Goal: Task Accomplishment & Management: Manage account settings

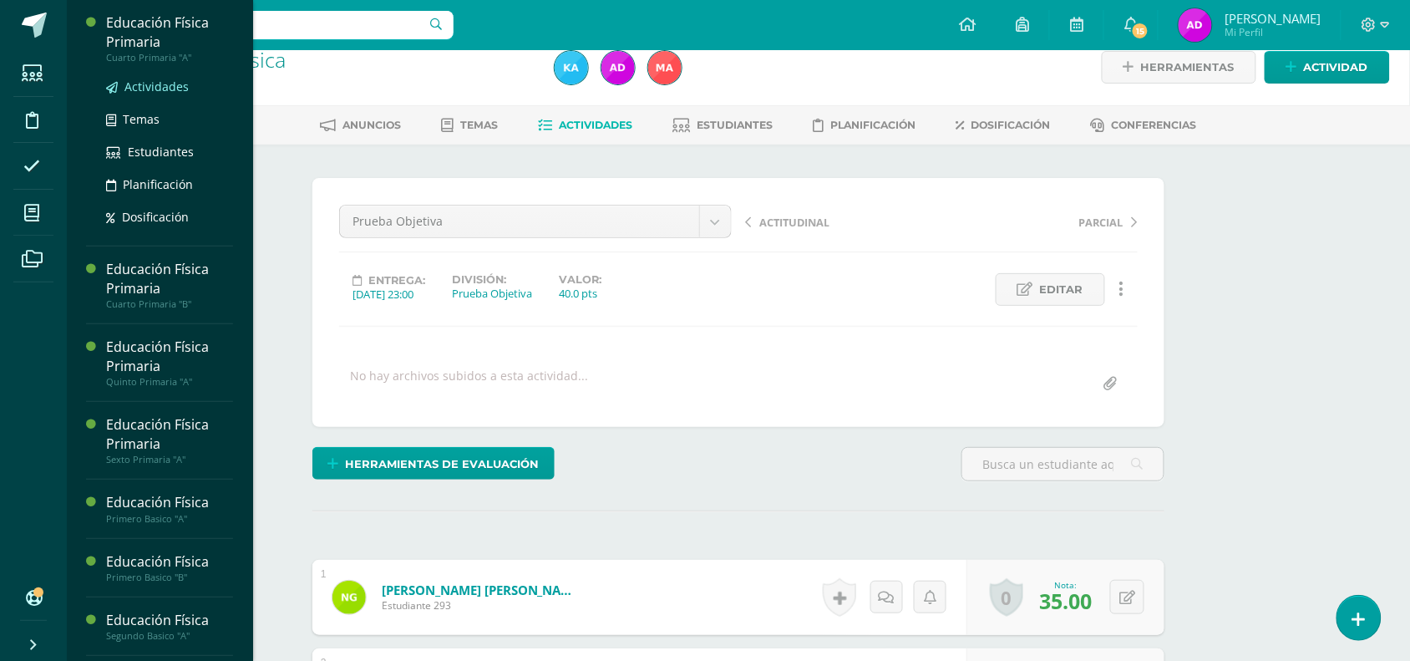
click at [168, 89] on span "Actividades" at bounding box center [156, 87] width 64 height 16
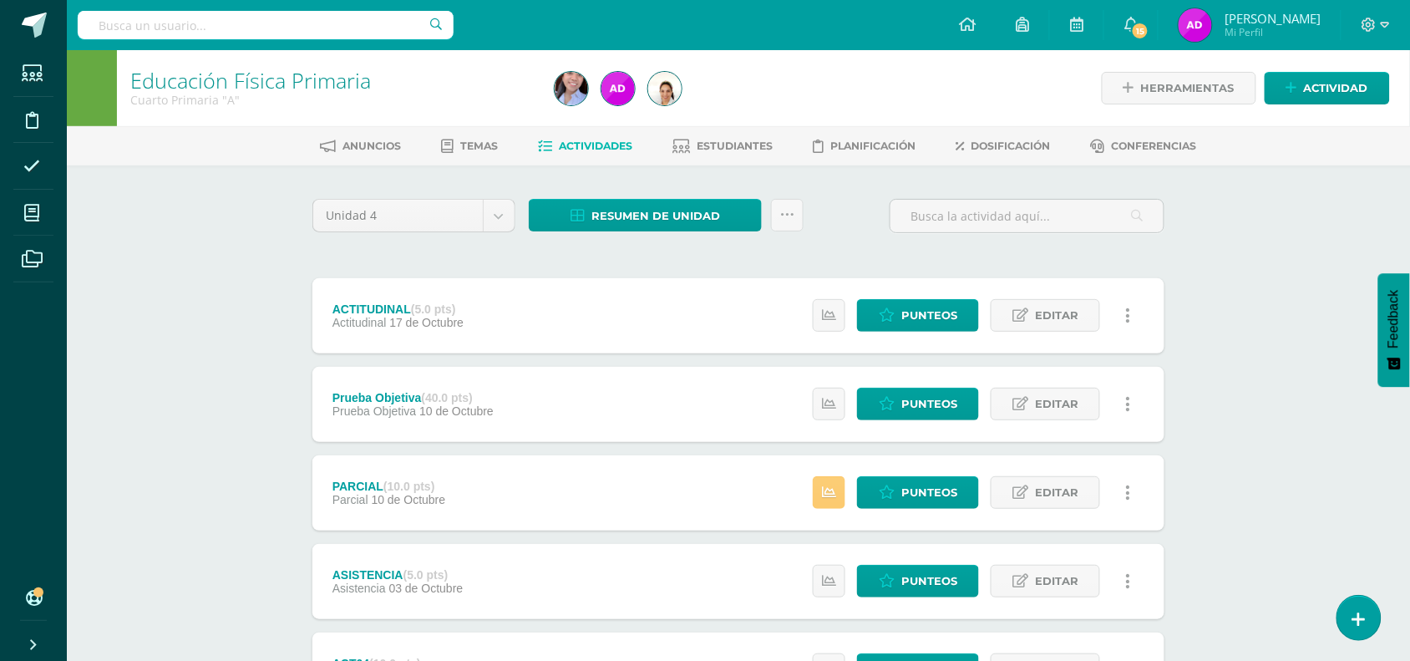
scroll to position [423, 0]
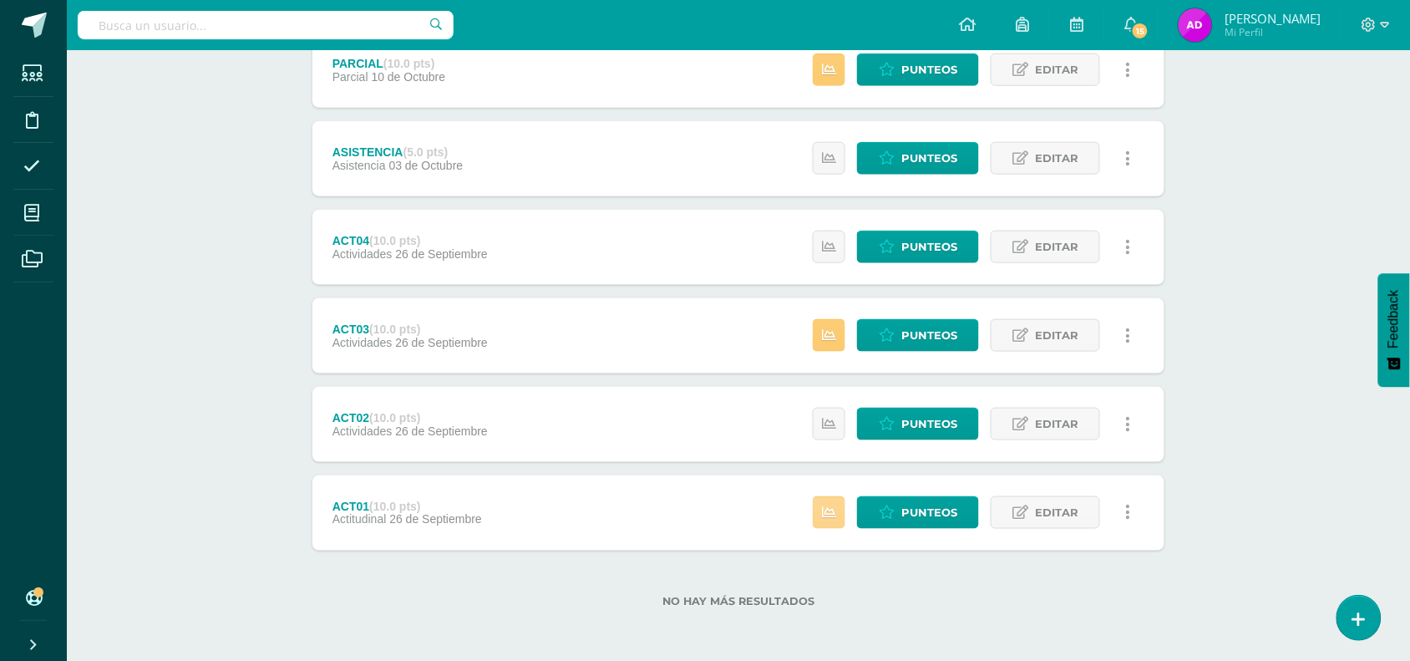
click at [831, 527] on link at bounding box center [829, 512] width 33 height 33
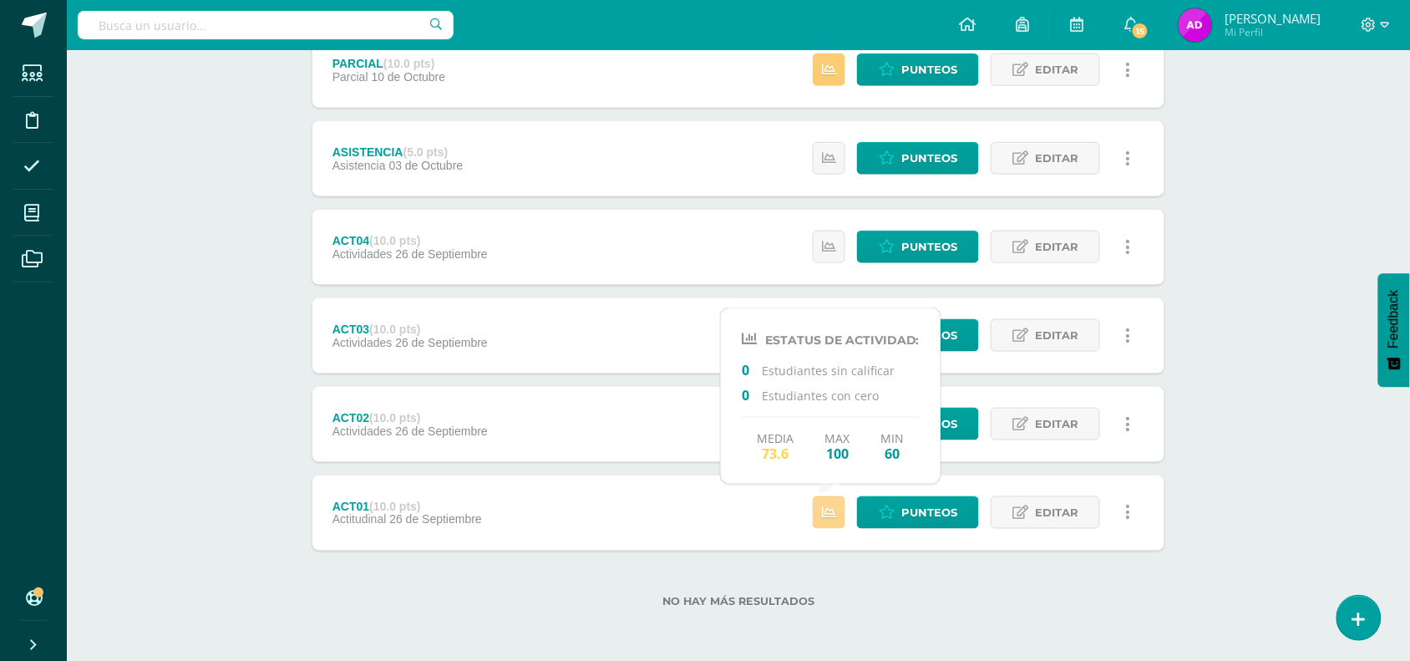
click at [823, 520] on link at bounding box center [829, 512] width 33 height 33
click at [926, 526] on span "Punteos" at bounding box center [930, 512] width 56 height 31
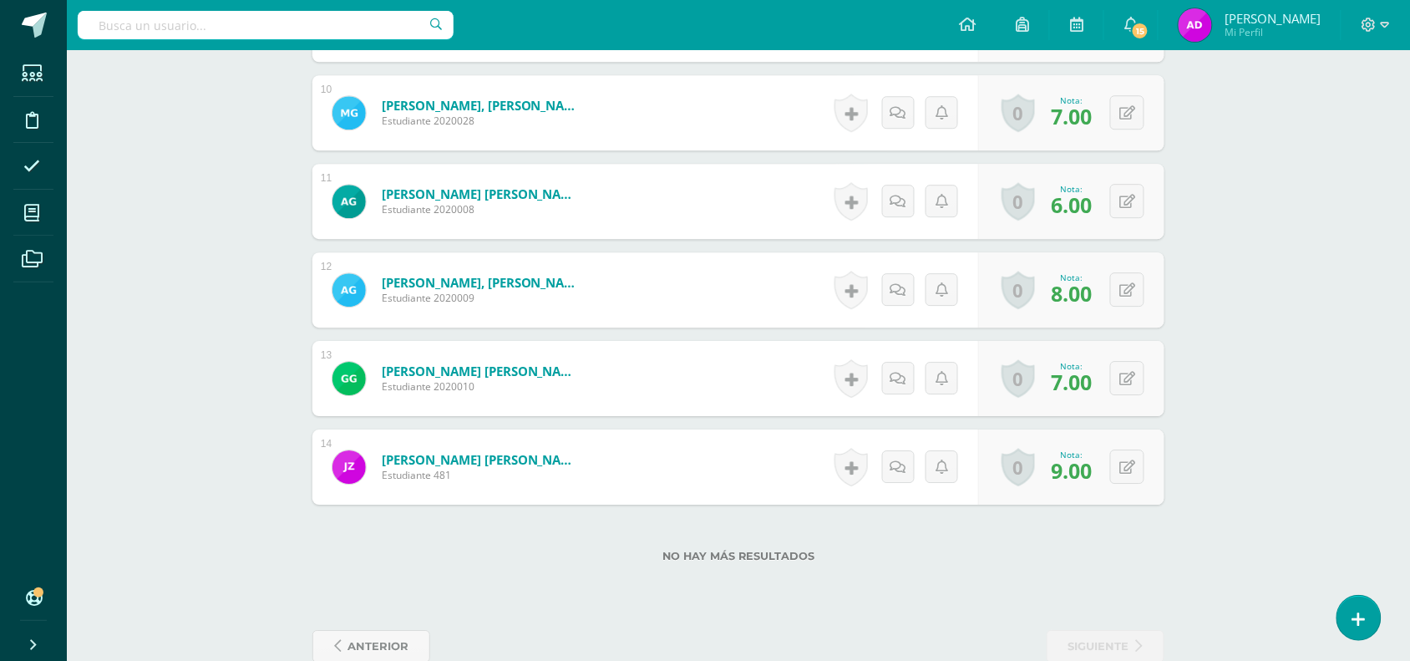
scroll to position [1354, 0]
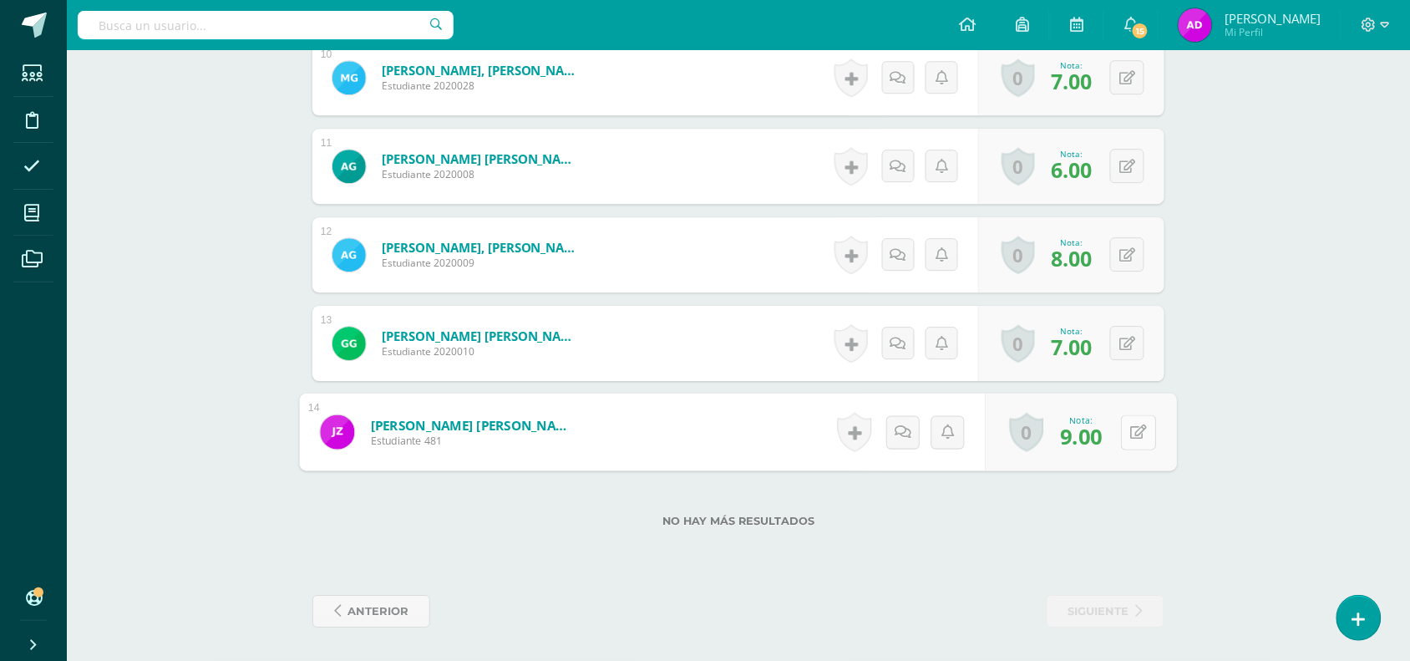
click at [1141, 435] on button at bounding box center [1138, 431] width 35 height 35
click at [1033, 439] on input "9.00" at bounding box center [1024, 436] width 67 height 33
click at [1058, 439] on form "Zamora Morataya, Juan Emilio Estudiante 481 Nota 9.00 0 Logros Logros obtenidos" at bounding box center [738, 431] width 852 height 75
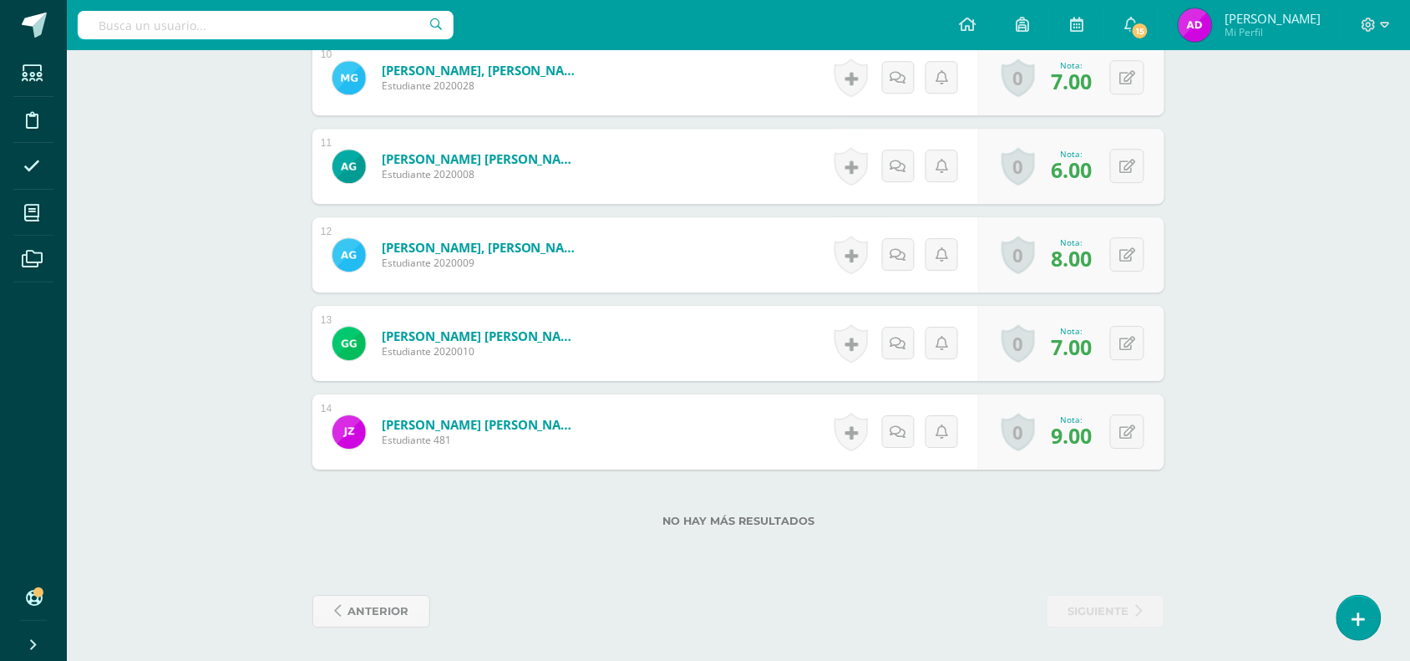
click at [1108, 443] on div "0 Logros Logros obtenidos Aún no hay logros agregados Nota: 9.00" at bounding box center [1071, 431] width 186 height 75
click at [1118, 441] on button at bounding box center [1127, 431] width 34 height 34
type input "9"
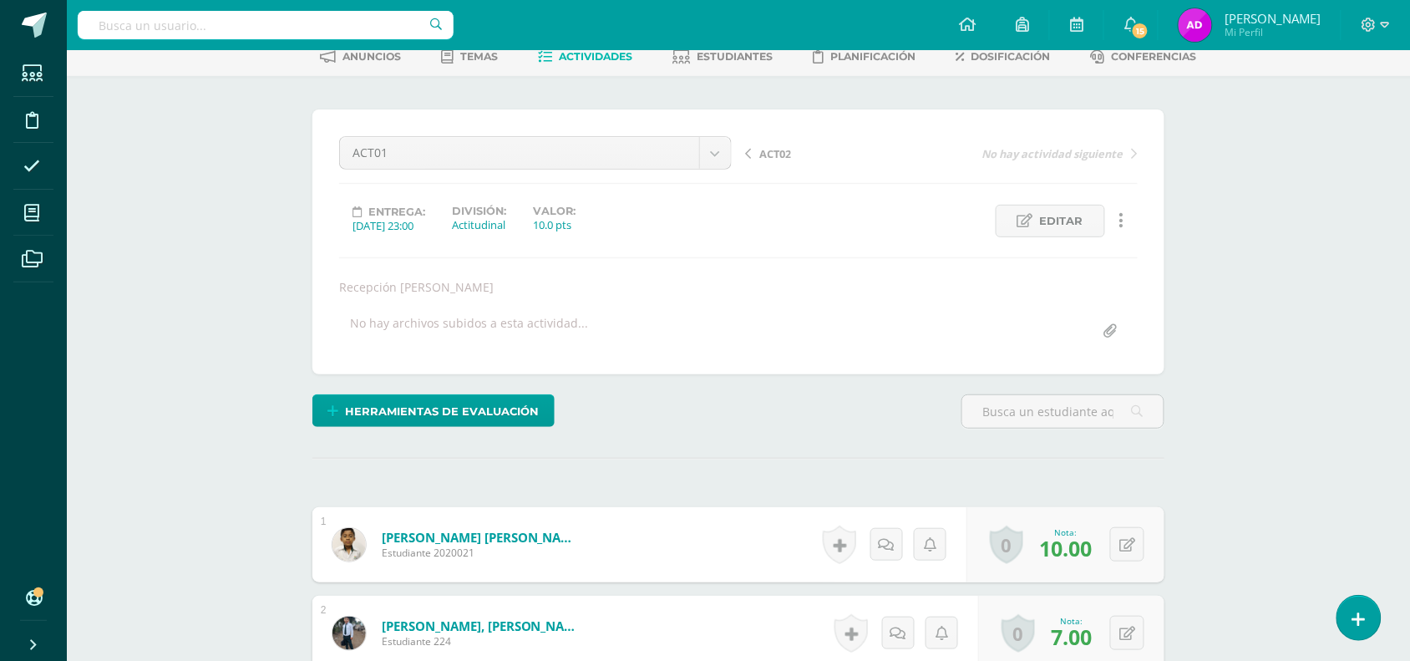
scroll to position [0, 0]
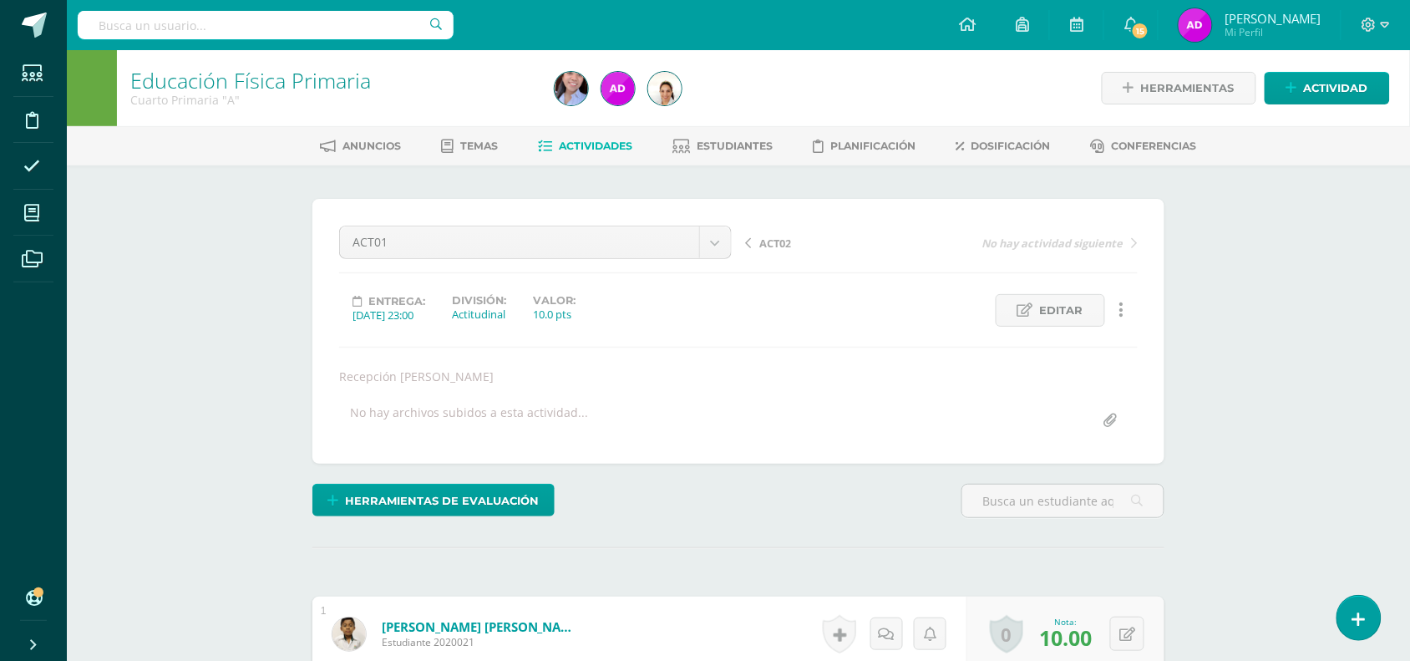
click at [595, 146] on span "Actividades" at bounding box center [597, 146] width 74 height 13
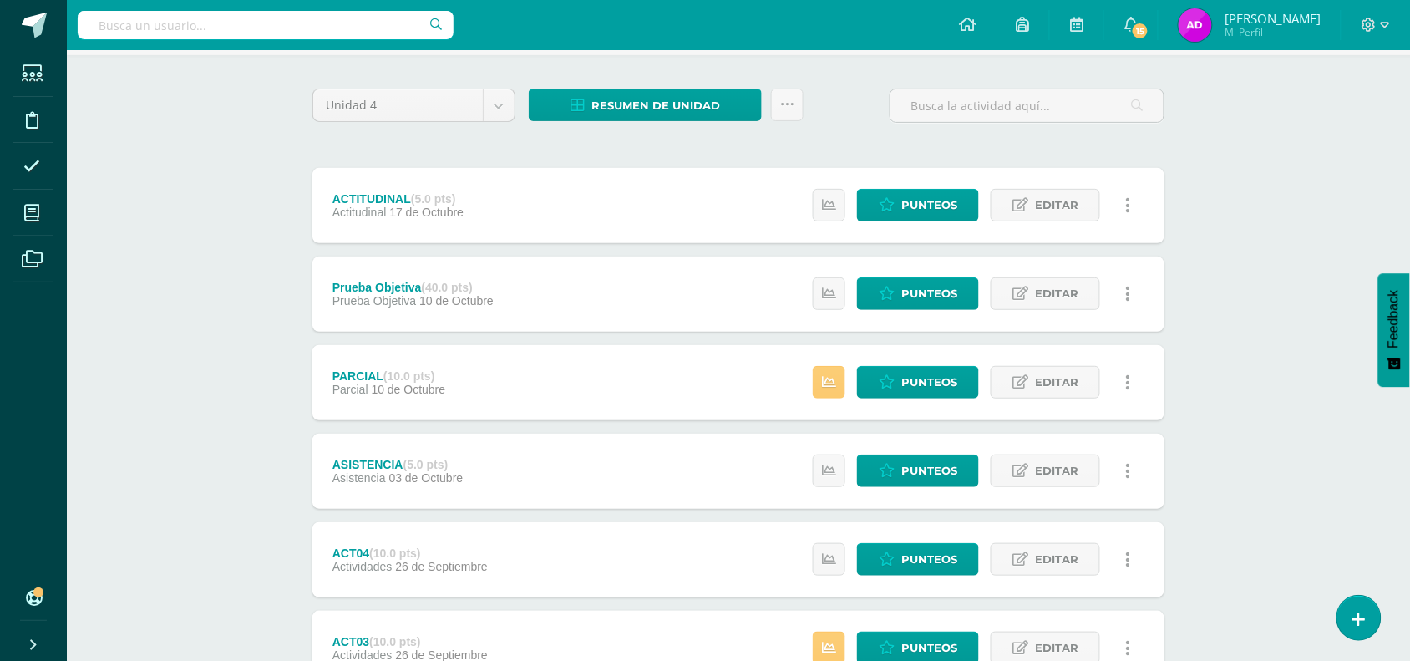
scroll to position [423, 0]
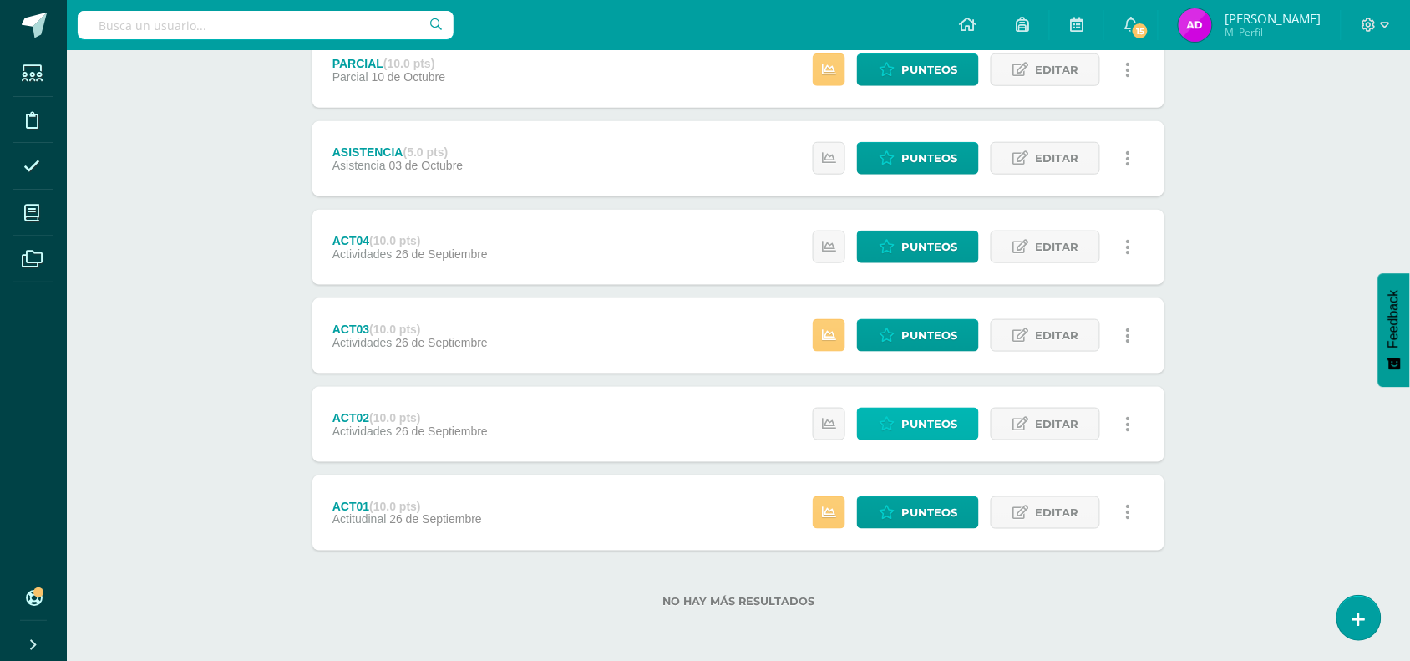
click at [899, 430] on link "Punteos" at bounding box center [918, 424] width 122 height 33
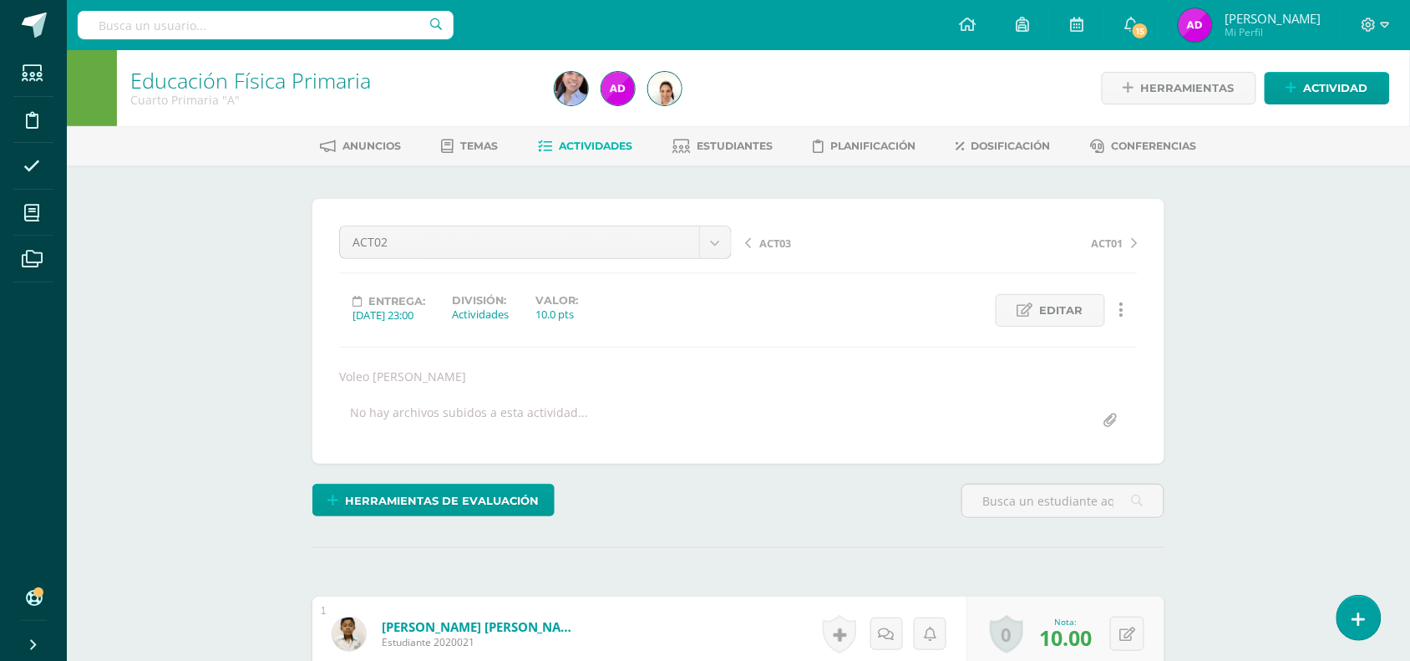
click at [560, 140] on span "Actividades" at bounding box center [597, 146] width 74 height 13
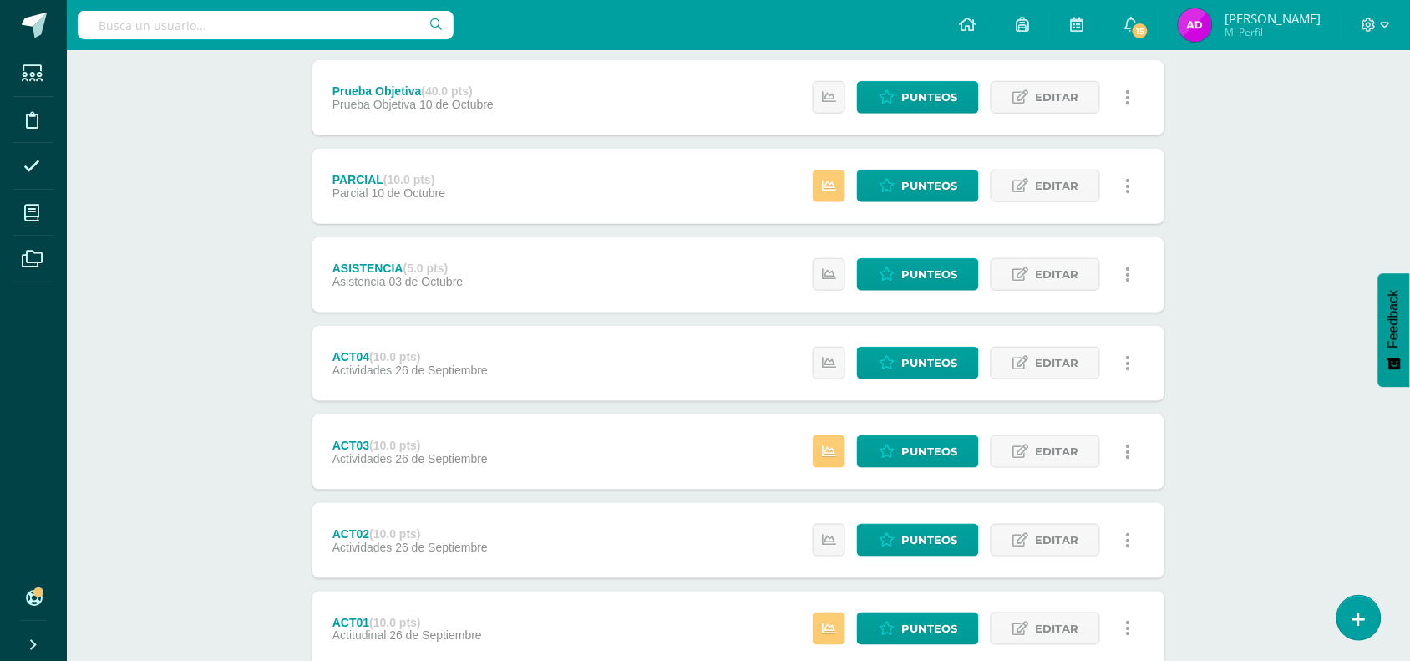
scroll to position [378, 0]
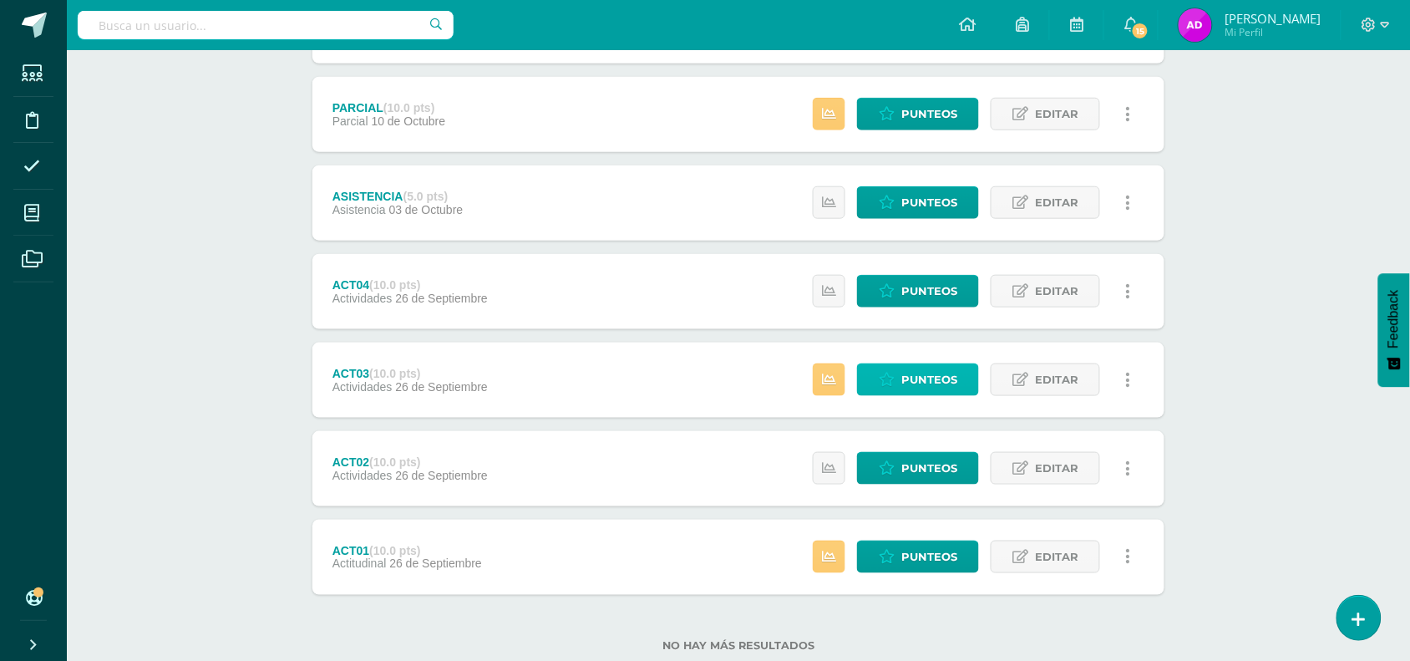
click at [892, 369] on link "Punteos" at bounding box center [918, 379] width 122 height 33
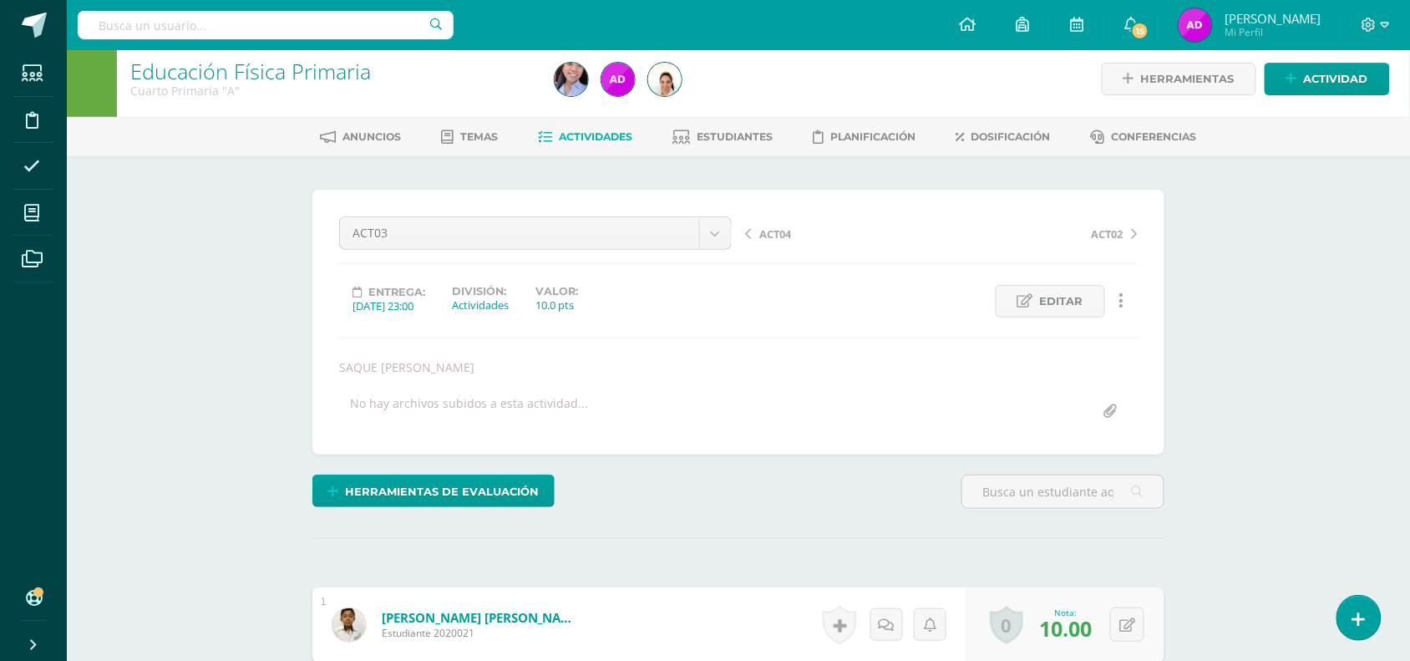
scroll to position [13, 0]
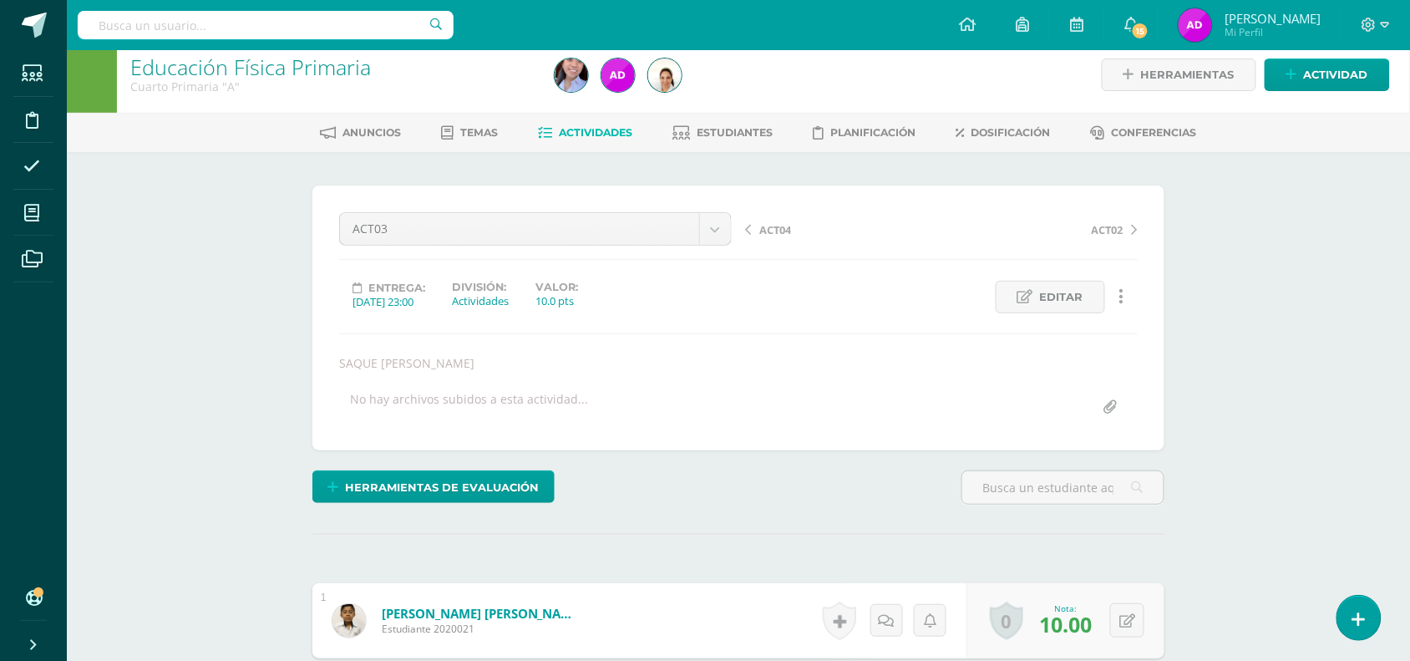
click at [620, 135] on span "Actividades" at bounding box center [597, 132] width 74 height 13
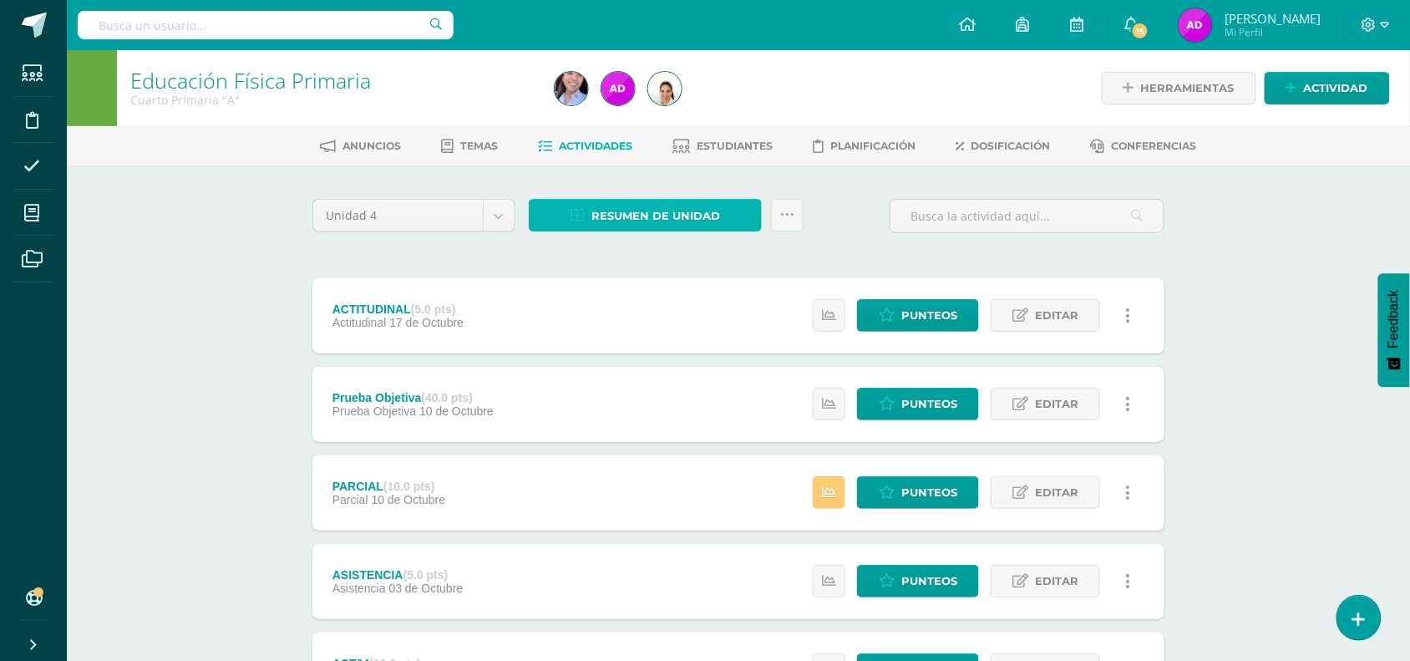
click at [700, 206] on span "Resumen de unidad" at bounding box center [656, 216] width 129 height 31
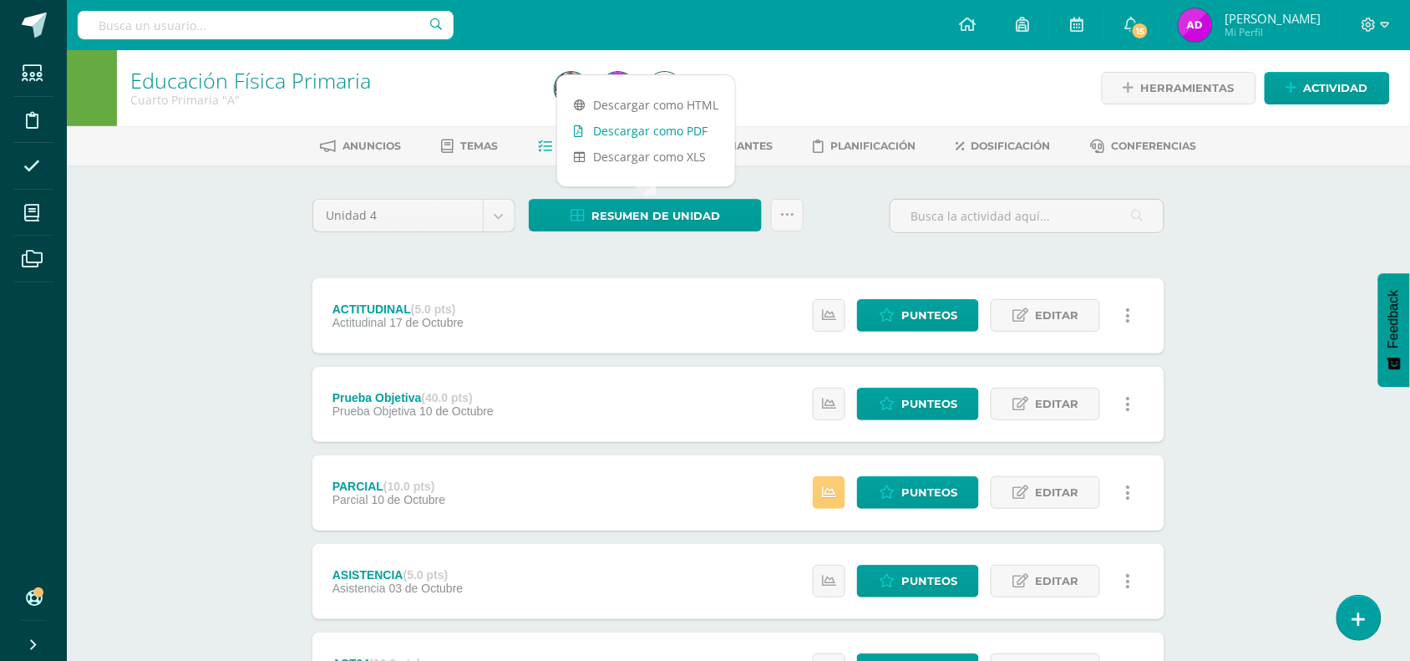
click at [681, 122] on link "Descargar como PDF" at bounding box center [646, 131] width 178 height 26
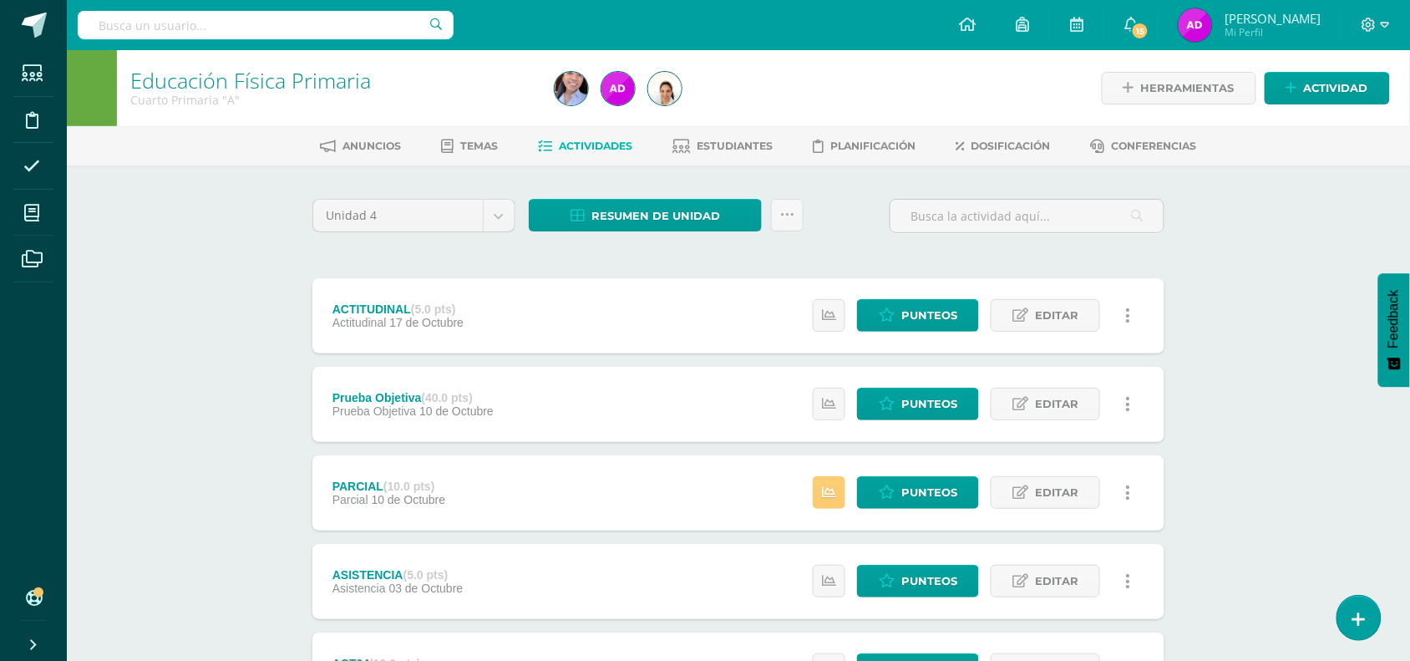
click at [599, 196] on div "Unidad 4 Unidad 1 Unidad 2 Unidad 3 Unidad 4 Resumen de unidad Subir actividade…" at bounding box center [738, 624] width 919 height 919
click at [599, 207] on span "Resumen de unidad" at bounding box center [656, 216] width 129 height 31
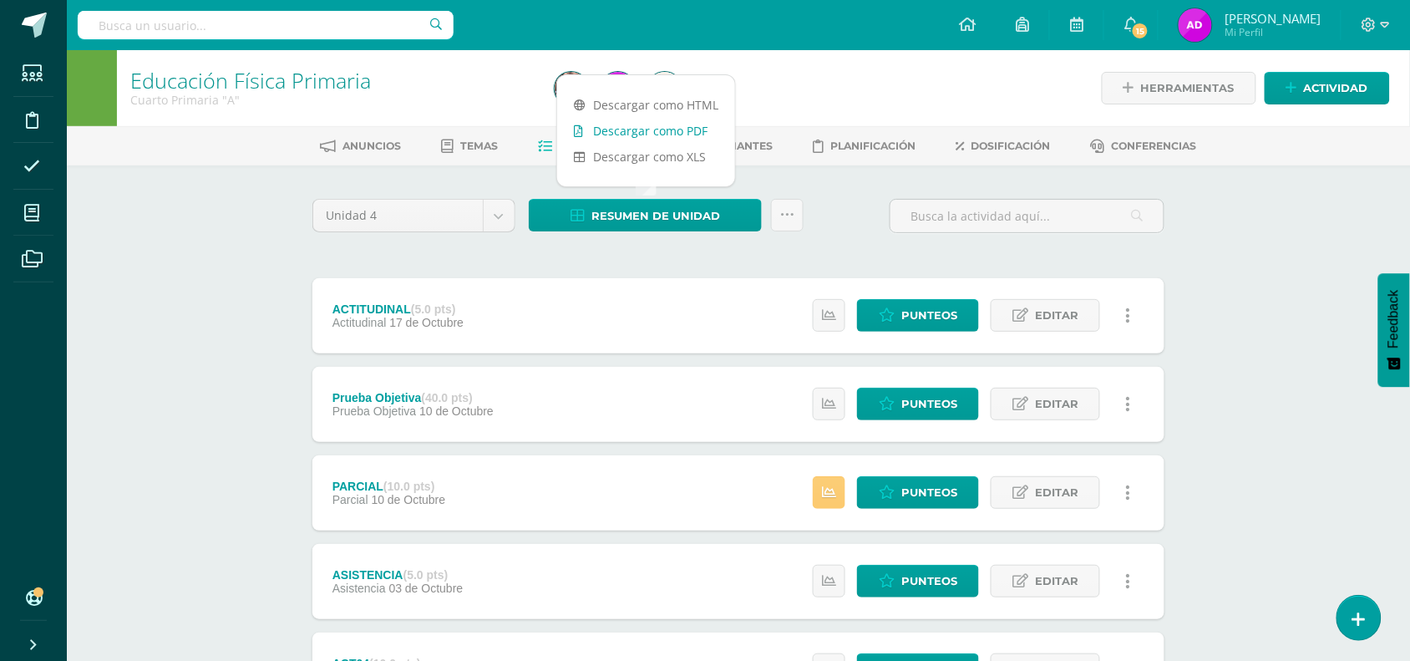
click at [645, 135] on link "Descargar como PDF" at bounding box center [646, 131] width 178 height 26
click at [699, 255] on div "Unidad 4 Unidad 1 Unidad 2 Unidad 3 Unidad 4 Resumen de unidad Subir actividade…" at bounding box center [739, 625] width 866 height 852
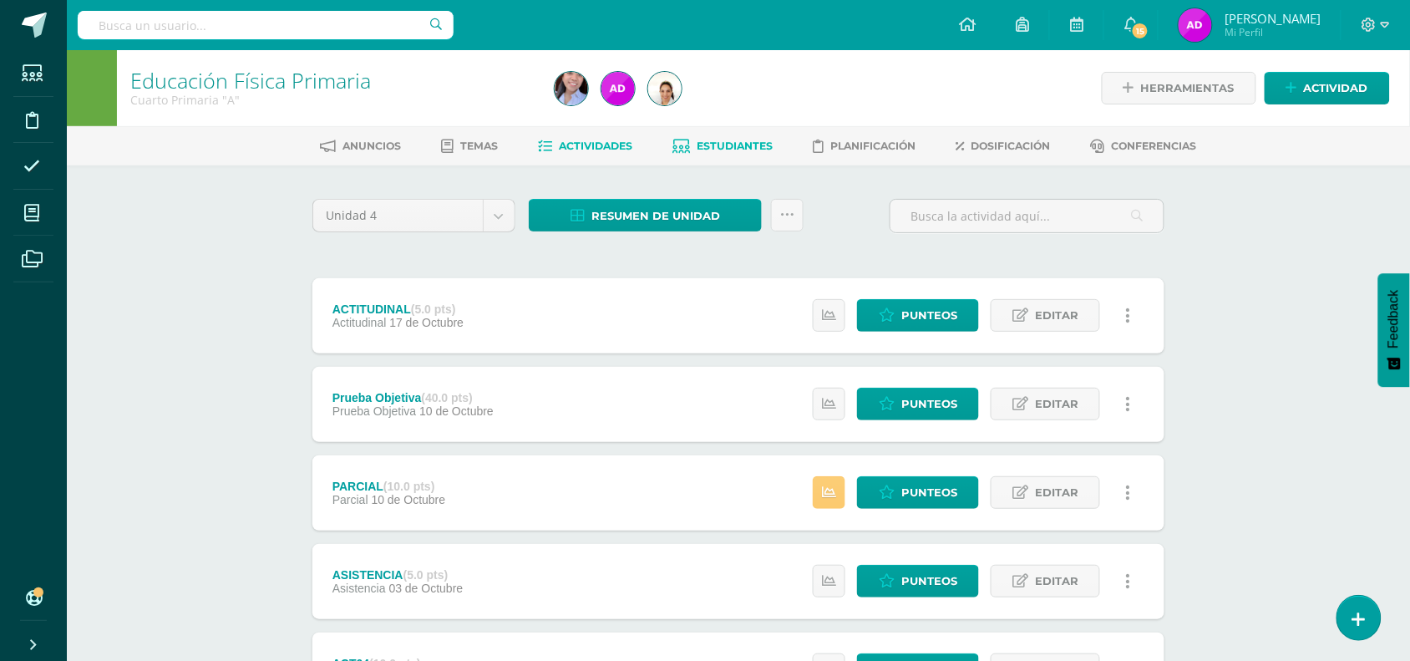
click at [716, 149] on span "Estudiantes" at bounding box center [736, 146] width 76 height 13
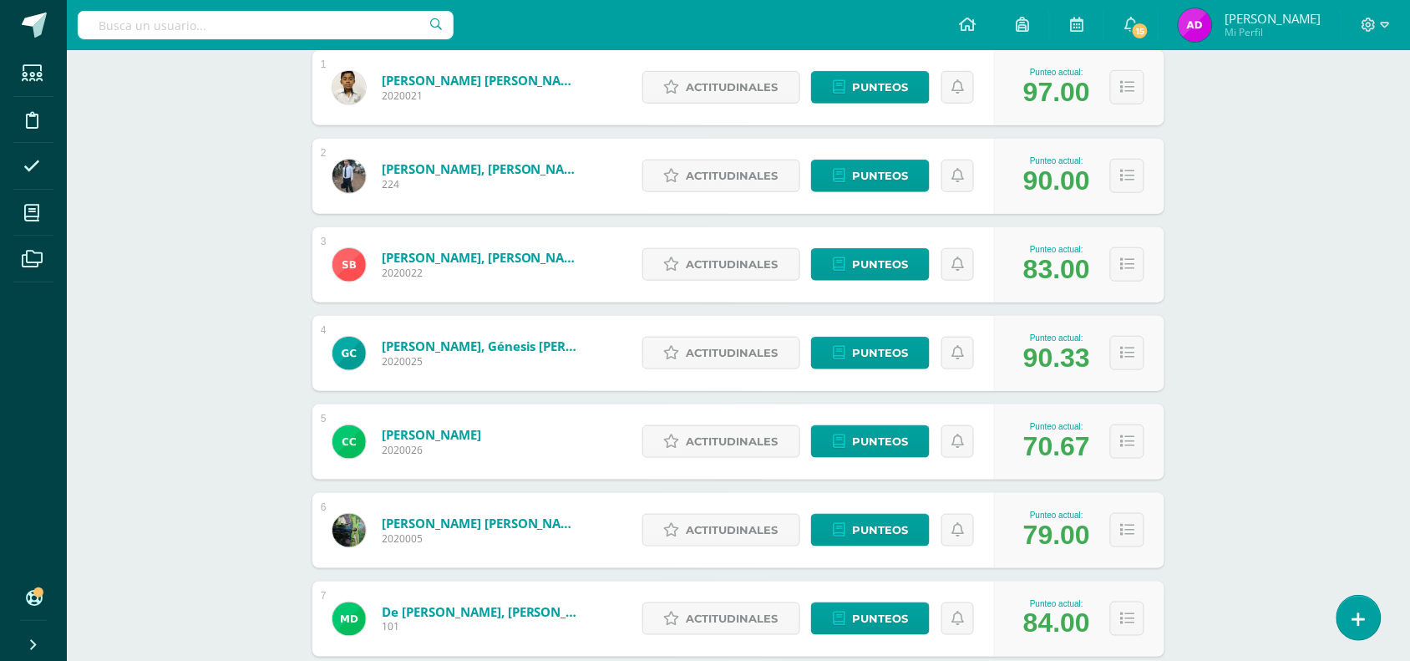
scroll to position [315, 0]
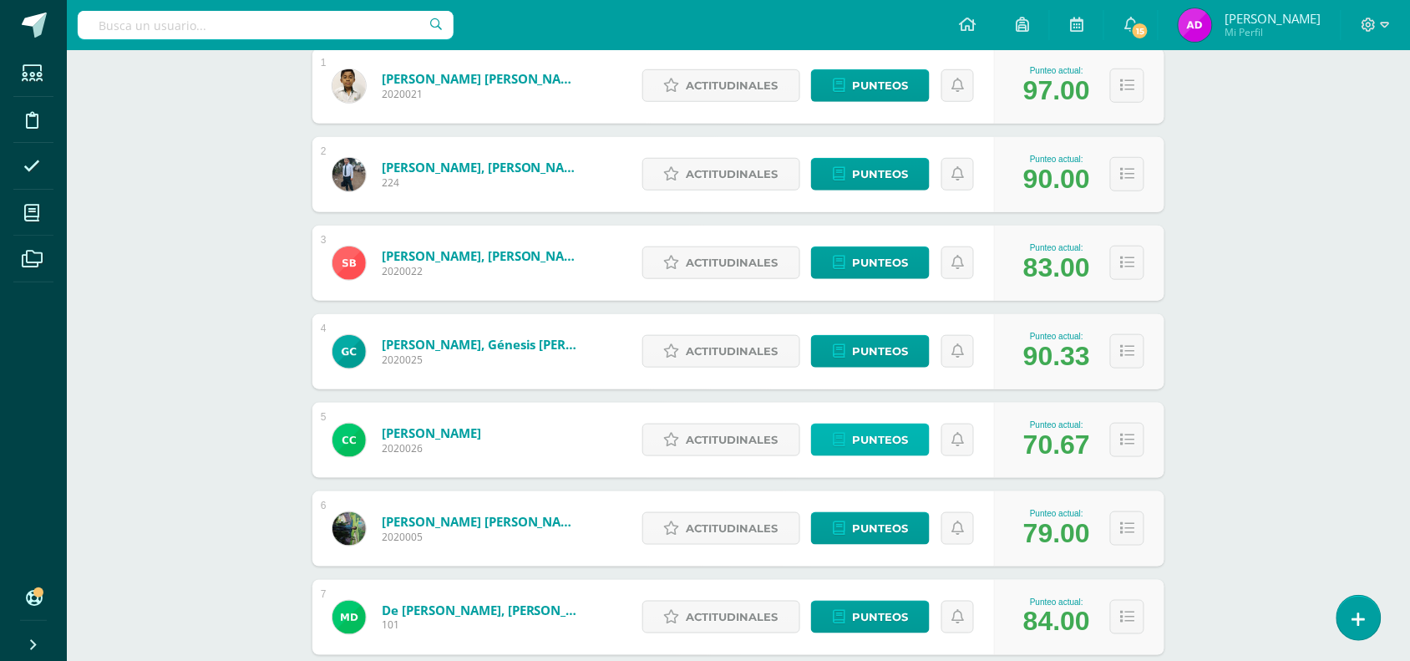
click at [882, 439] on span "Punteos" at bounding box center [880, 439] width 56 height 31
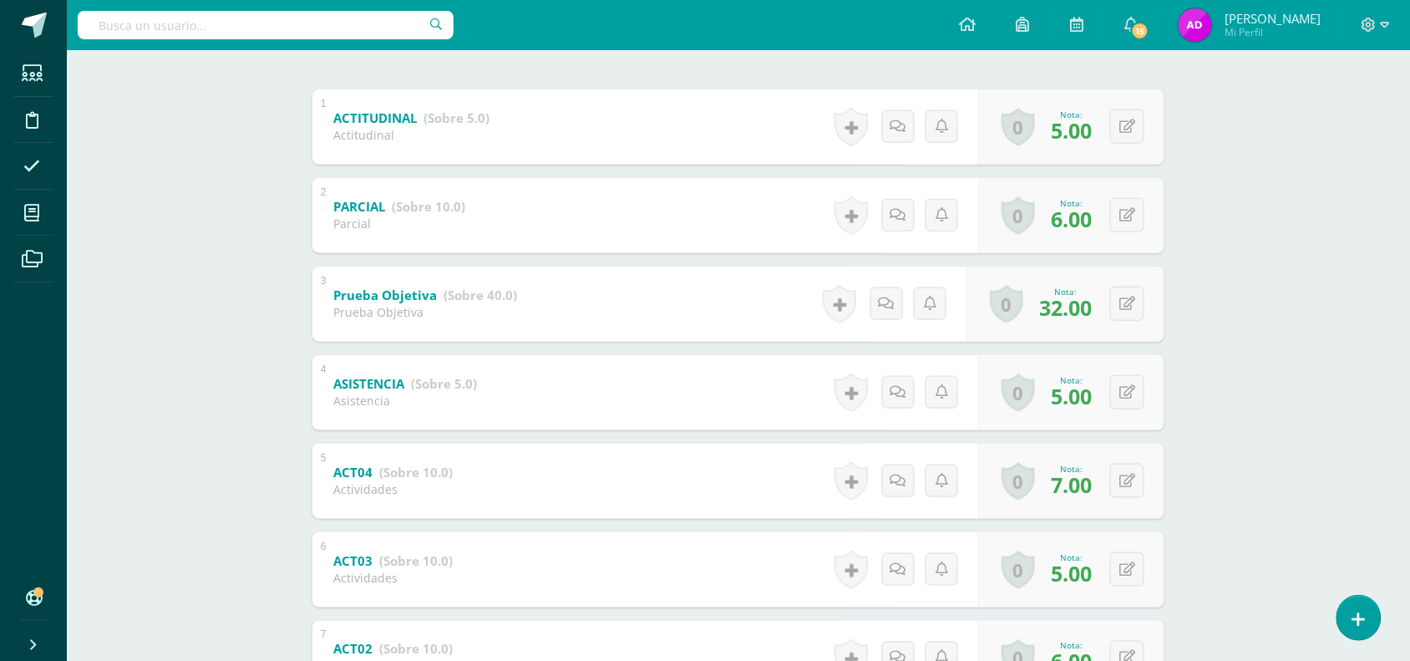
scroll to position [328, 0]
click at [1131, 307] on icon at bounding box center [1139, 303] width 17 height 14
type input "32"
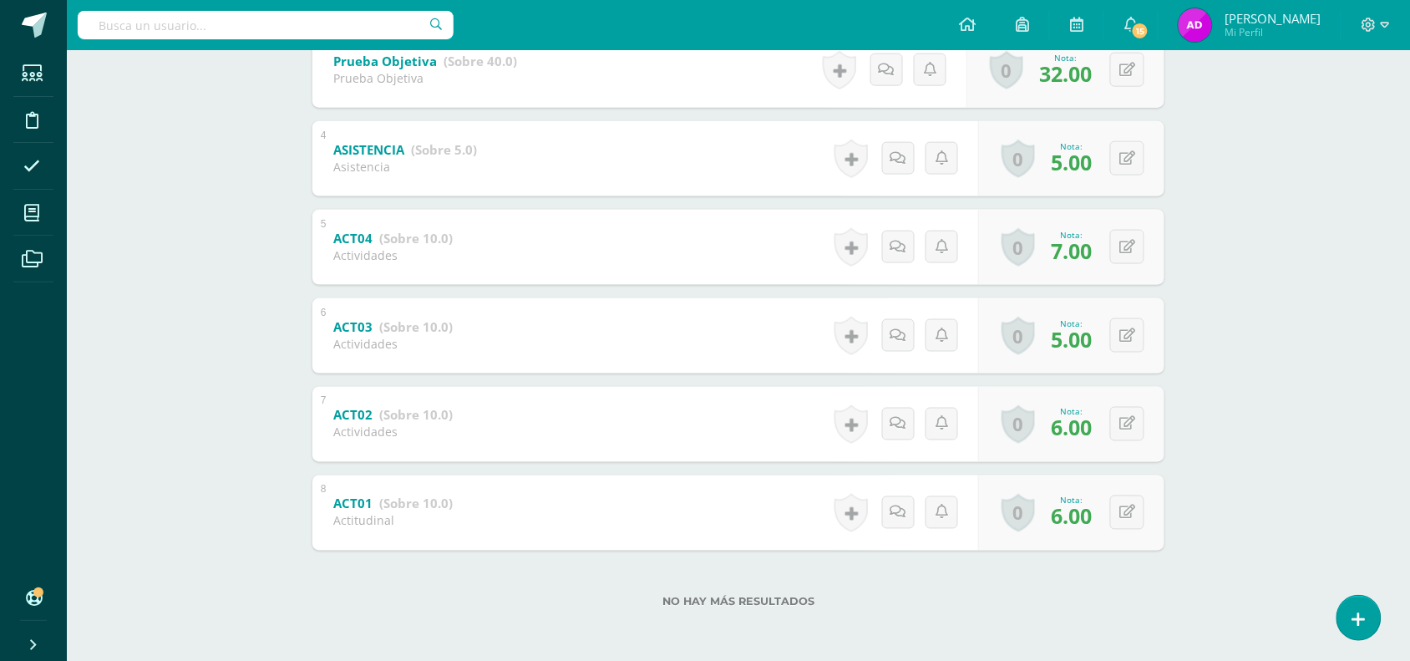
scroll to position [0, 0]
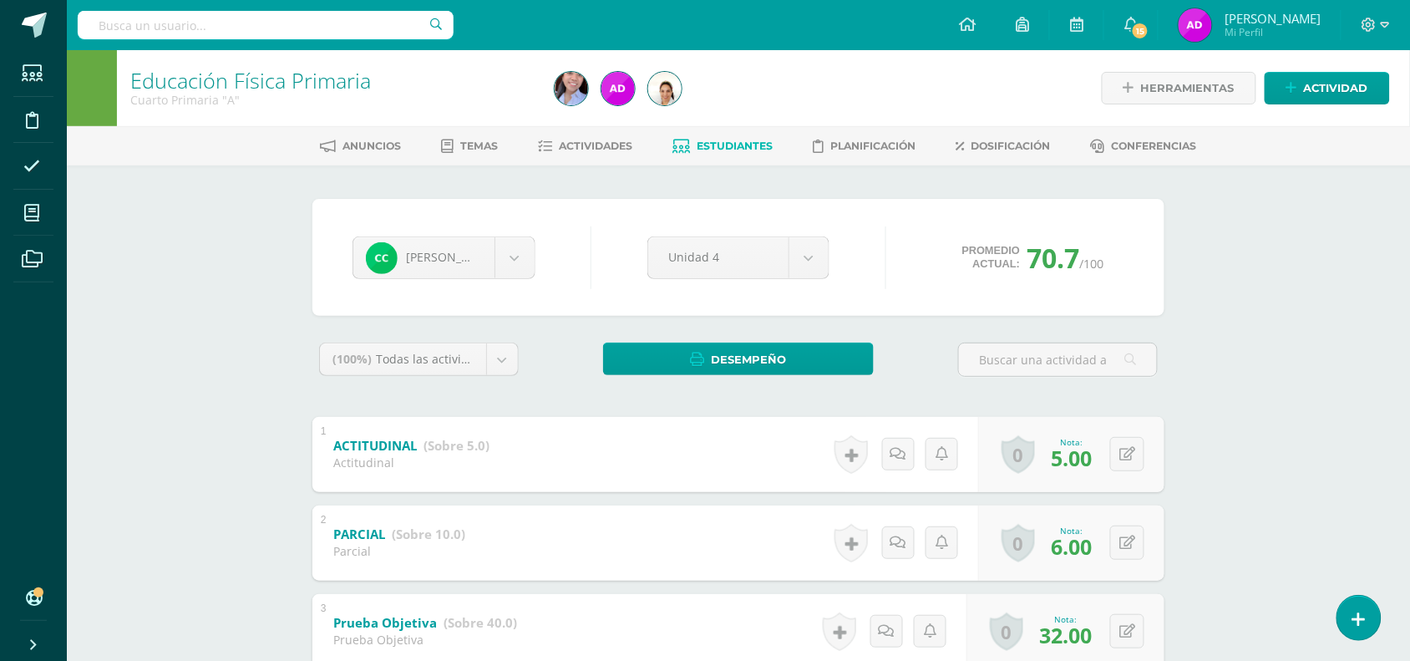
scroll to position [10, 0]
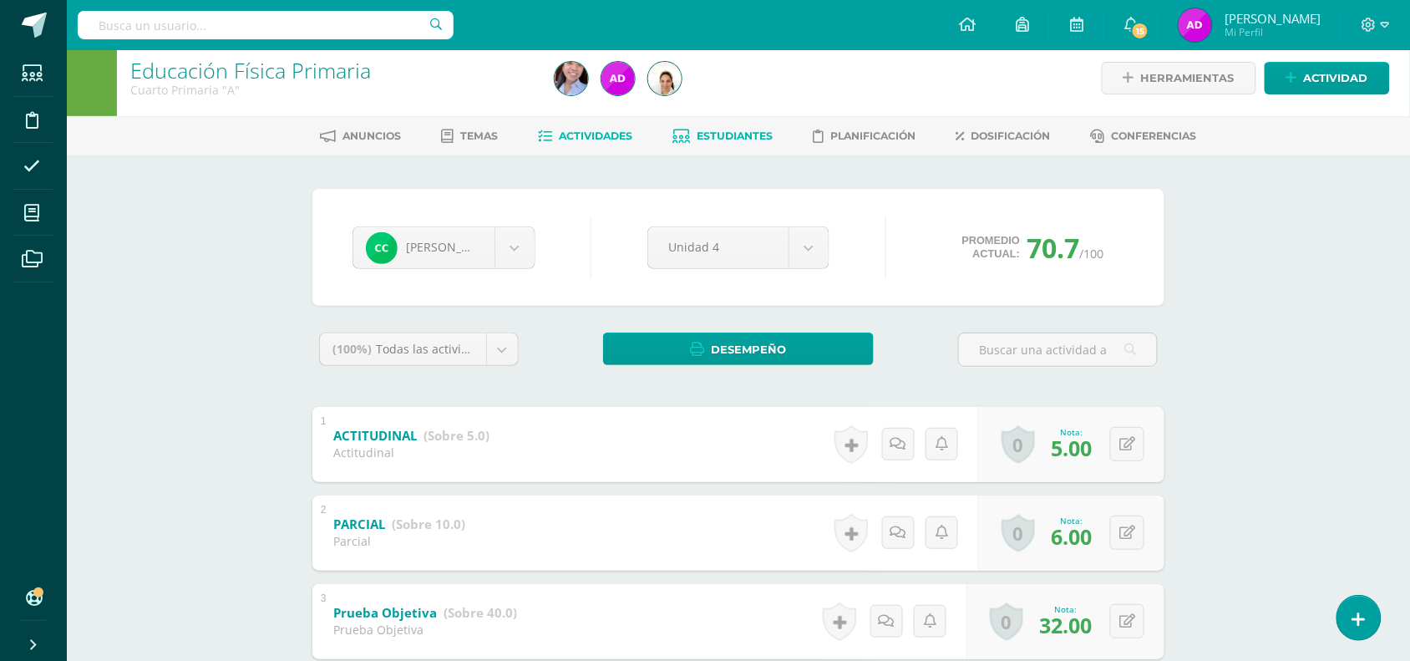
click at [569, 144] on link "Actividades" at bounding box center [586, 136] width 94 height 27
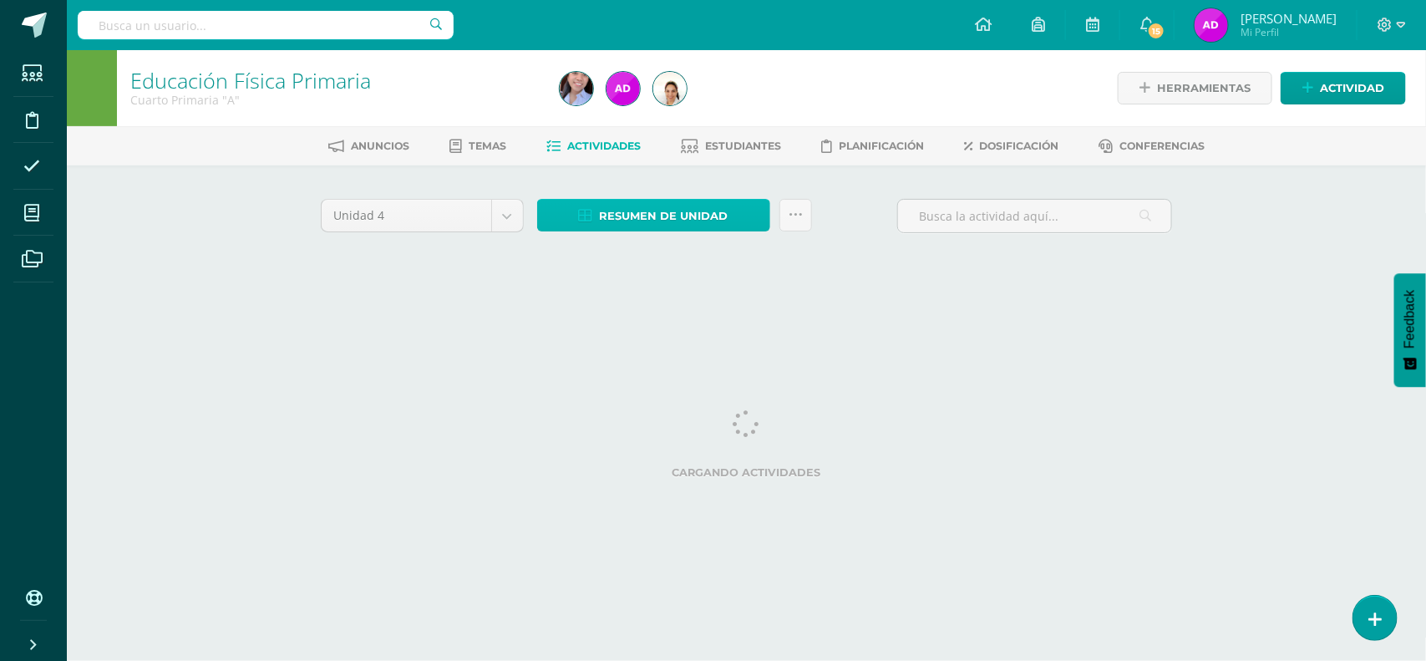
click at [674, 219] on span "Resumen de unidad" at bounding box center [664, 216] width 129 height 31
click at [836, 240] on div "Unidad 4 Unidad 1 Unidad 2 Unidad 3 Unidad 4 Resumen de unidad Subir actividade…" at bounding box center [747, 223] width 866 height 48
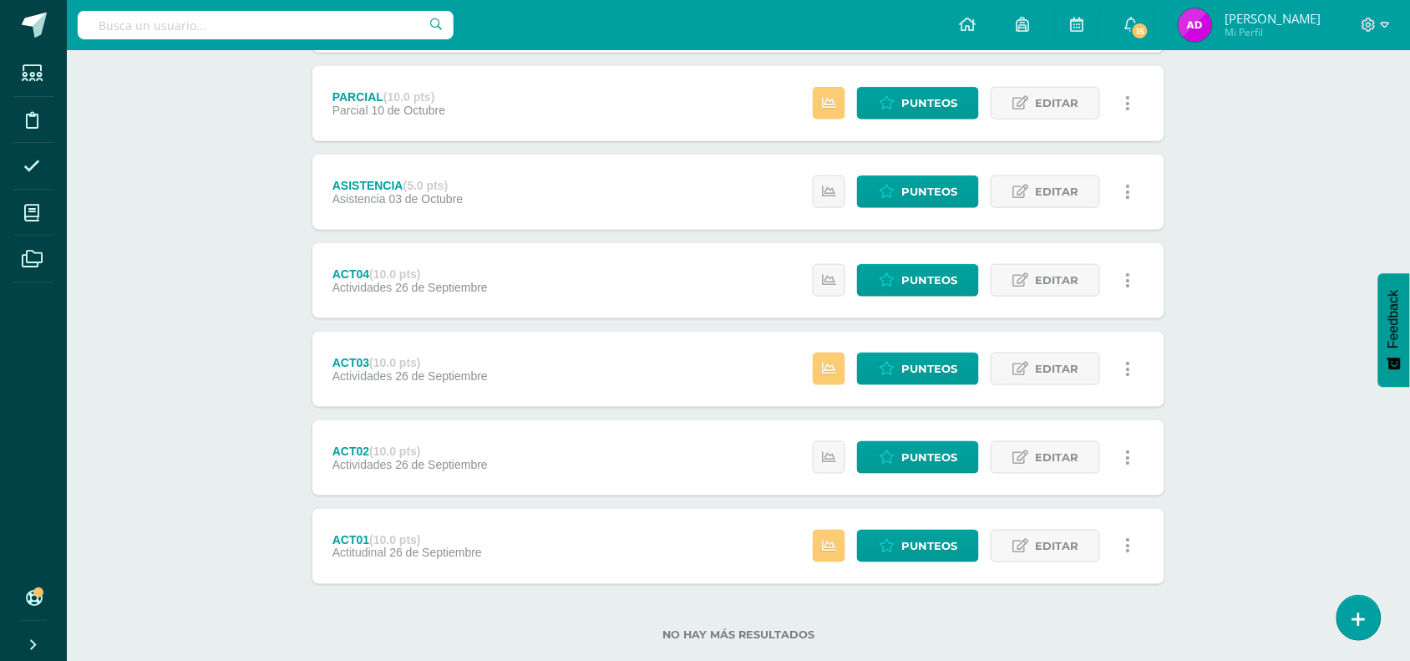
scroll to position [423, 0]
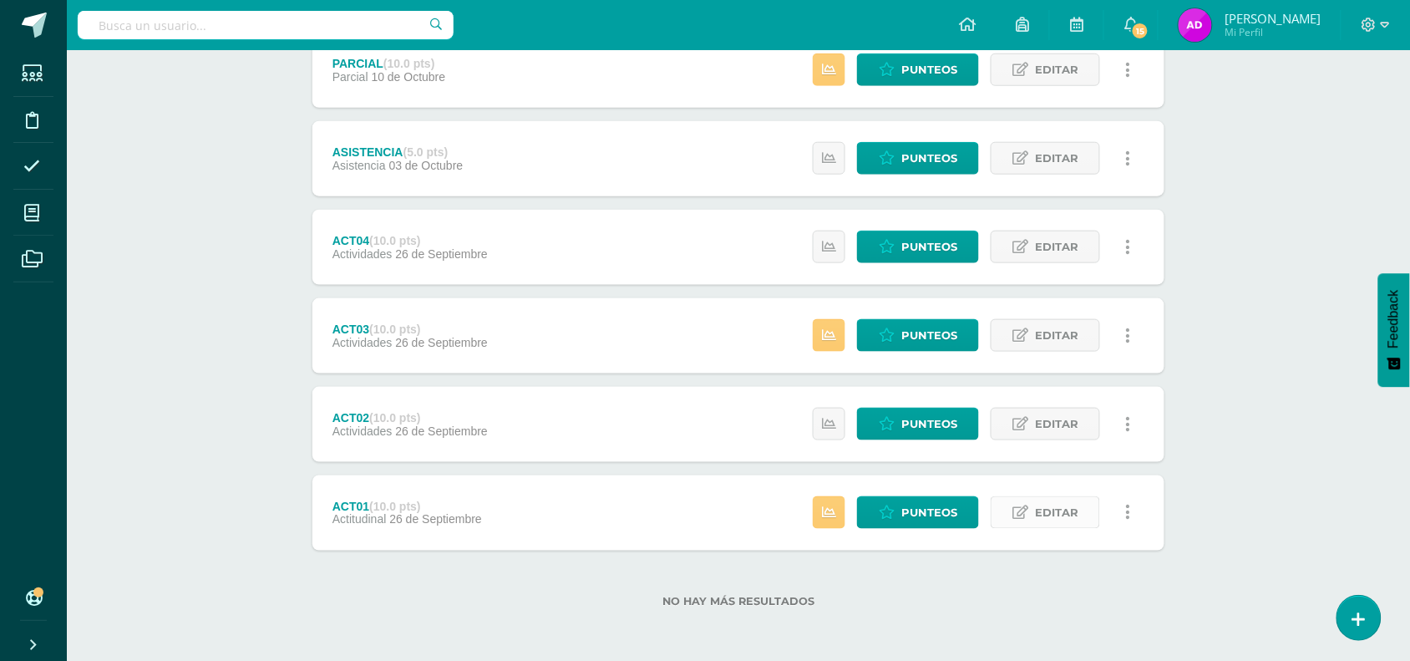
click at [1045, 502] on span "Editar" at bounding box center [1056, 512] width 43 height 31
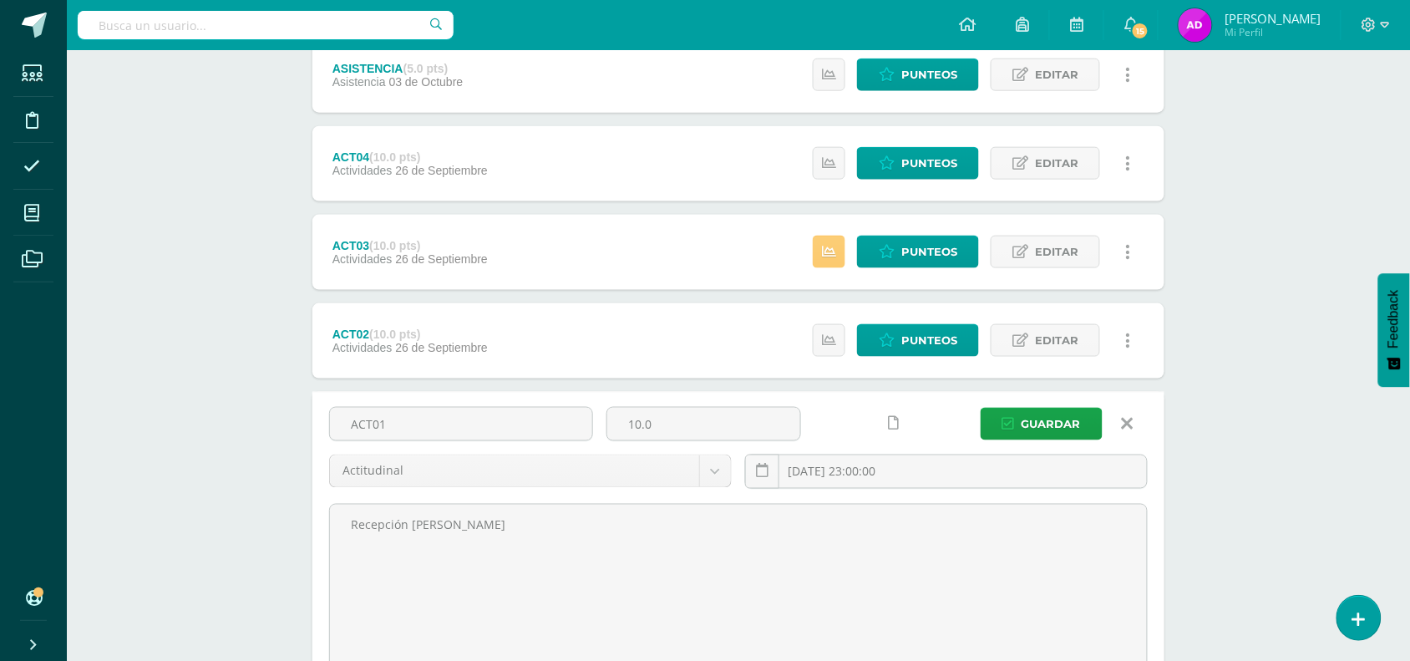
scroll to position [663, 0]
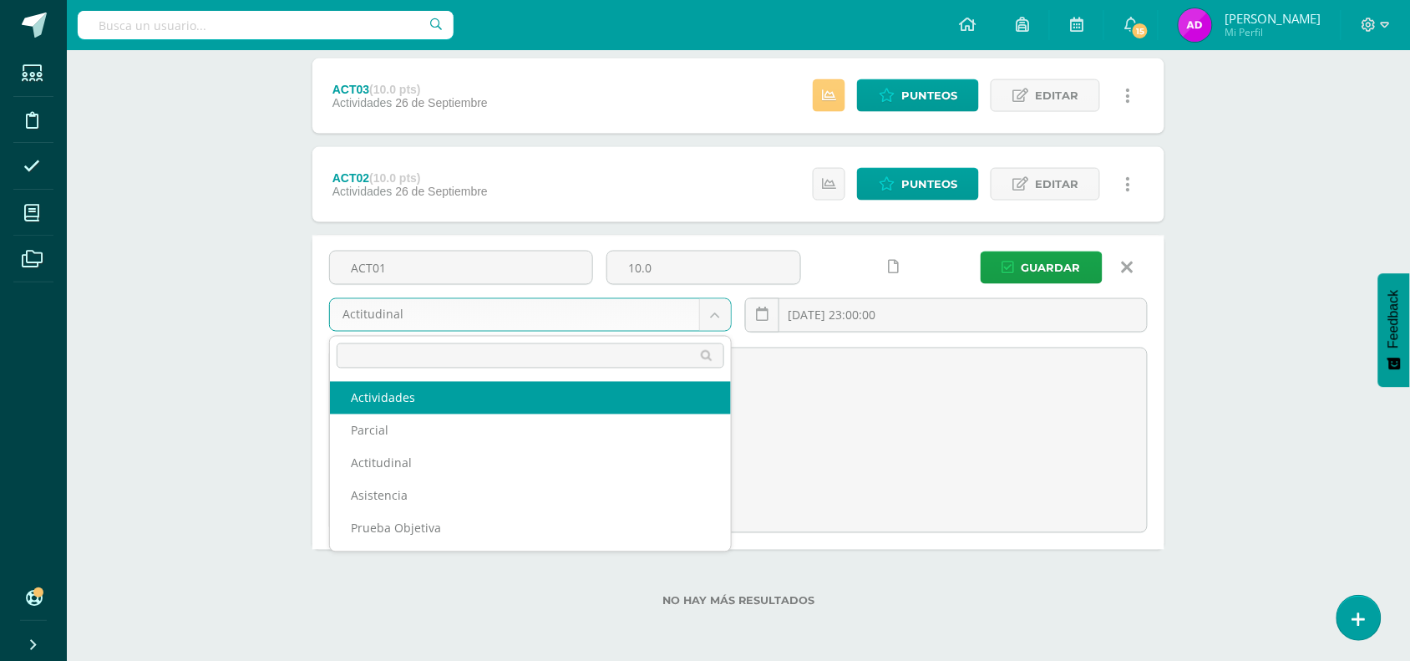
select select "122309"
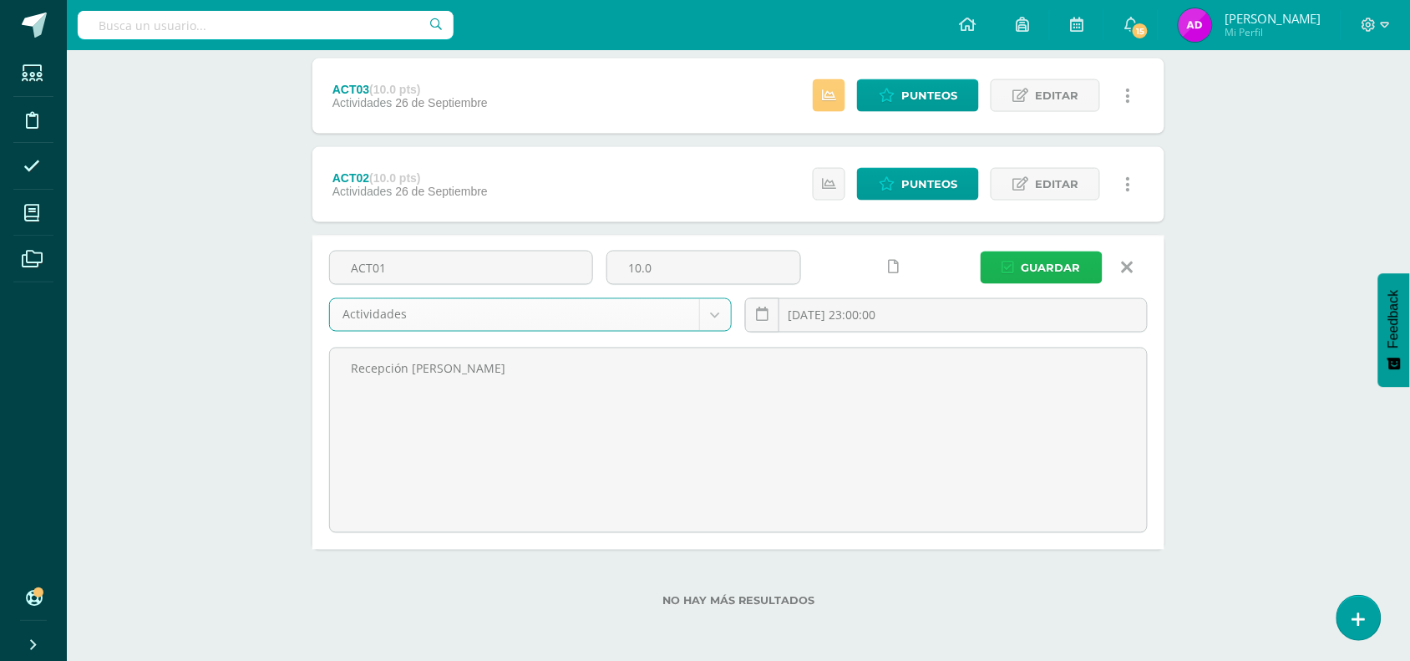
click at [1037, 252] on span "Guardar" at bounding box center [1051, 267] width 59 height 31
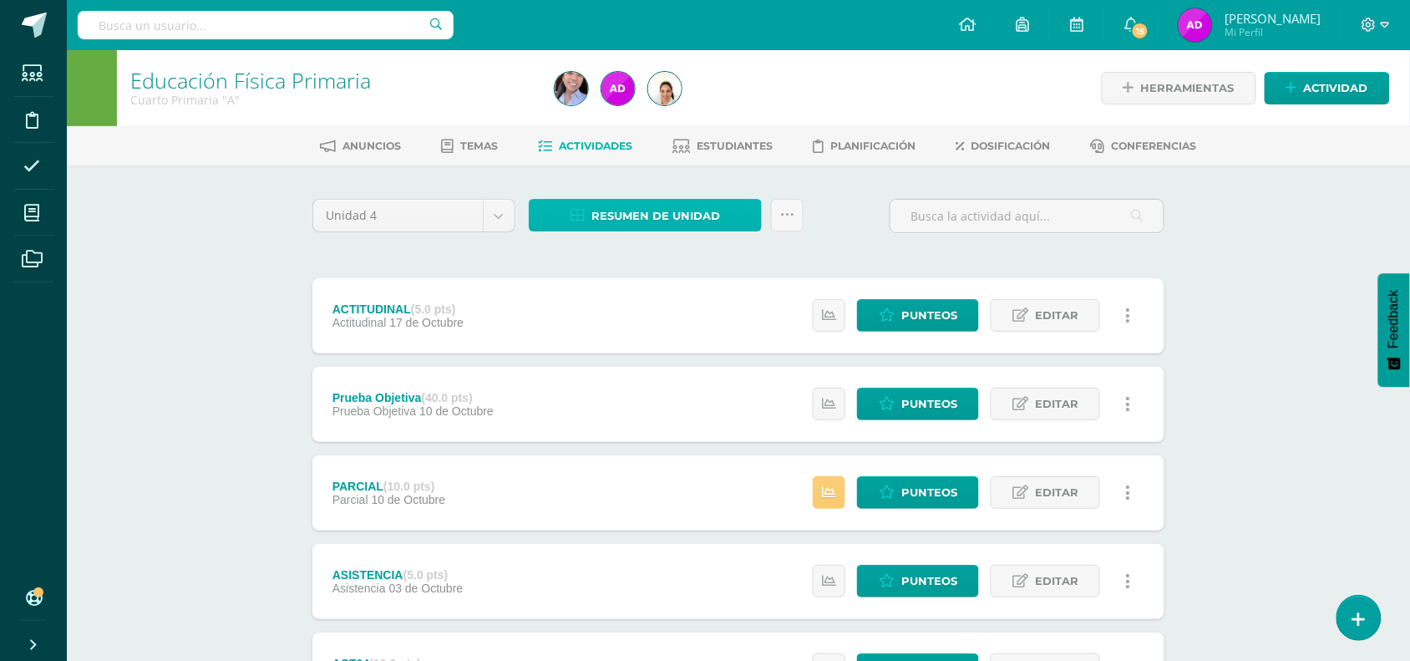
click at [589, 226] on link "Resumen de unidad" at bounding box center [645, 215] width 233 height 33
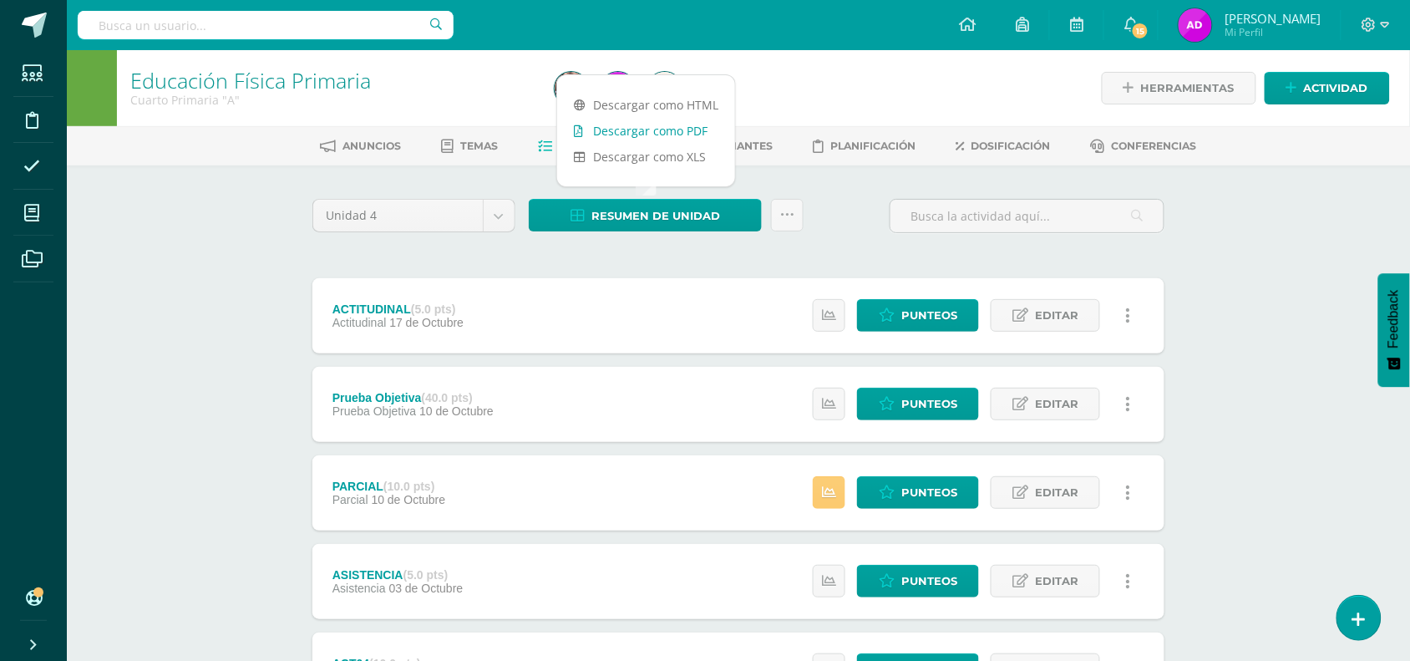
click at [624, 132] on link "Descargar como PDF" at bounding box center [646, 131] width 178 height 26
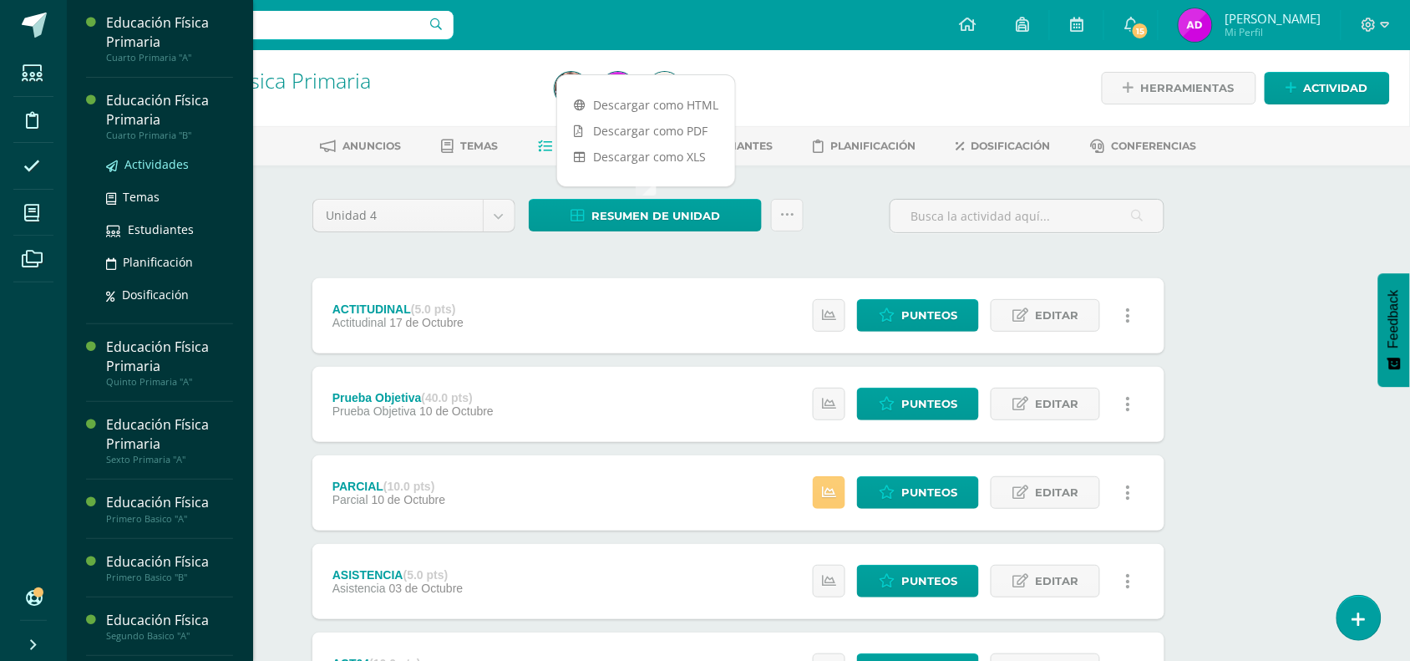
click at [177, 160] on span "Actividades" at bounding box center [156, 164] width 64 height 16
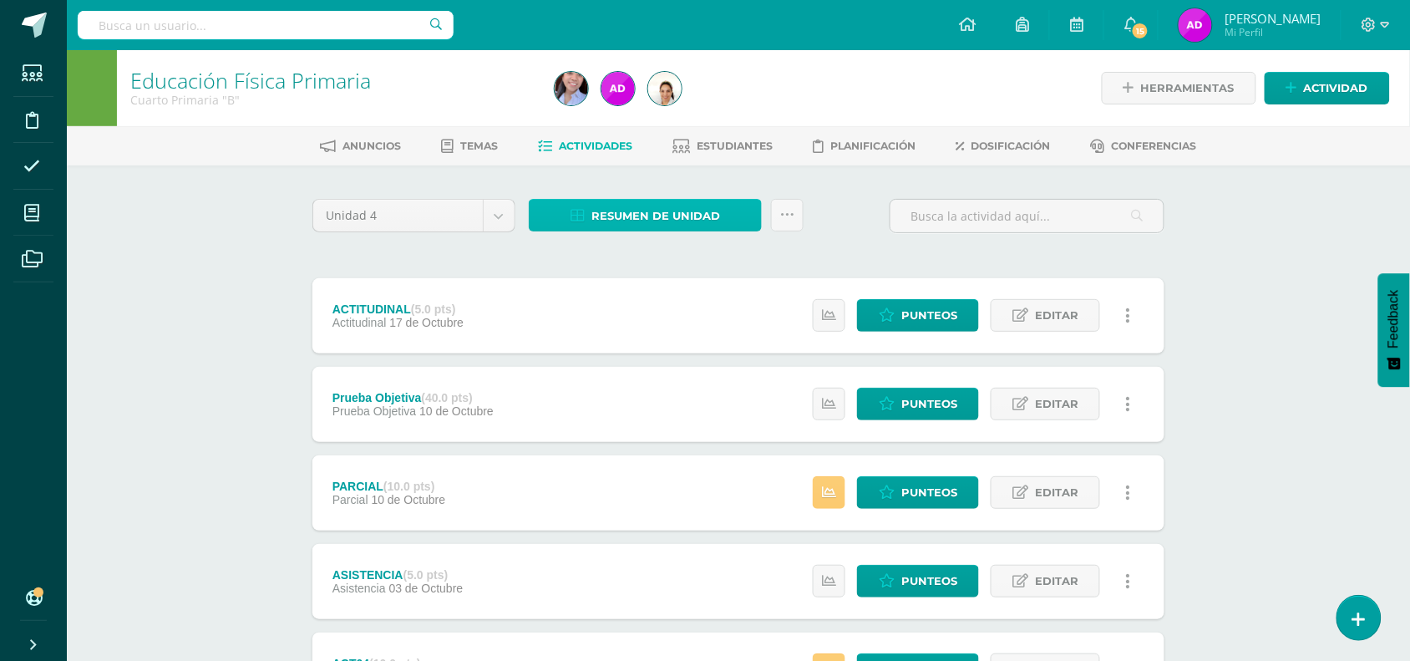
click at [639, 210] on span "Resumen de unidad" at bounding box center [656, 216] width 129 height 31
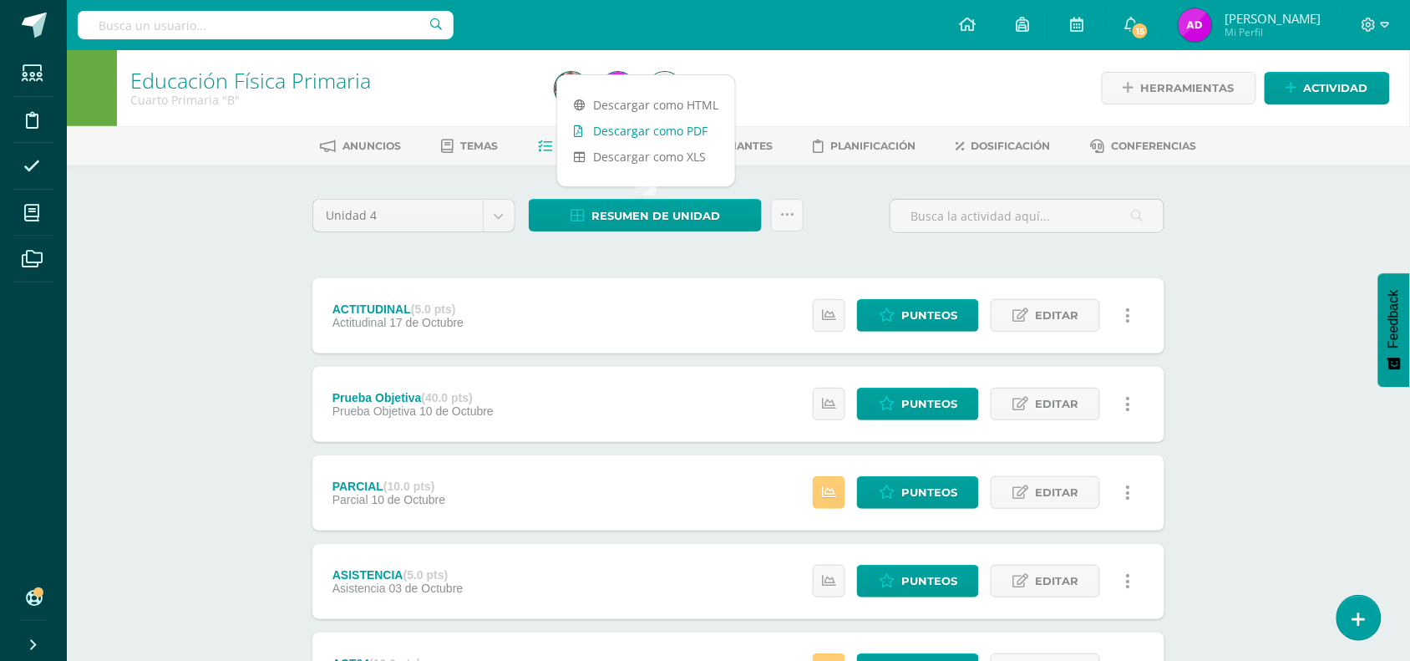
click at [632, 138] on link "Descargar como PDF" at bounding box center [646, 131] width 178 height 26
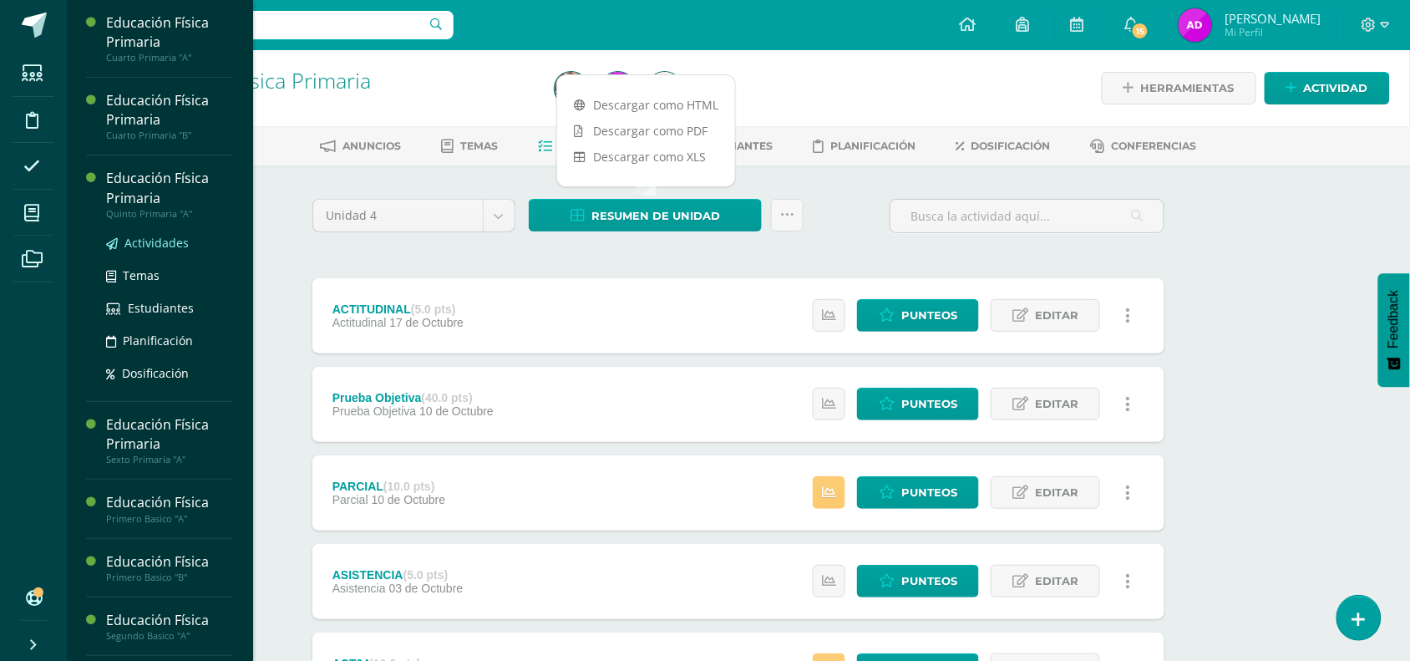
click at [153, 238] on span "Actividades" at bounding box center [156, 243] width 64 height 16
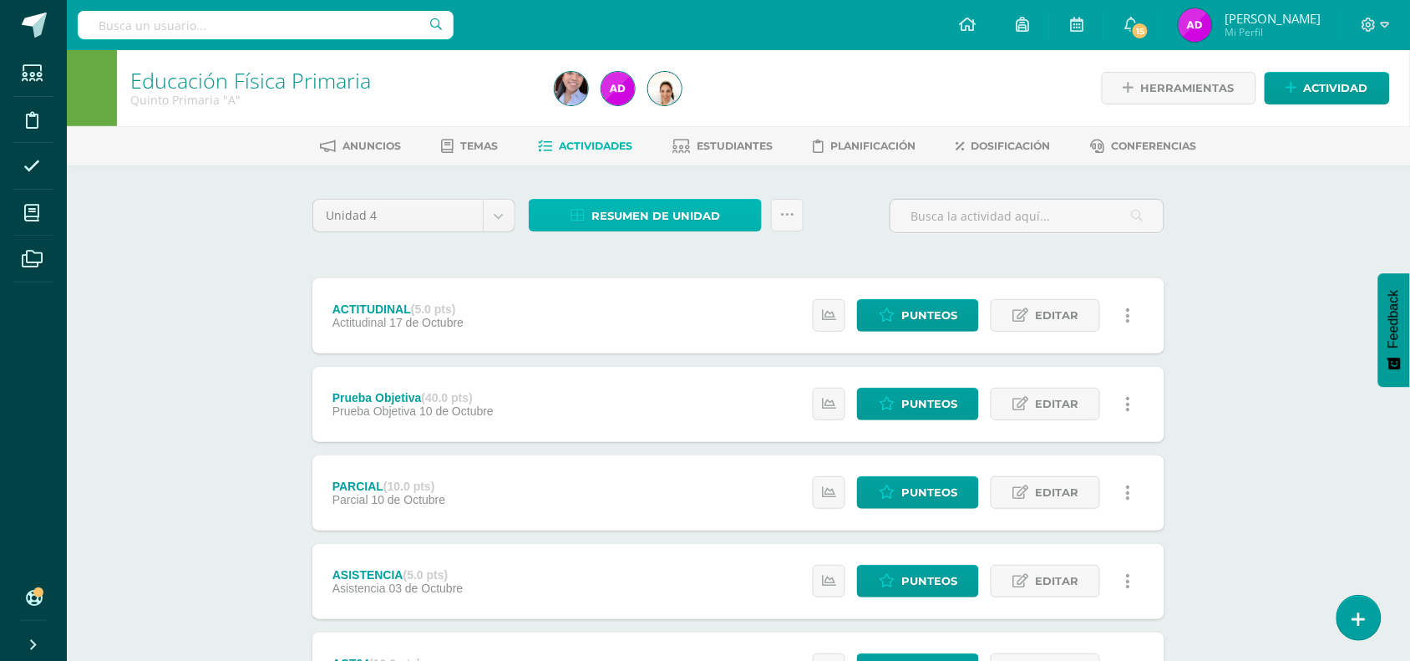
click at [637, 214] on span "Resumen de unidad" at bounding box center [656, 216] width 129 height 31
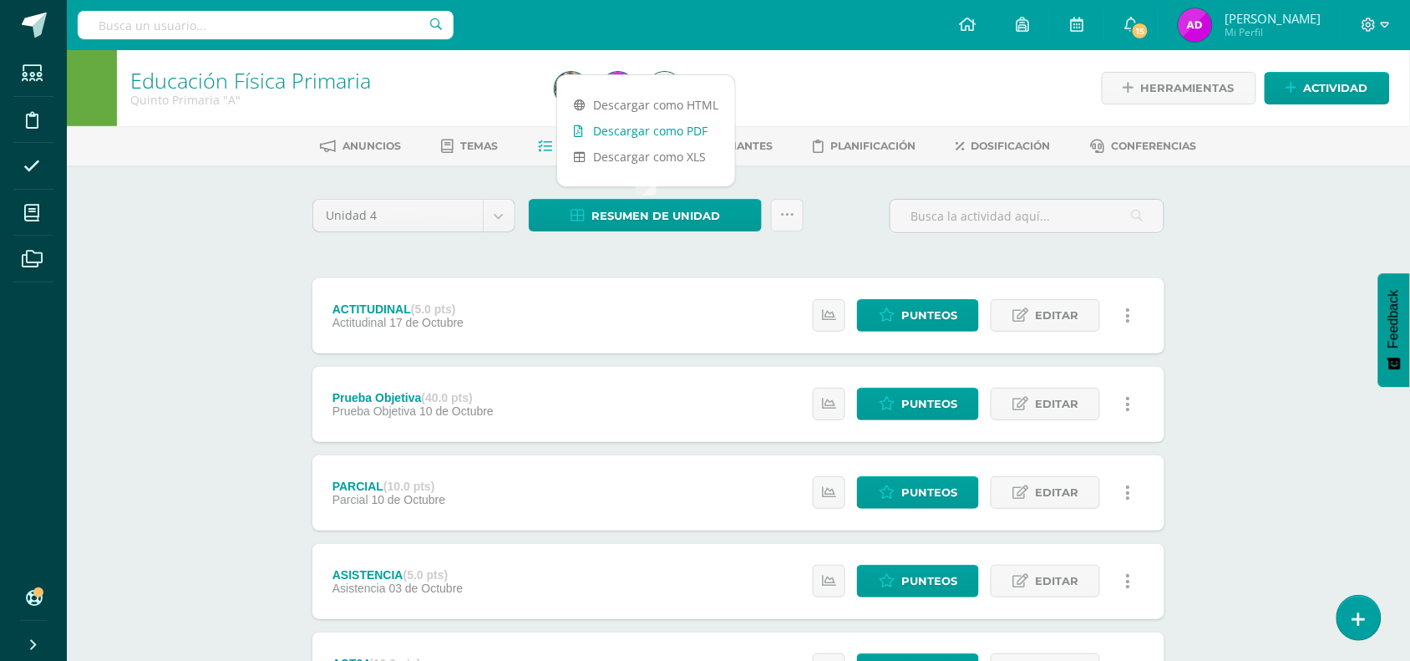
click at [689, 122] on link "Descargar como PDF" at bounding box center [646, 131] width 178 height 26
click at [180, 256] on div "Educación Física Primaria Quinto Primaria "A" Herramientas Detalle de asistenci…" at bounding box center [738, 567] width 1343 height 1034
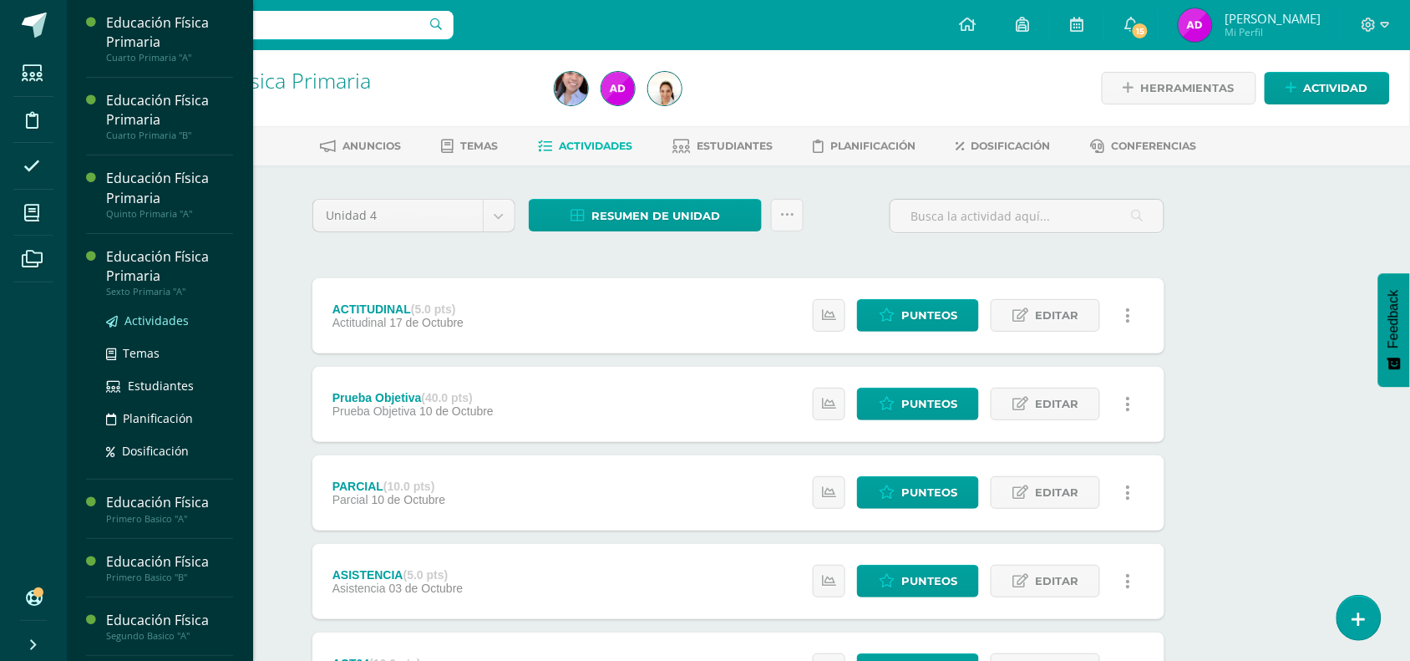
click at [147, 317] on span "Actividades" at bounding box center [156, 320] width 64 height 16
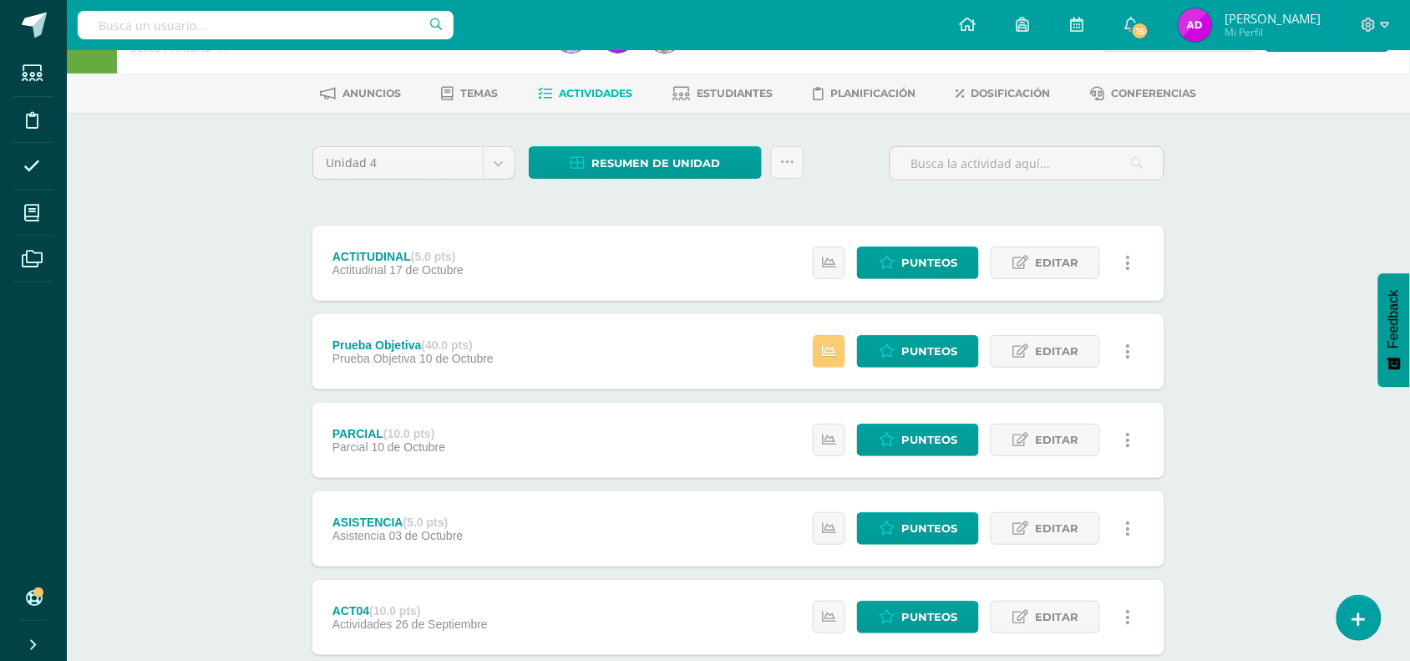
scroll to position [90, 0]
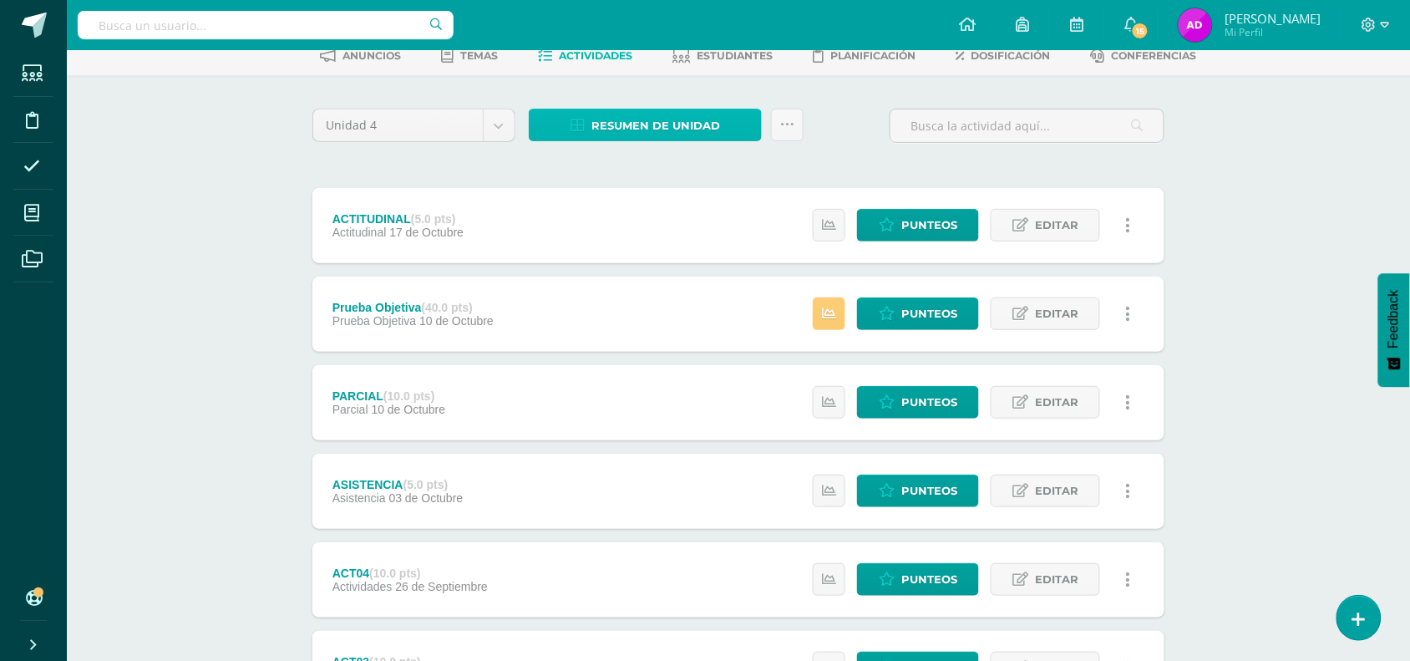
click at [698, 125] on span "Resumen de unidad" at bounding box center [656, 125] width 129 height 31
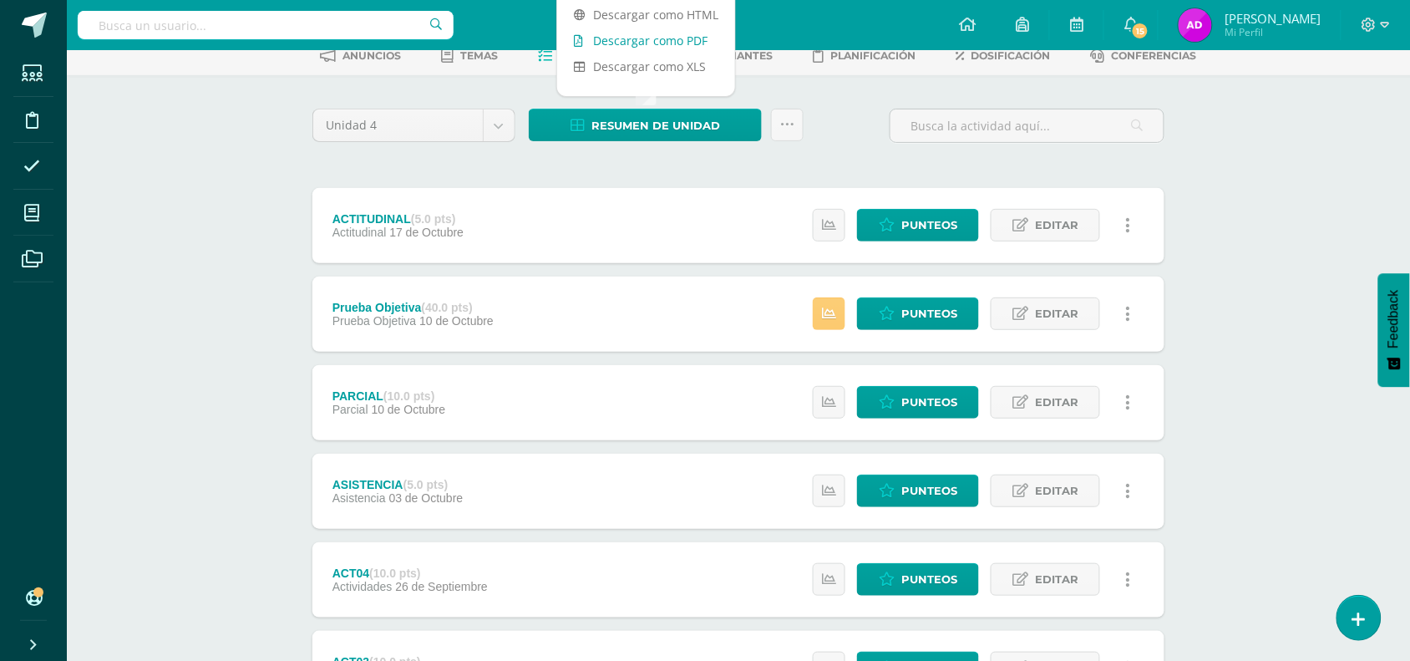
click at [693, 40] on link "Descargar como PDF" at bounding box center [646, 41] width 178 height 26
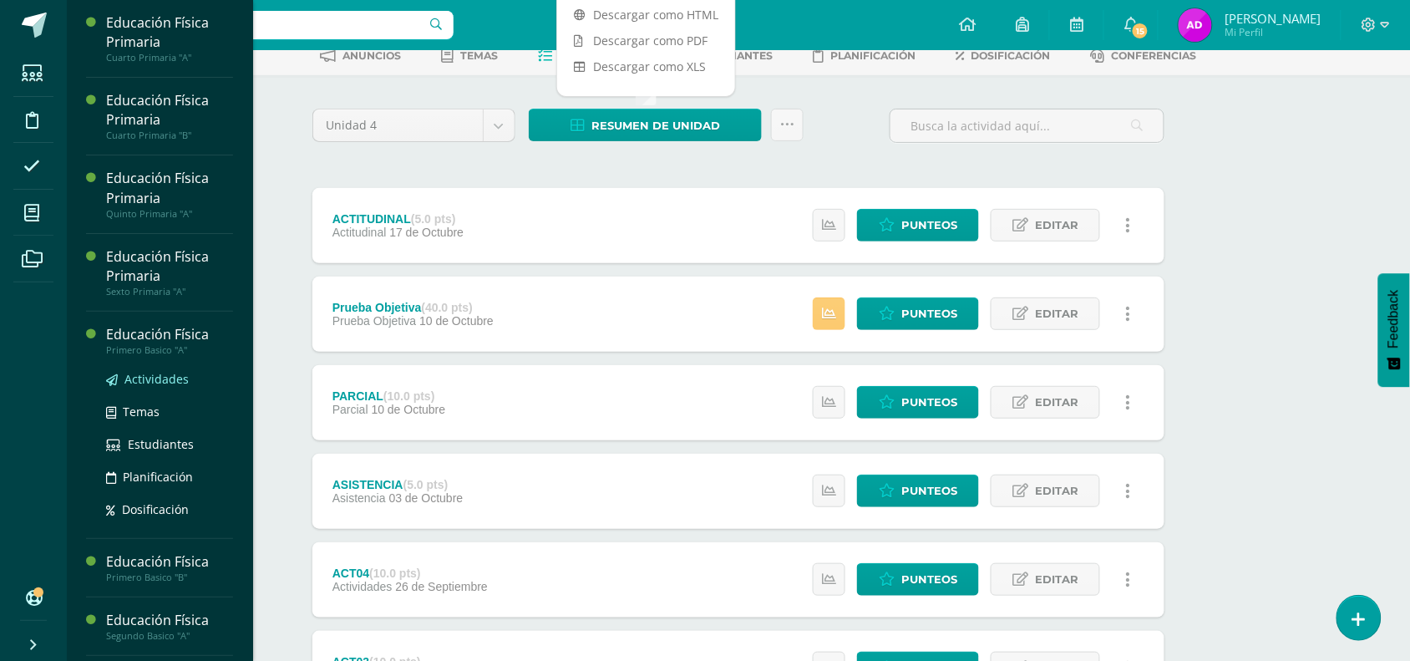
click at [170, 380] on span "Actividades" at bounding box center [156, 379] width 64 height 16
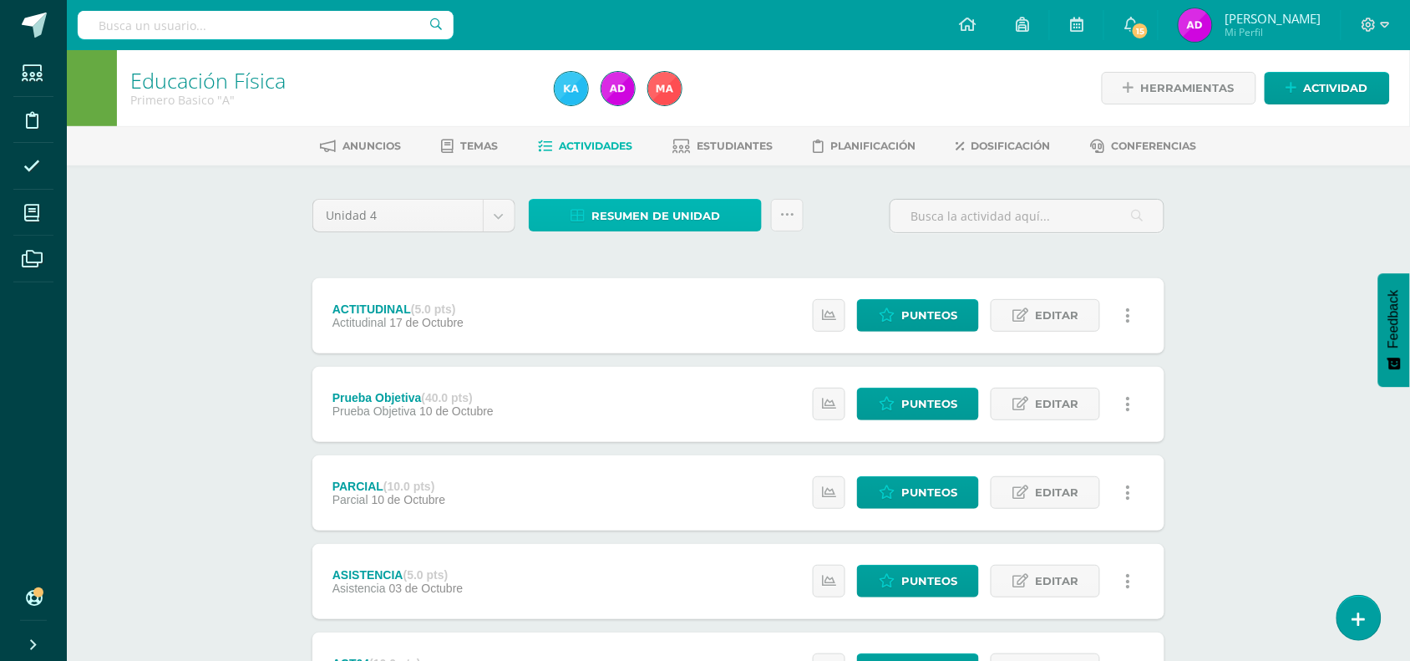
click at [632, 221] on span "Resumen de unidad" at bounding box center [656, 216] width 129 height 31
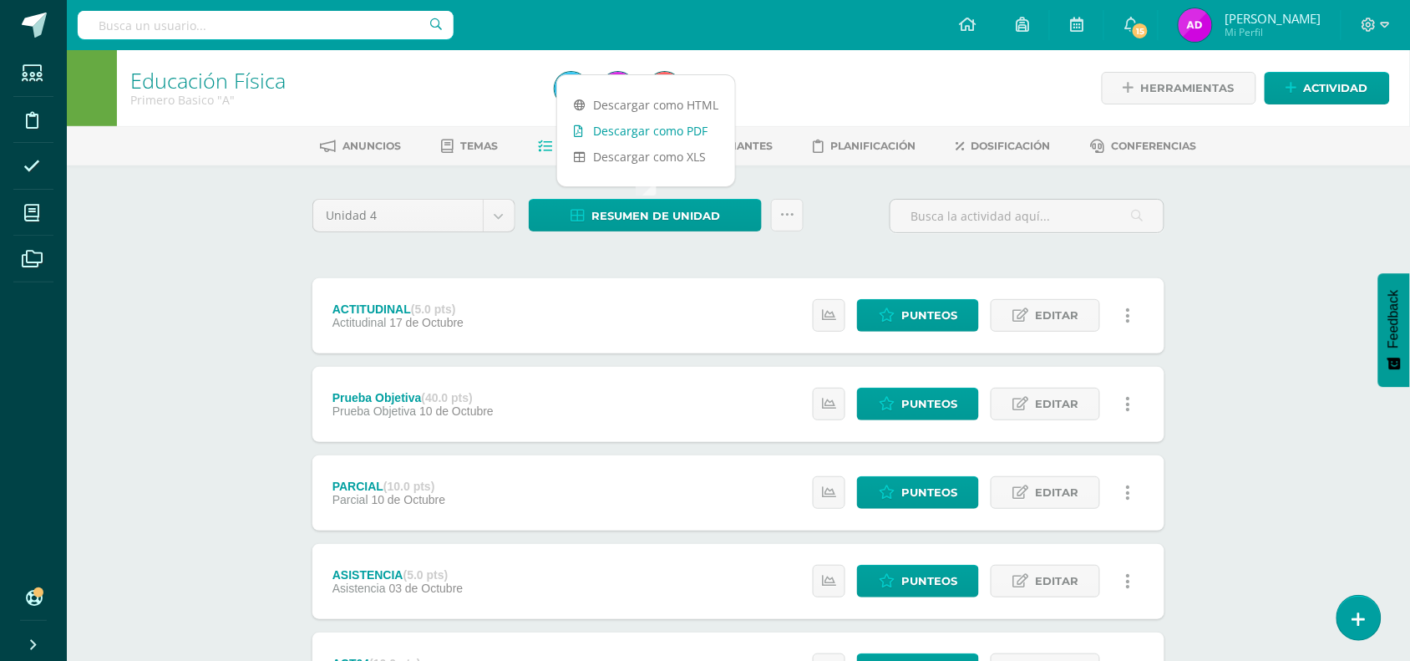
click at [667, 130] on link "Descargar como PDF" at bounding box center [646, 131] width 178 height 26
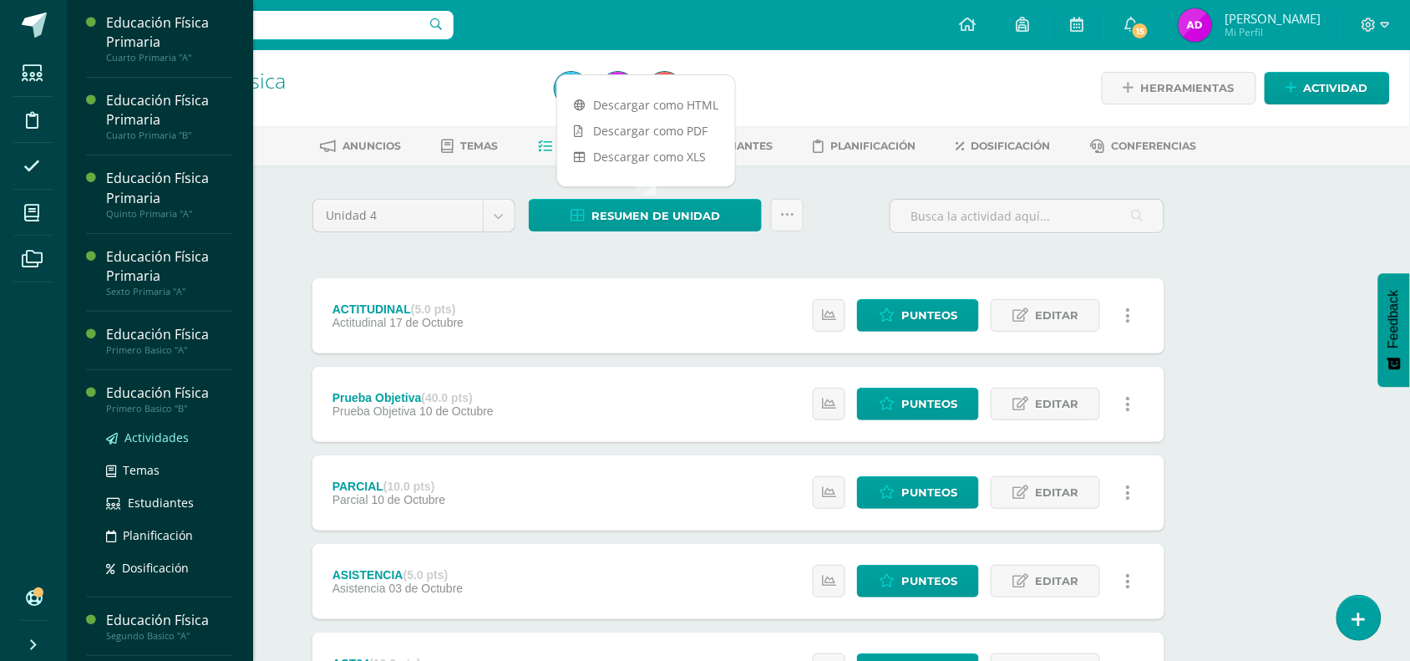
click at [180, 444] on span "Actividades" at bounding box center [156, 437] width 64 height 16
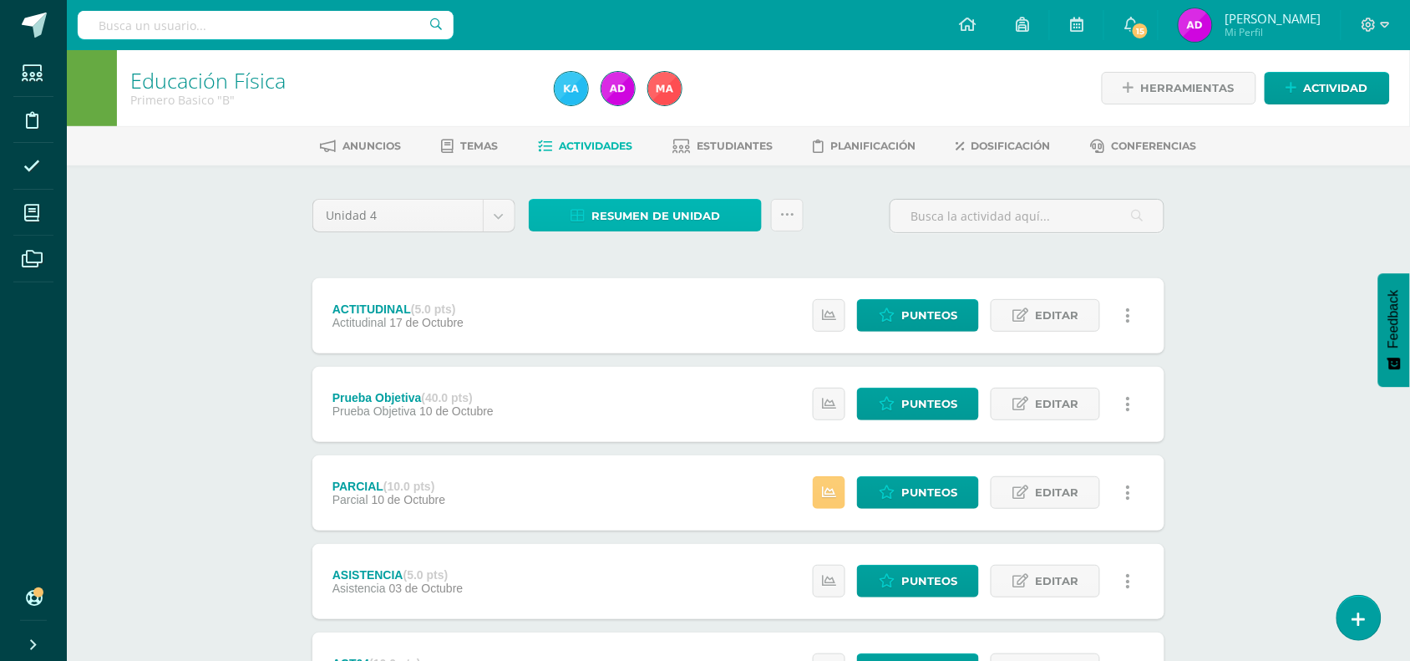
click at [621, 217] on span "Resumen de unidad" at bounding box center [656, 216] width 129 height 31
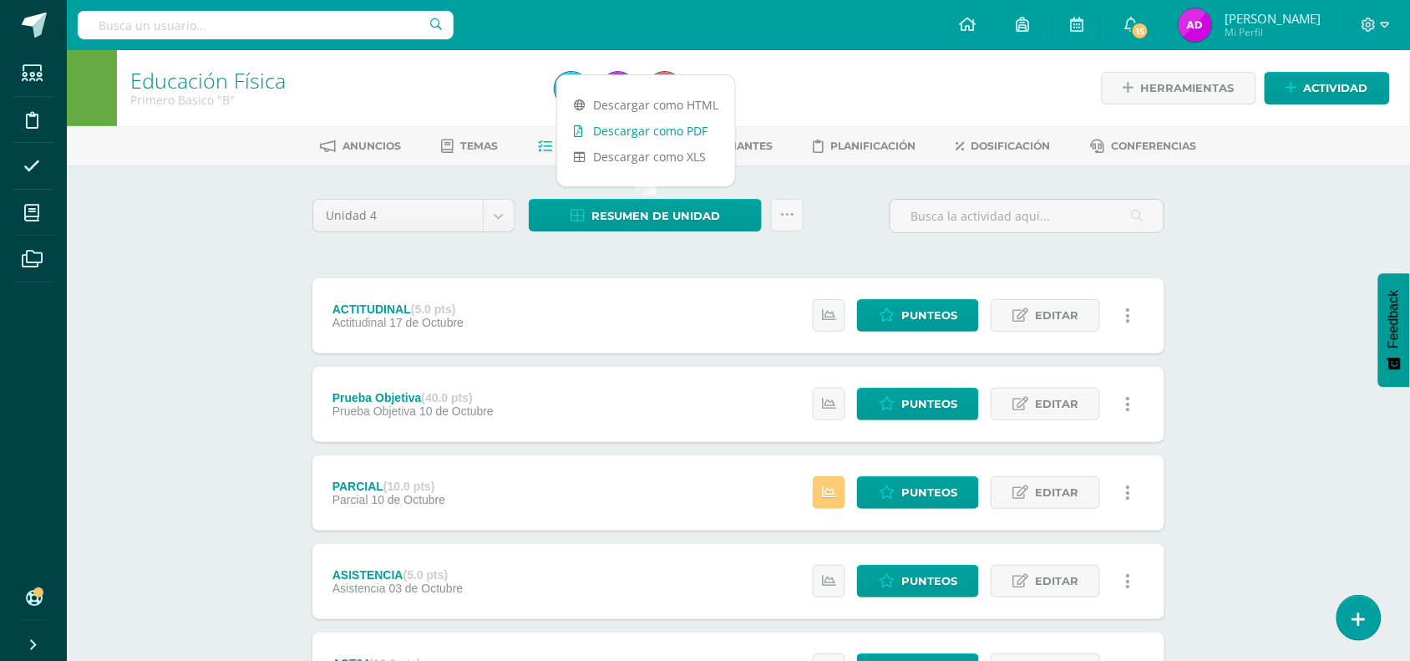
click at [632, 130] on link "Descargar como PDF" at bounding box center [646, 131] width 178 height 26
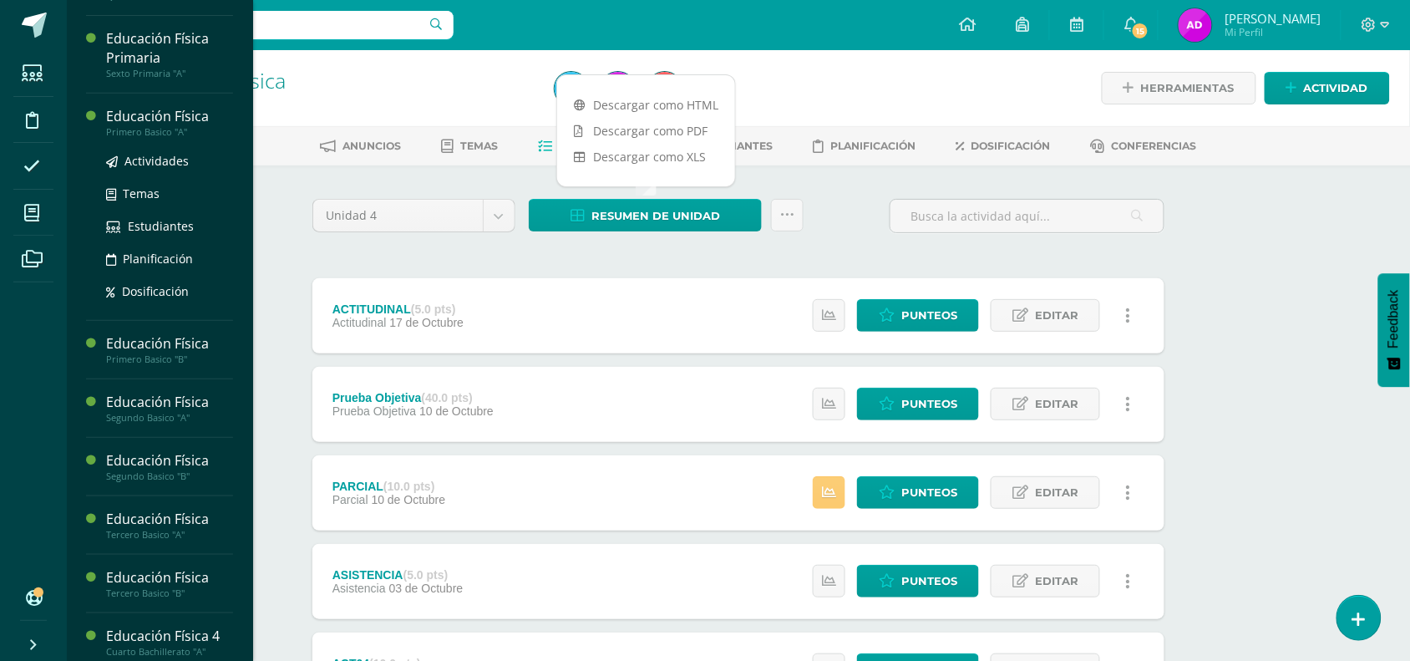
scroll to position [231, 0]
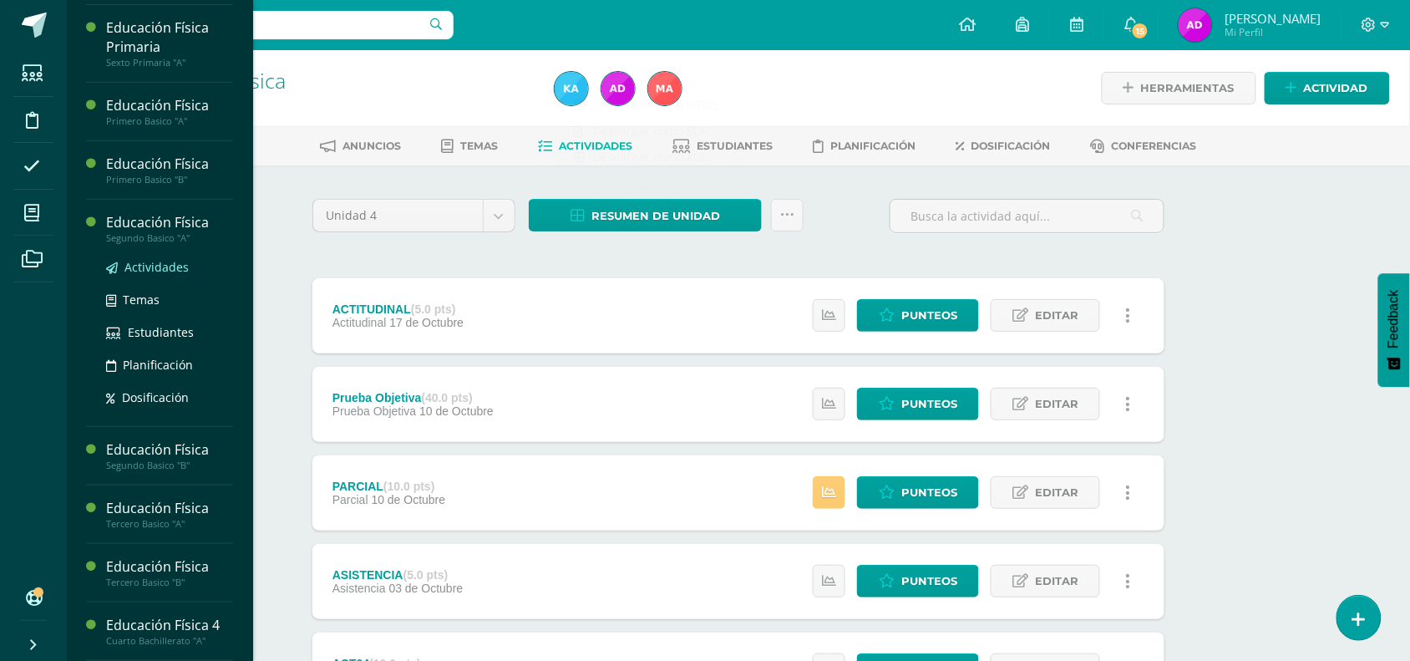
click at [153, 263] on span "Actividades" at bounding box center [156, 267] width 64 height 16
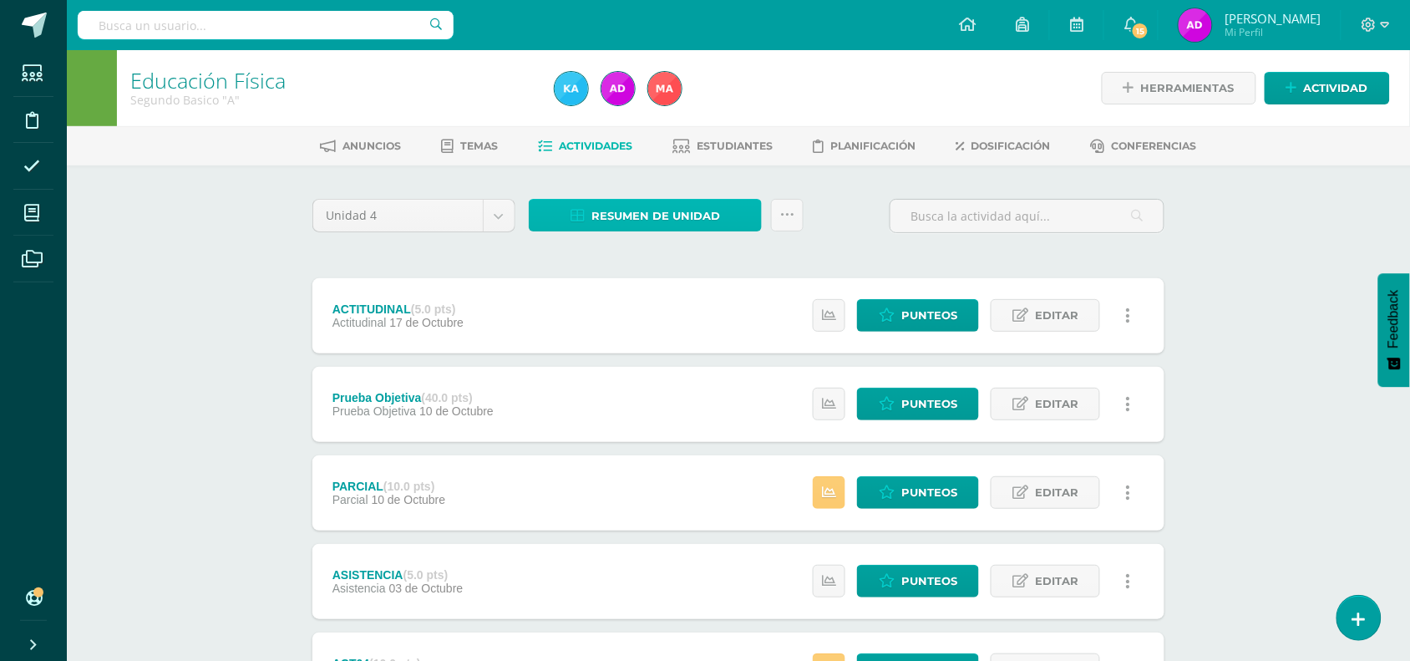
click at [653, 214] on span "Resumen de unidad" at bounding box center [656, 216] width 129 height 31
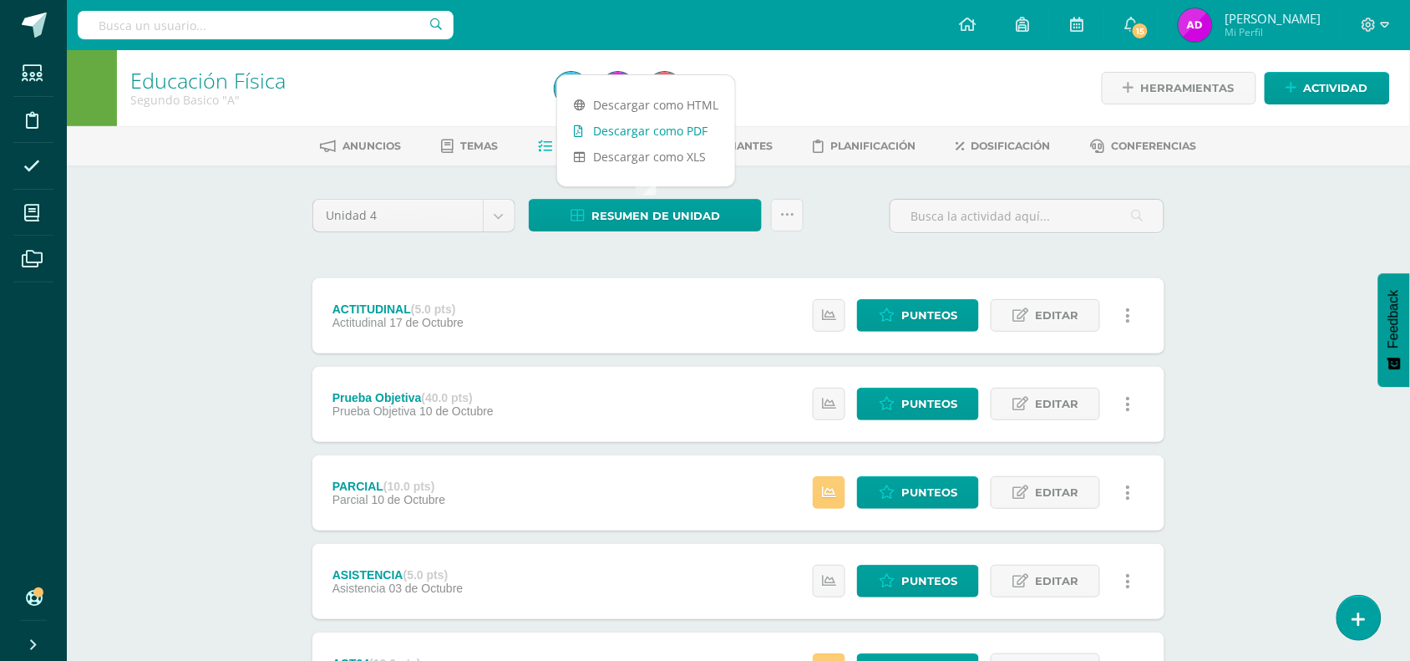
click at [663, 136] on link "Descargar como PDF" at bounding box center [646, 131] width 178 height 26
click at [788, 248] on div "Unidad 4 Unidad 1 Unidad 2 Unidad 3 Unidad 4 Resumen de unidad Subir actividade…" at bounding box center [739, 625] width 866 height 852
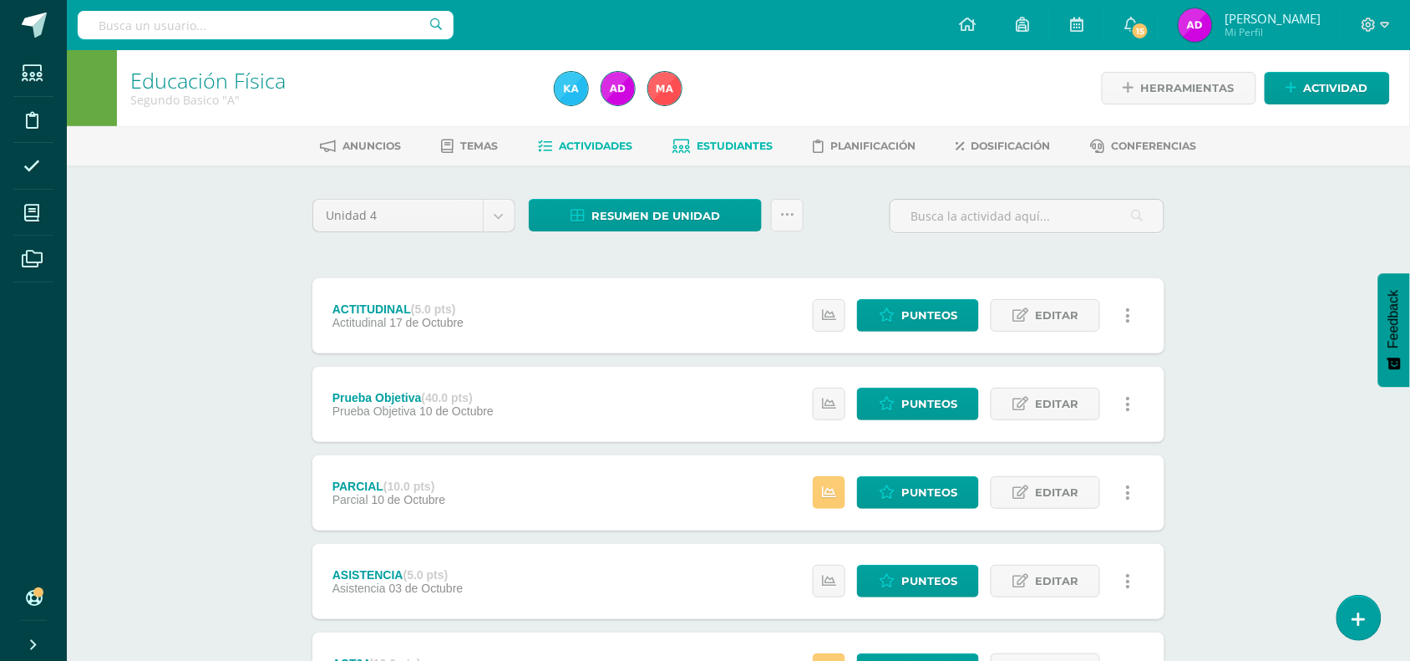
click at [744, 144] on span "Estudiantes" at bounding box center [736, 146] width 76 height 13
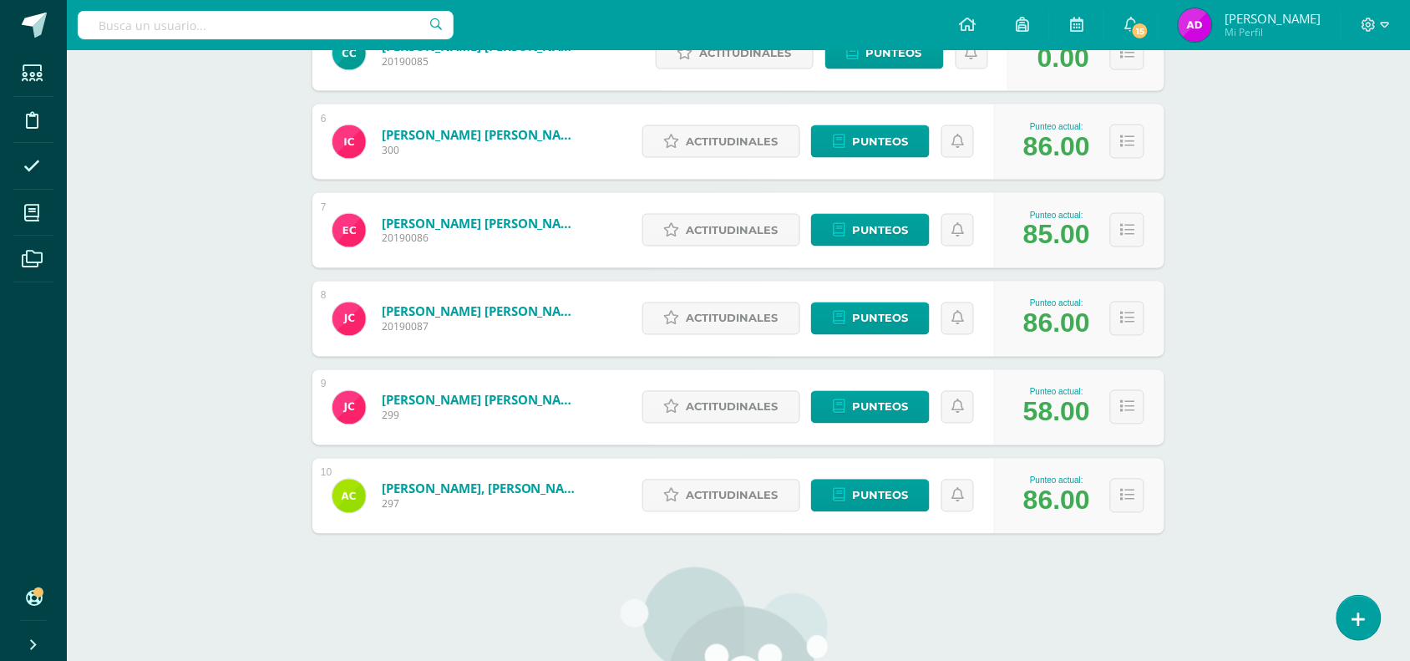
scroll to position [709, 0]
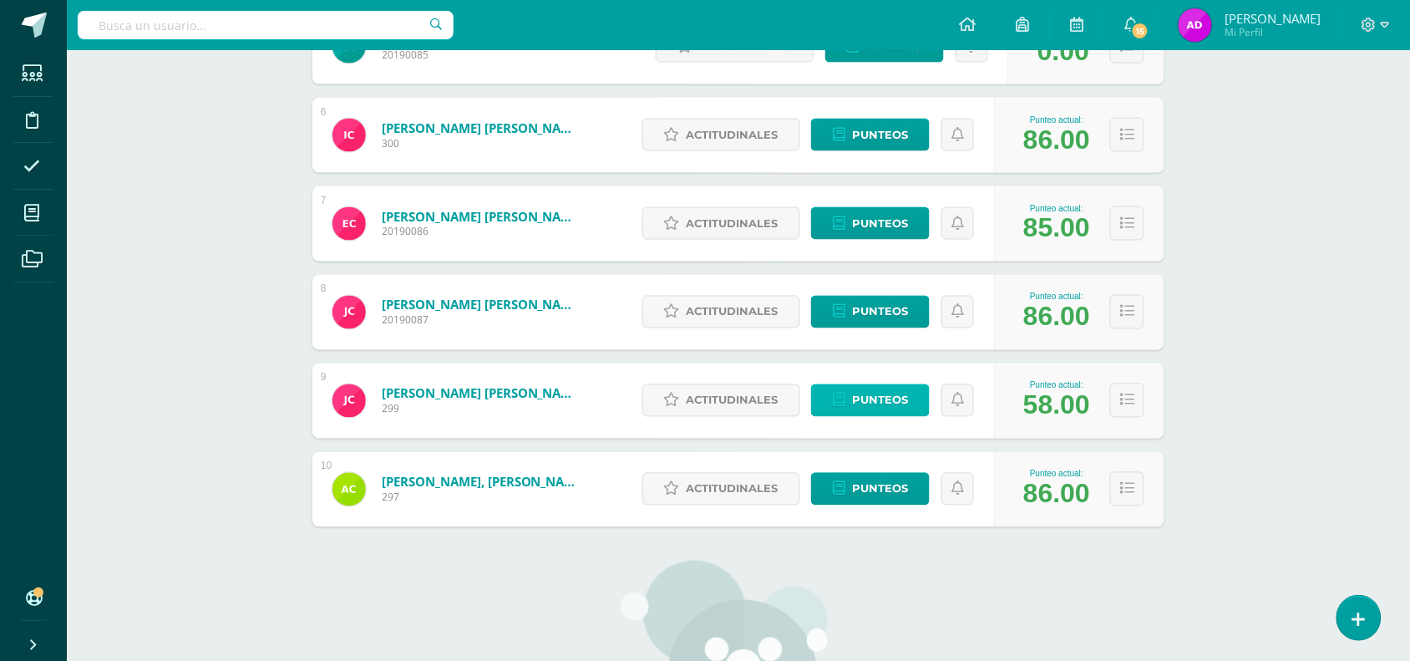
click at [900, 394] on span "Punteos" at bounding box center [880, 400] width 56 height 31
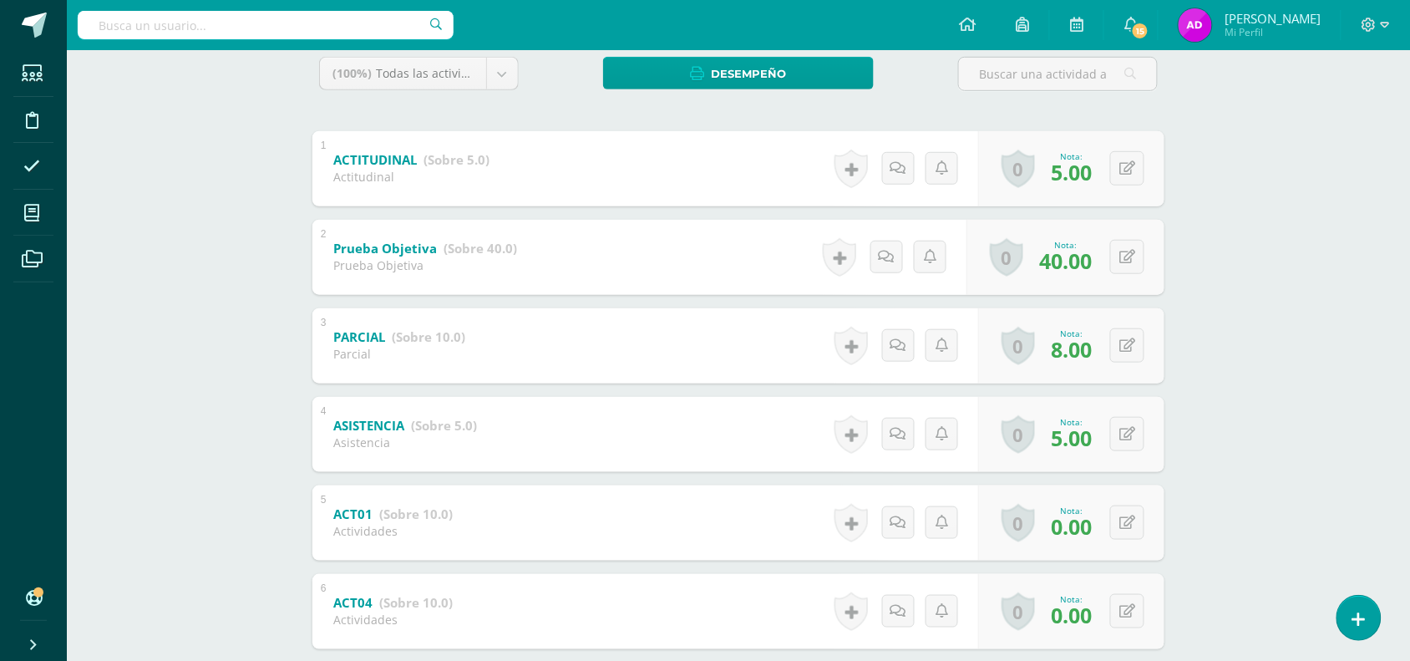
scroll to position [374, 0]
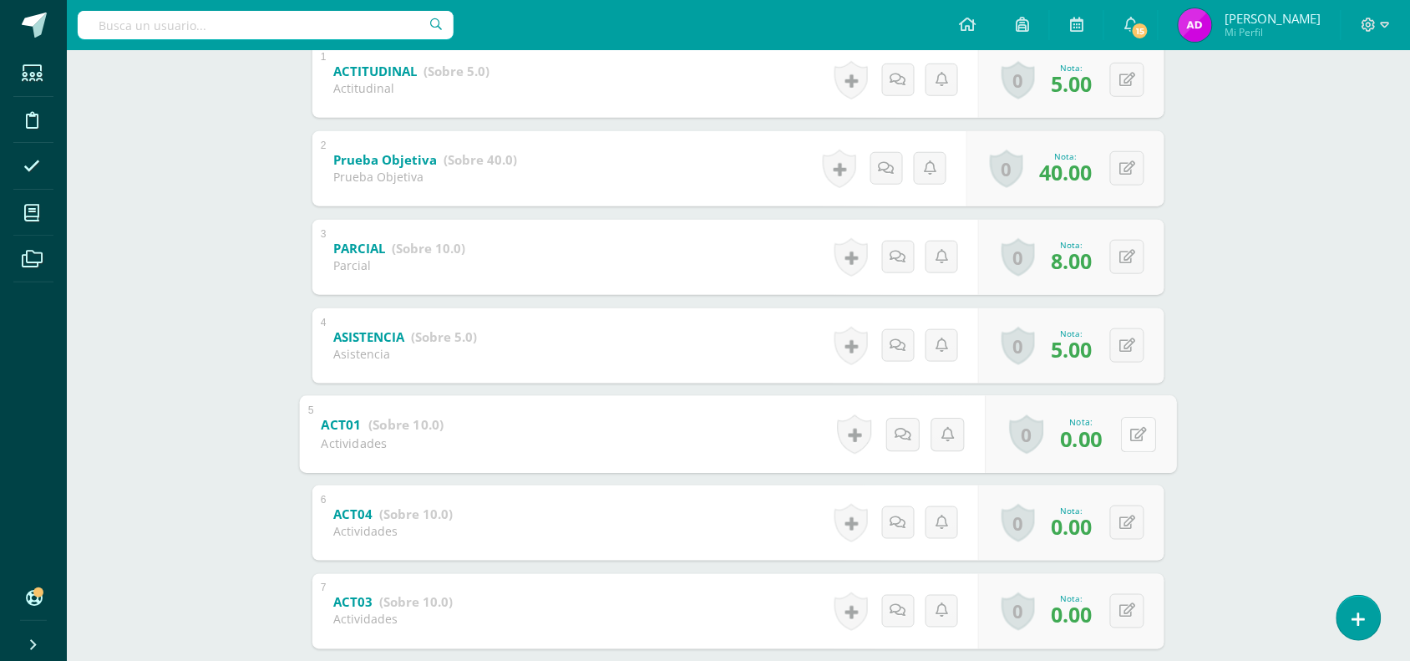
click at [1129, 443] on button at bounding box center [1138, 434] width 35 height 35
type input "10"
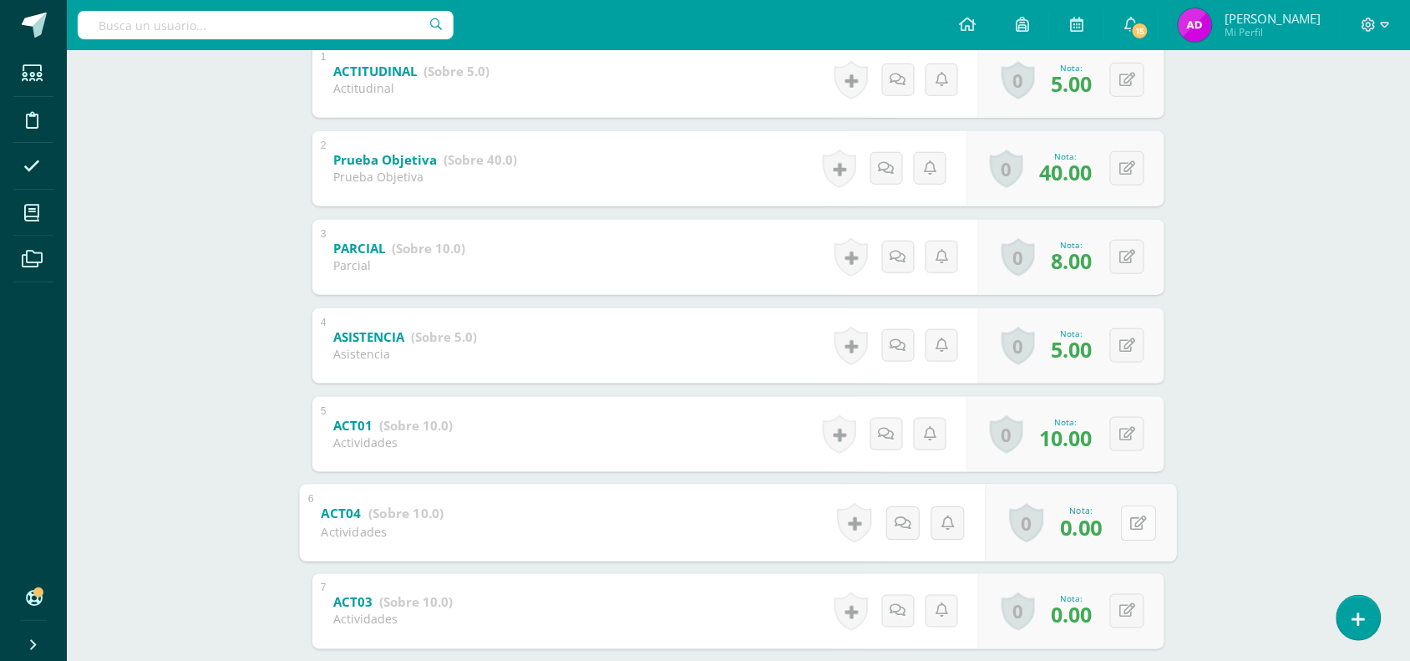
click at [1131, 525] on icon at bounding box center [1139, 523] width 17 height 14
type input "10"
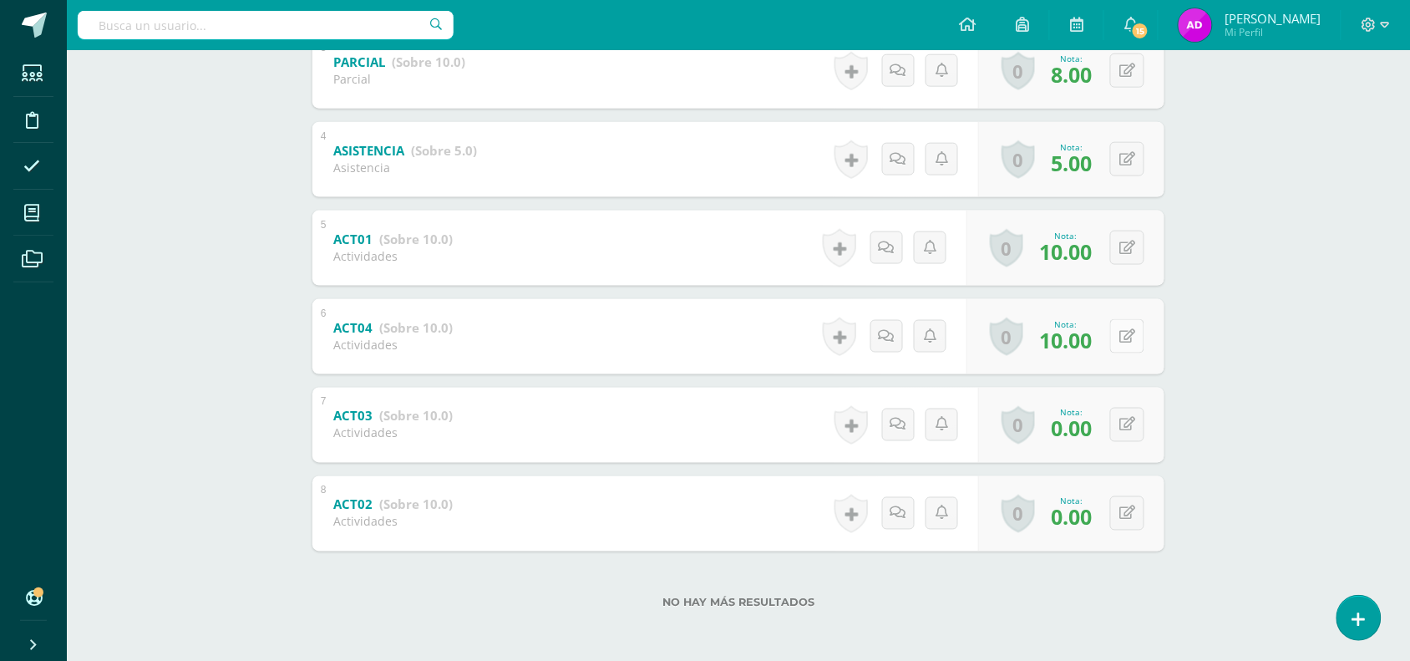
scroll to position [561, 0]
click at [1121, 428] on button at bounding box center [1138, 424] width 35 height 35
type input "10"
click at [1116, 499] on div "0 Logros Logros obtenidos Aún no hay logros agregados Nota: 0.00" at bounding box center [1071, 512] width 186 height 75
click at [1146, 508] on icon at bounding box center [1139, 512] width 17 height 14
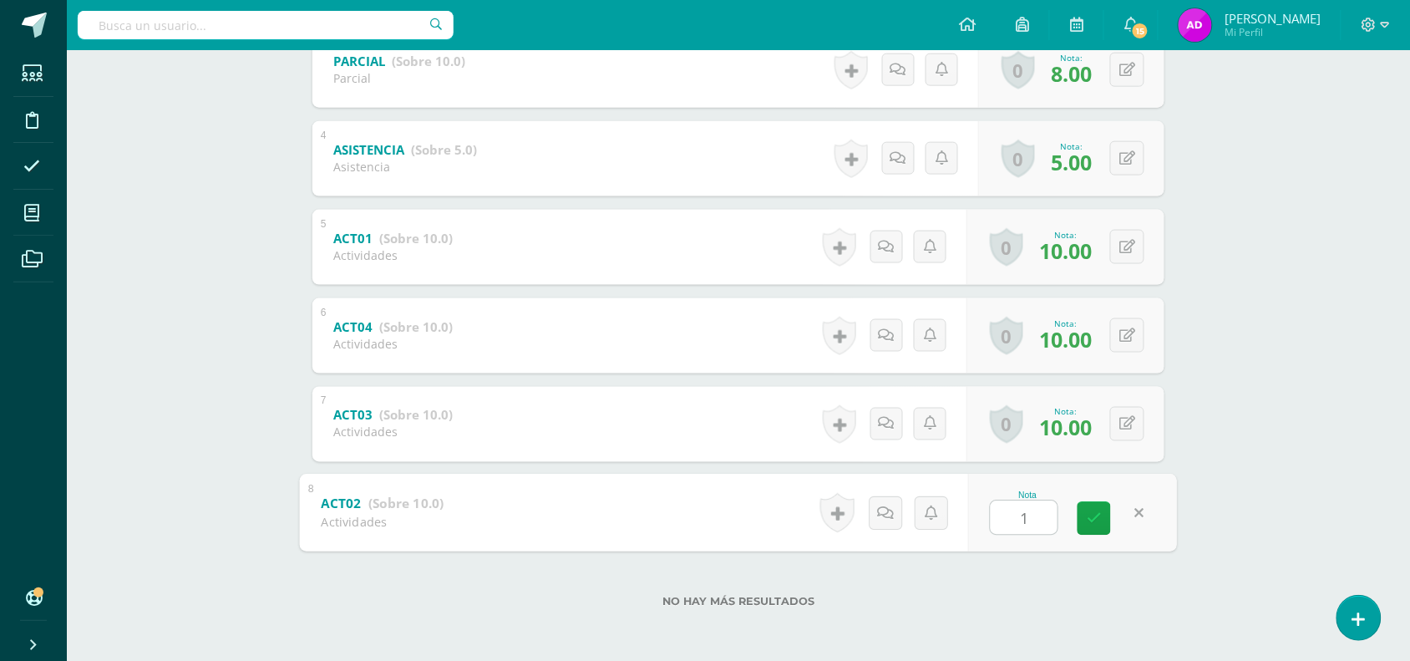
type input "10"
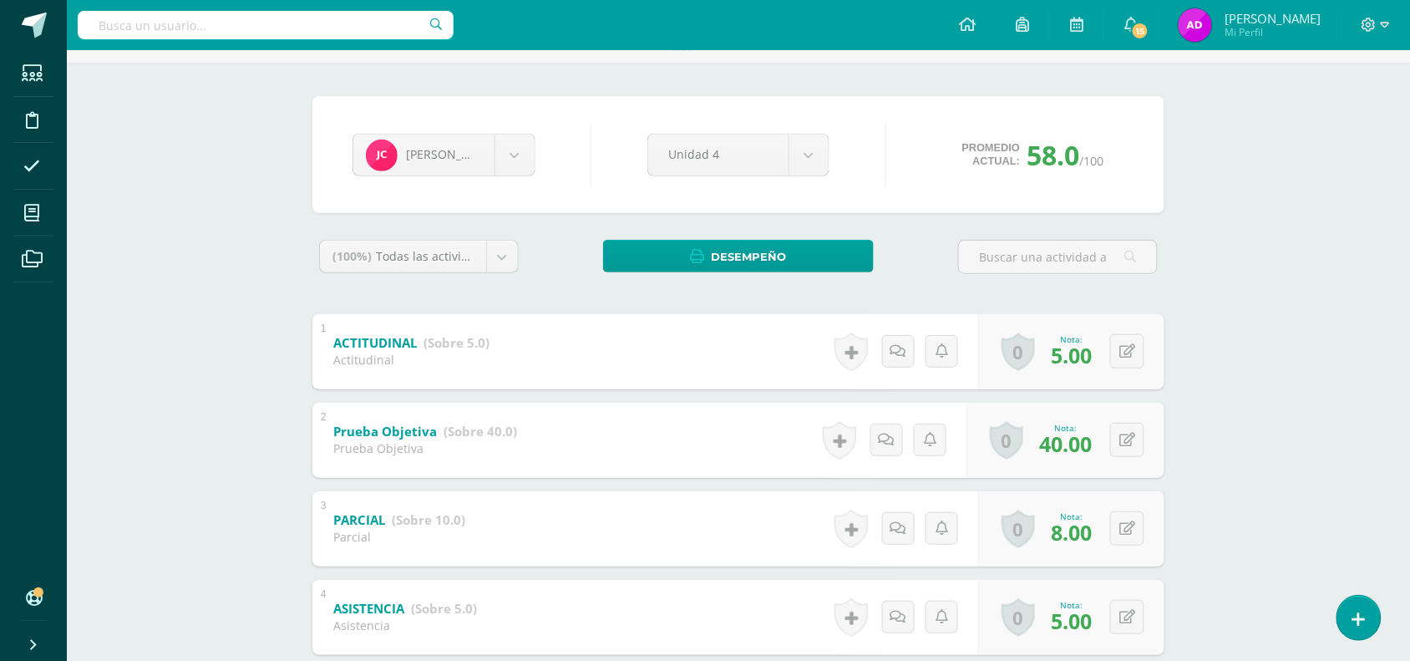
scroll to position [0, 0]
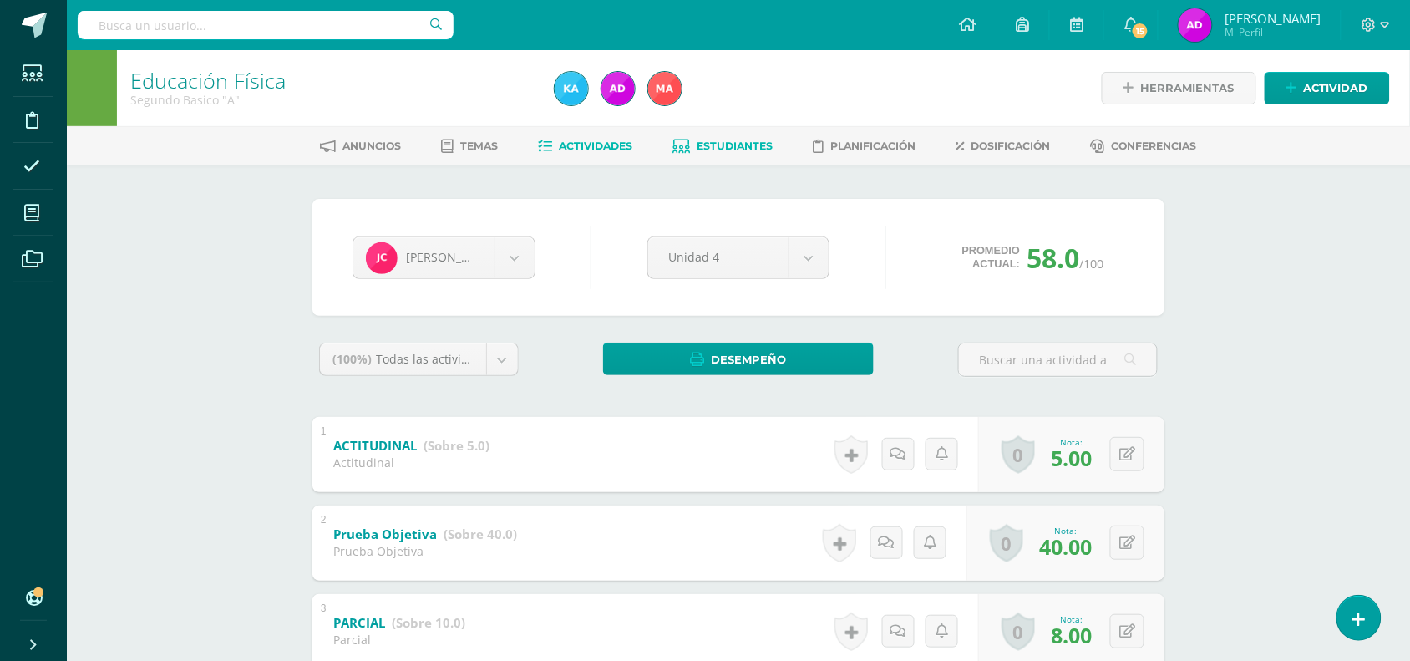
click at [616, 153] on link "Actividades" at bounding box center [586, 146] width 94 height 27
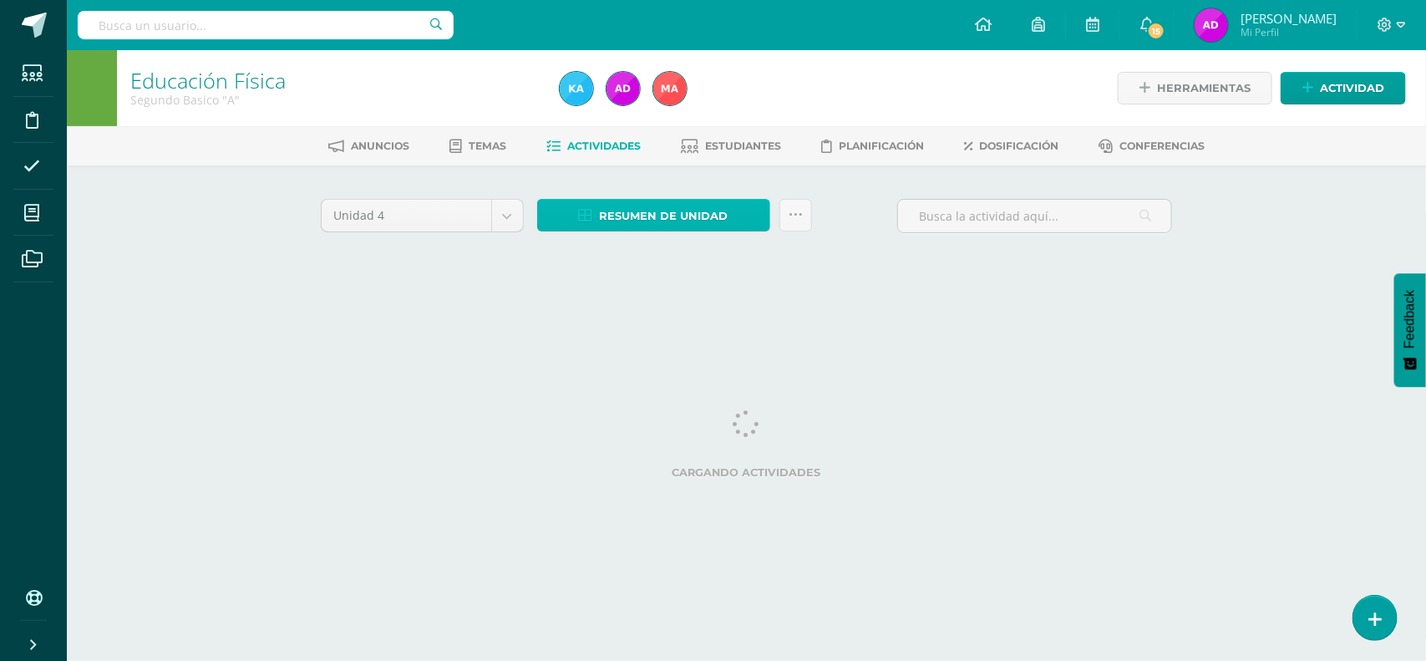
click at [642, 222] on span "Resumen de unidad" at bounding box center [664, 216] width 129 height 31
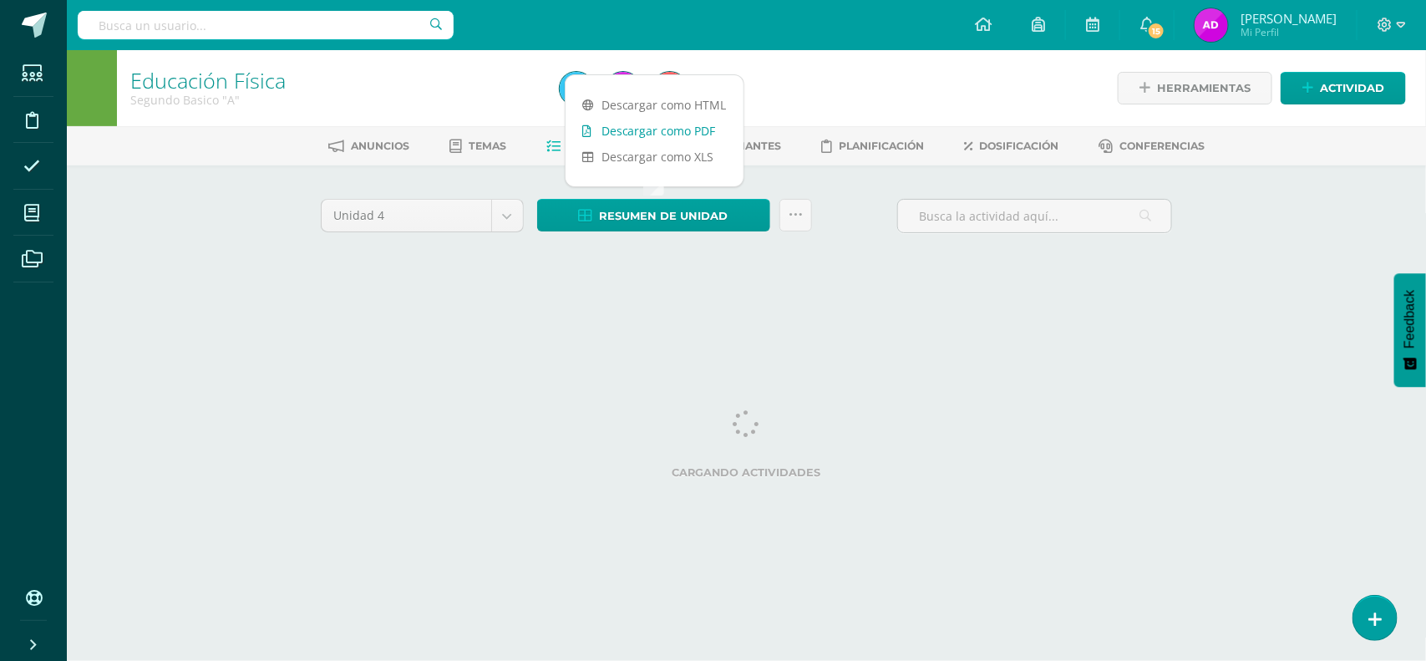
click at [657, 128] on link "Descargar como PDF" at bounding box center [655, 131] width 178 height 26
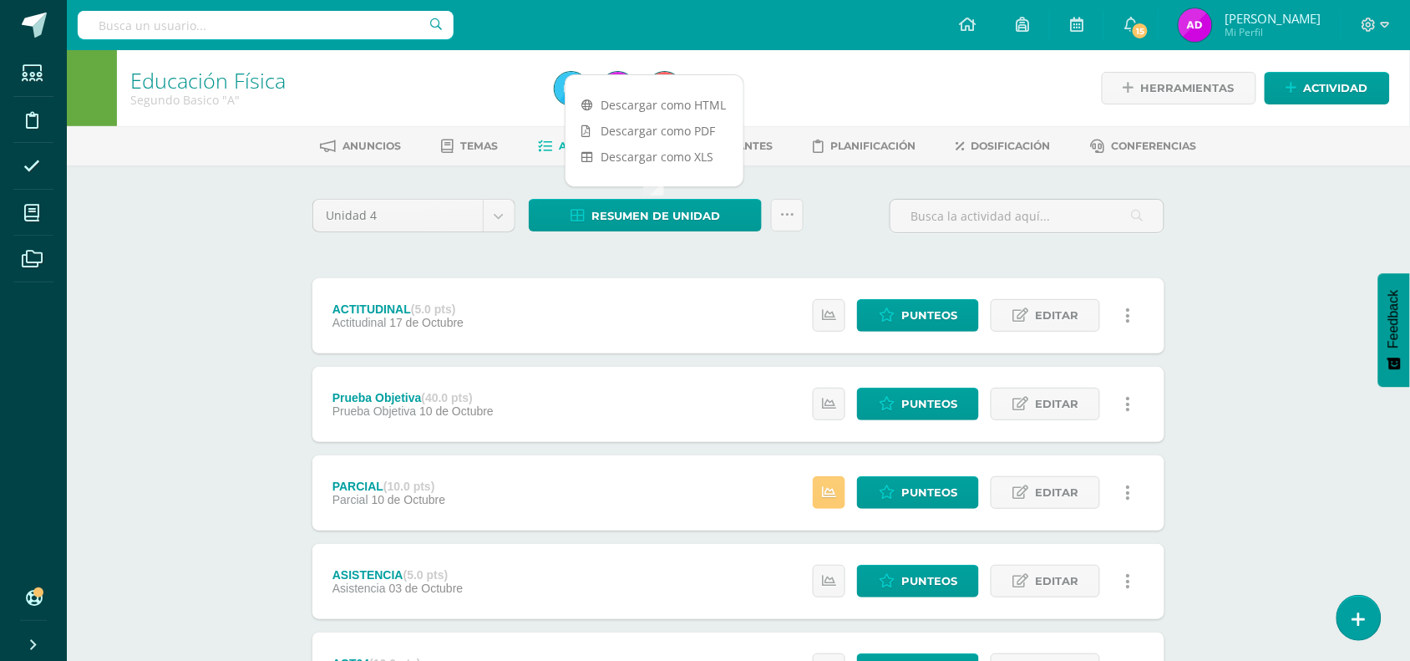
click at [790, 169] on div "Unidad 4 Unidad 1 Unidad 2 Unidad 3 Unidad 4 Resumen de unidad Subir actividade…" at bounding box center [738, 624] width 919 height 919
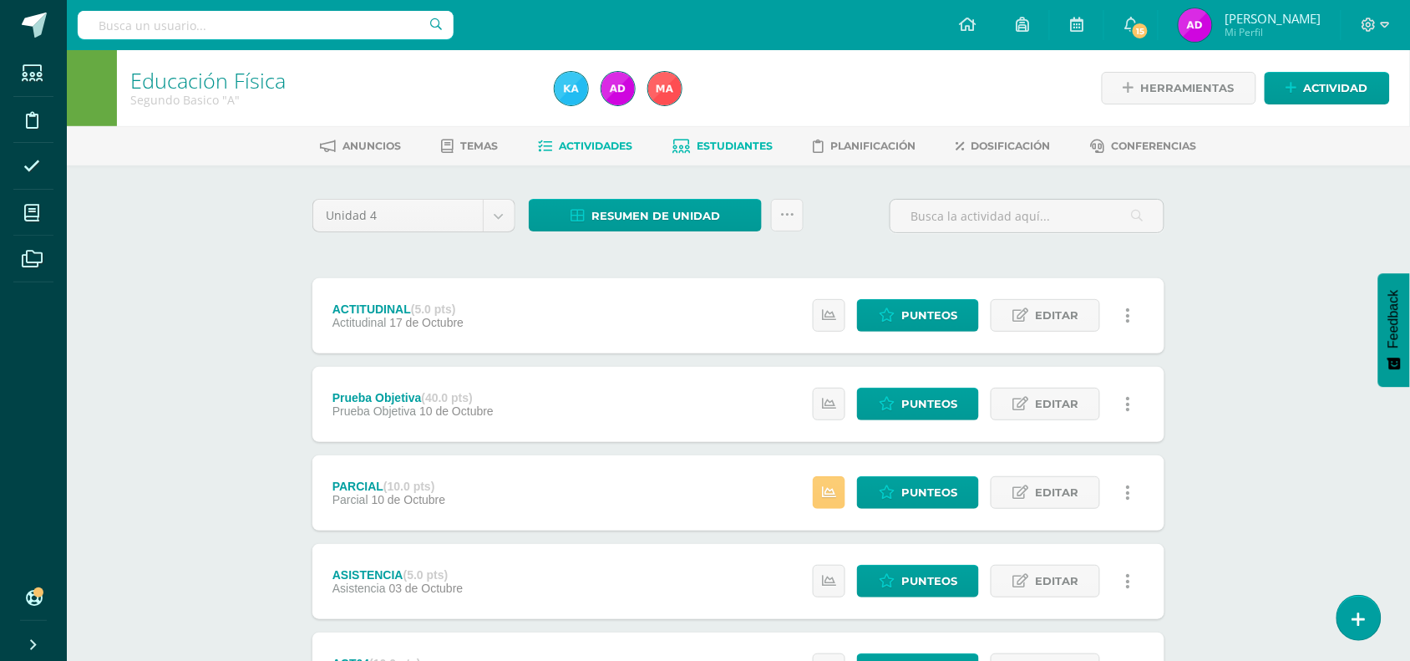
click at [745, 143] on span "Estudiantes" at bounding box center [736, 146] width 76 height 13
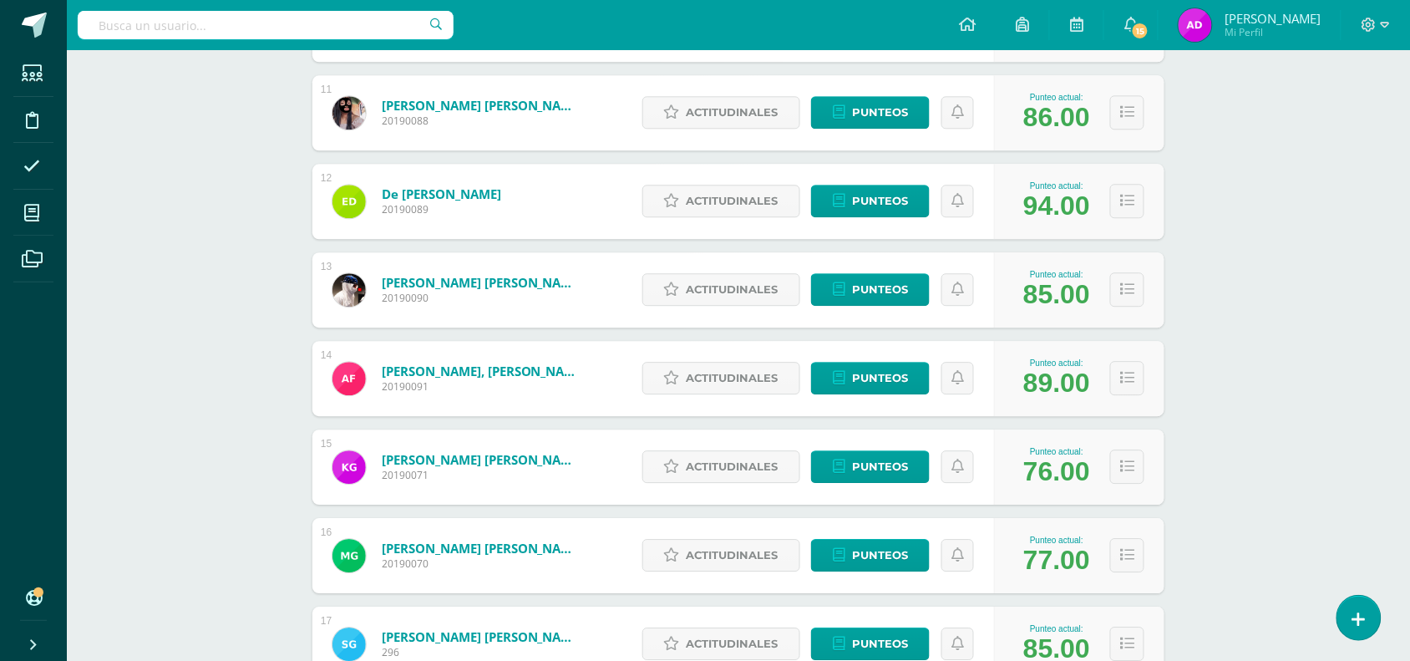
scroll to position [1176, 0]
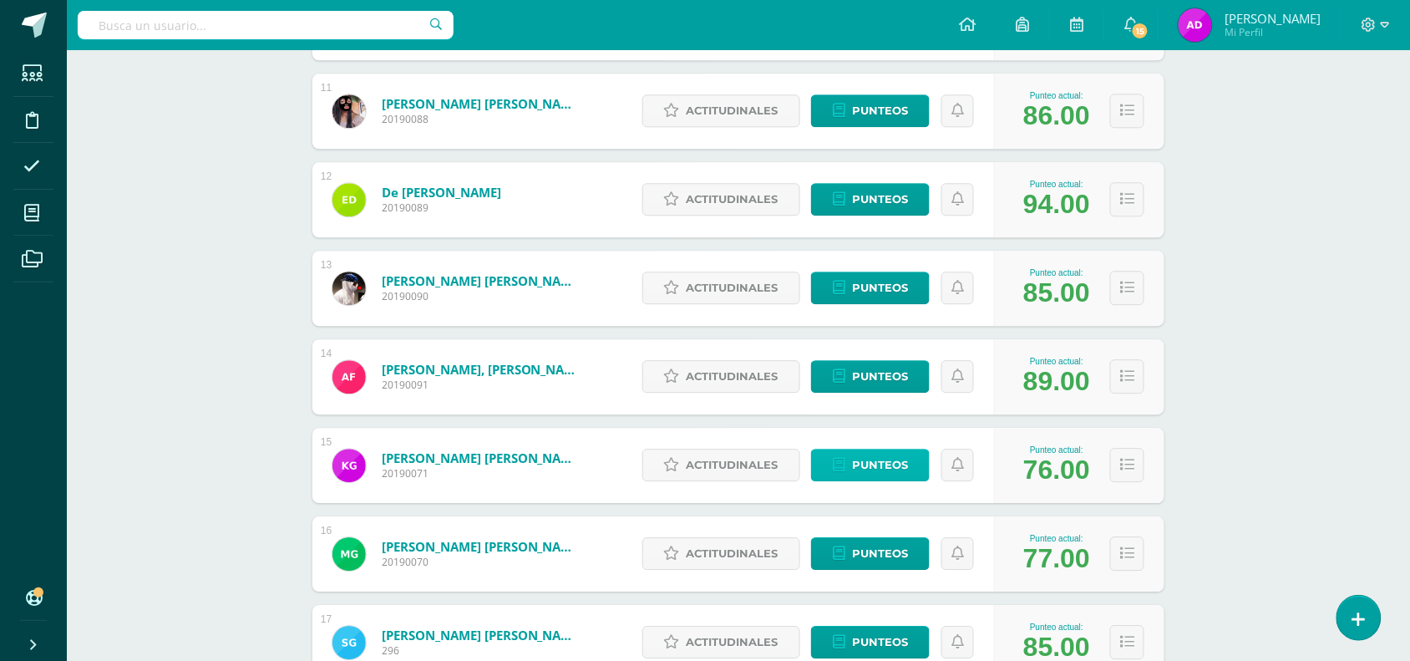
click at [886, 460] on span "Punteos" at bounding box center [880, 464] width 56 height 31
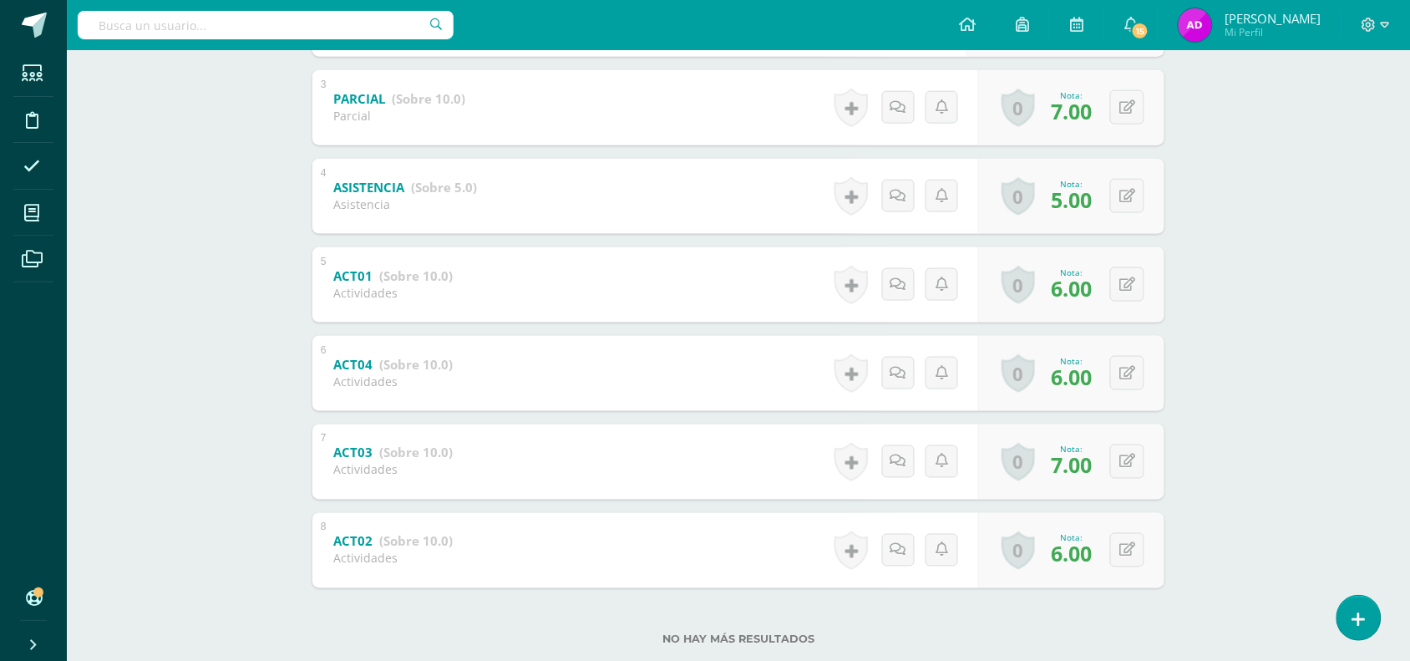
scroll to position [561, 0]
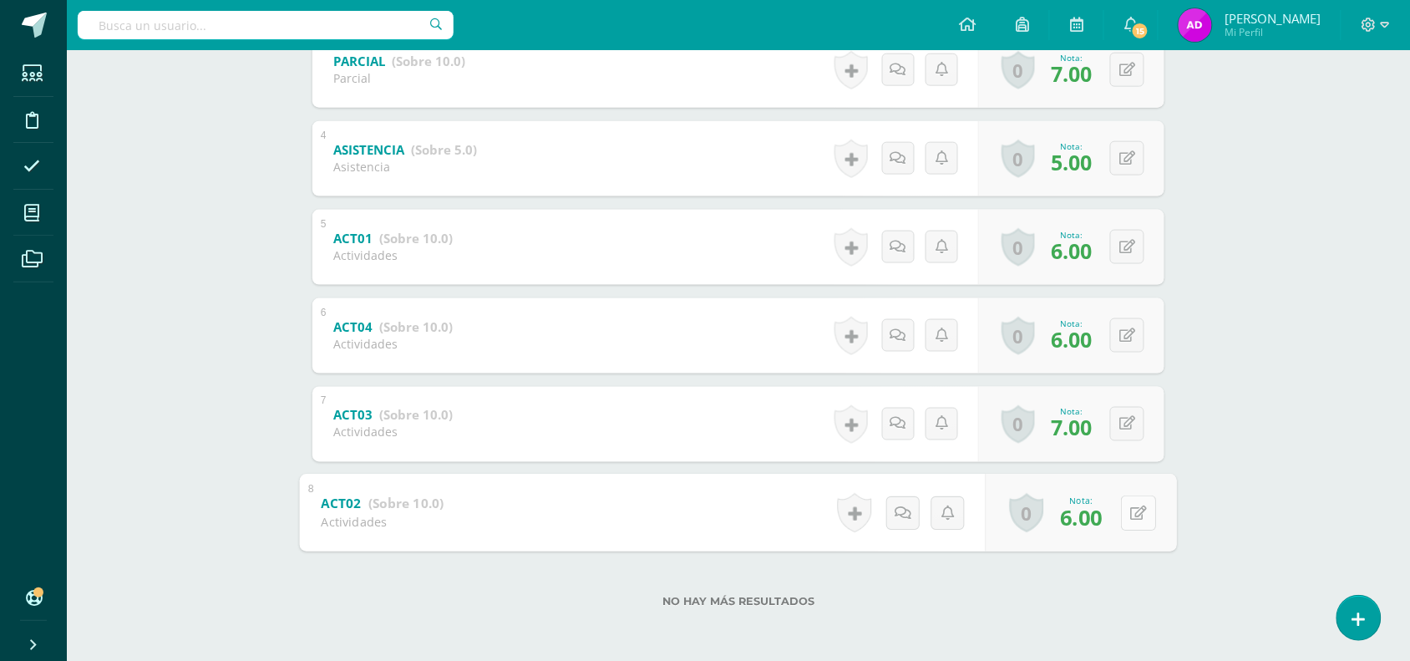
click at [1120, 520] on div "0 Logros Logros obtenidos Aún no hay logros agregados Nota: 6.00" at bounding box center [1081, 513] width 191 height 78
click at [1145, 507] on icon at bounding box center [1139, 512] width 17 height 14
type input "8"
click at [1125, 343] on button at bounding box center [1138, 335] width 35 height 35
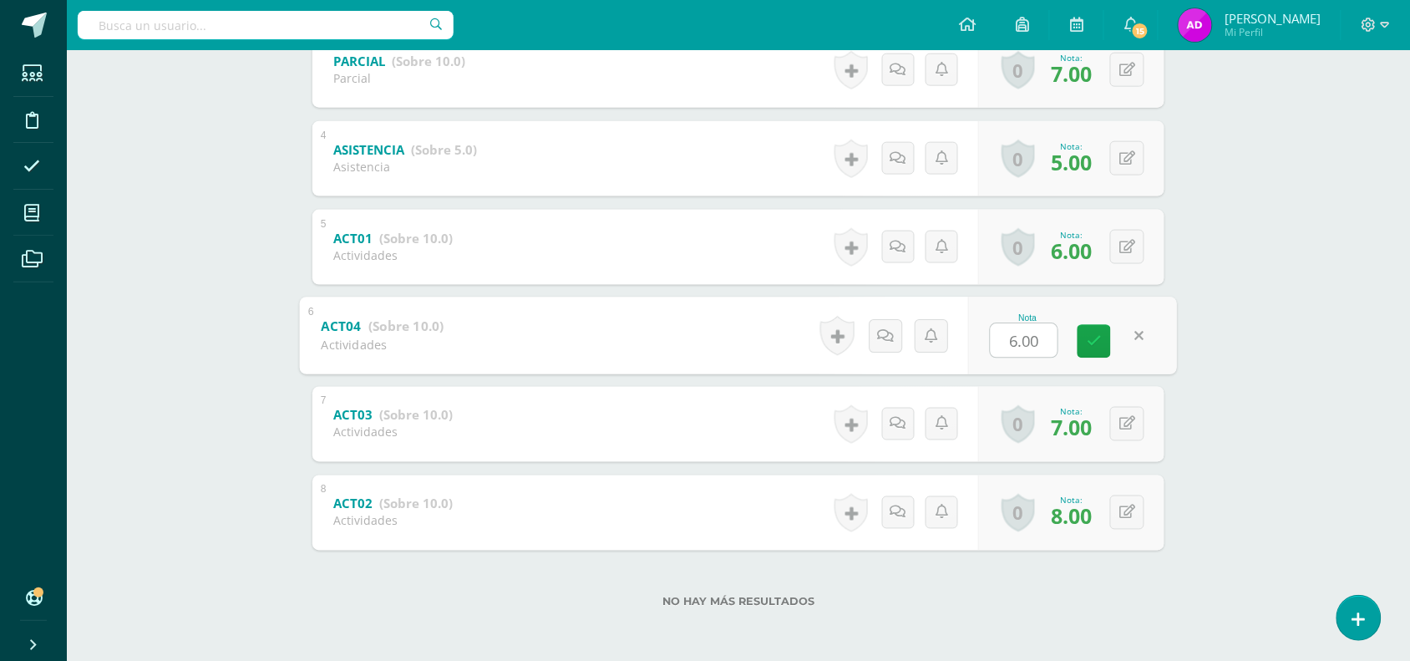
type input "8"
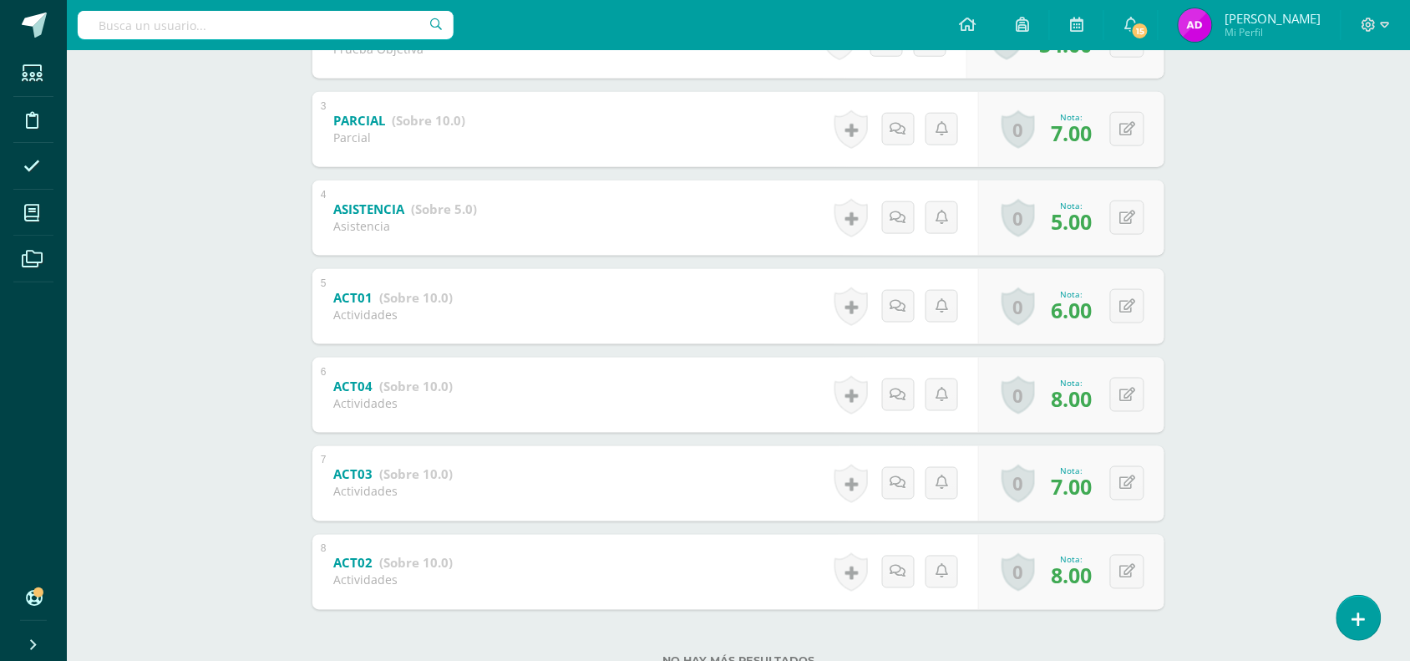
scroll to position [485, 0]
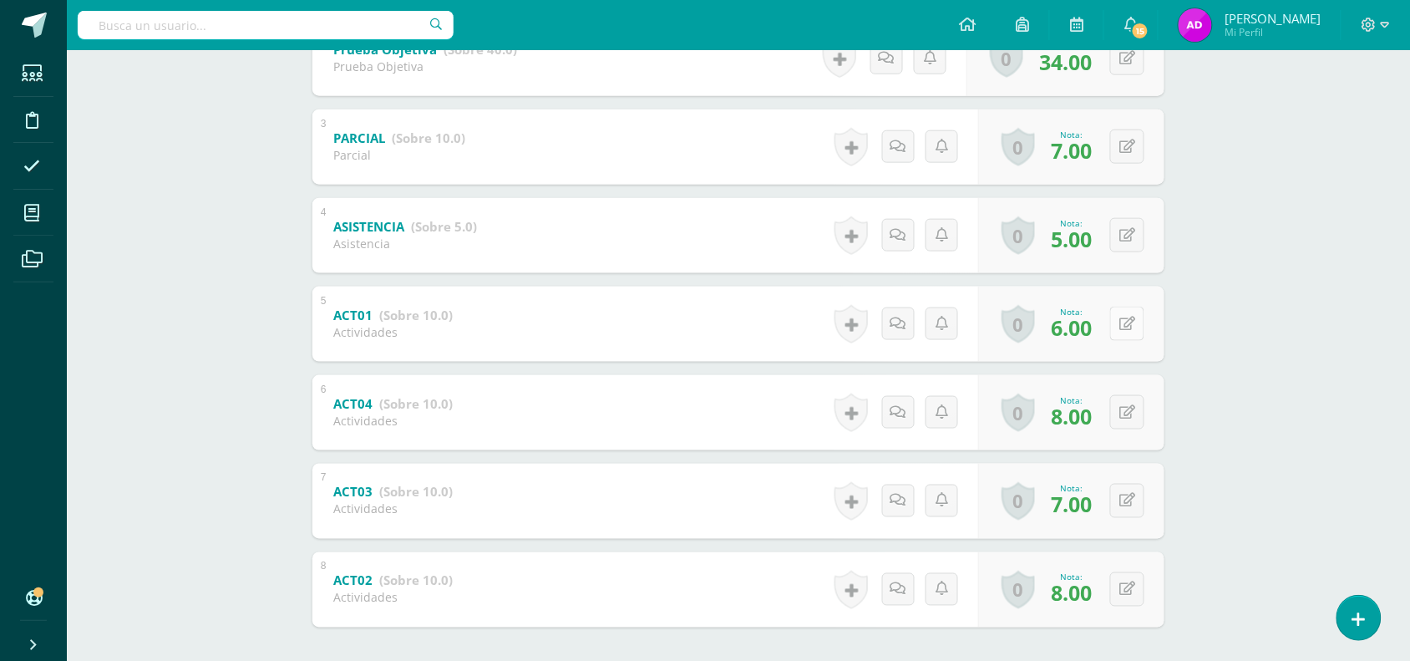
click at [1120, 316] on button at bounding box center [1127, 324] width 34 height 34
type input "7"
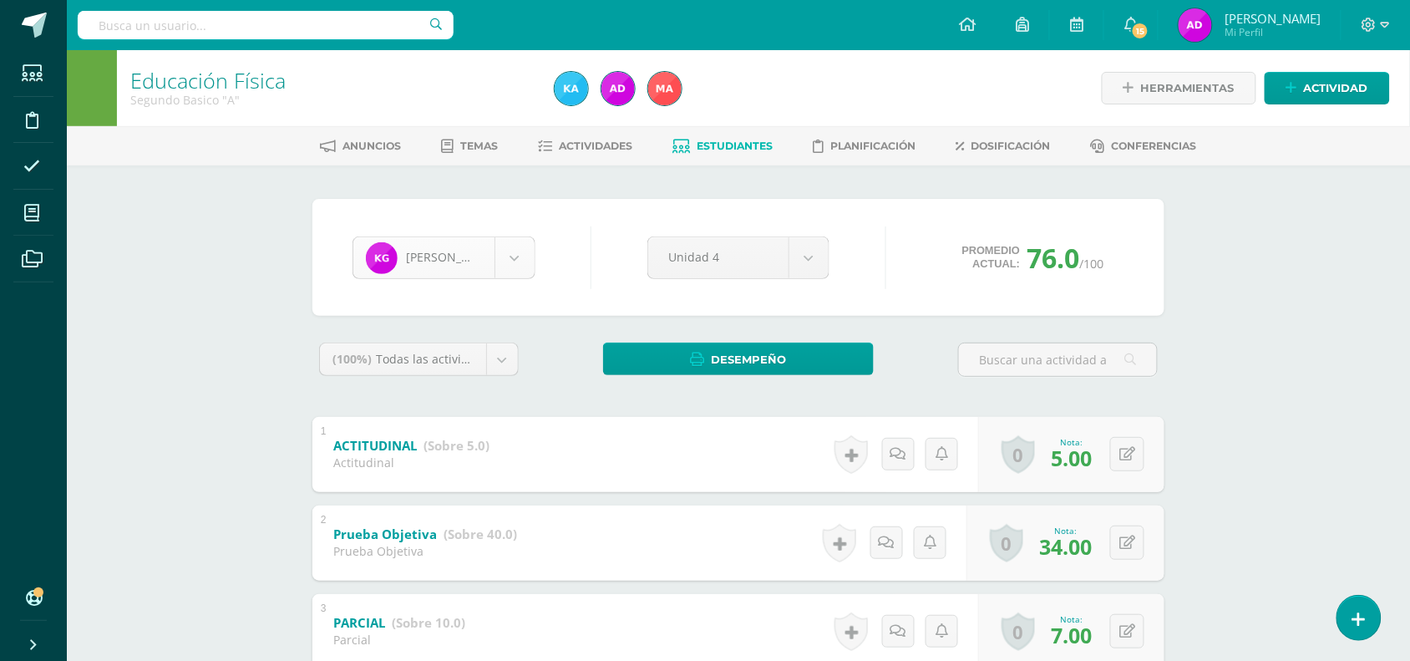
click at [528, 264] on body "Estudiantes Disciplina Asistencia Mis cursos Archivos Soporte Ayuda Reportar un…" at bounding box center [705, 611] width 1410 height 1223
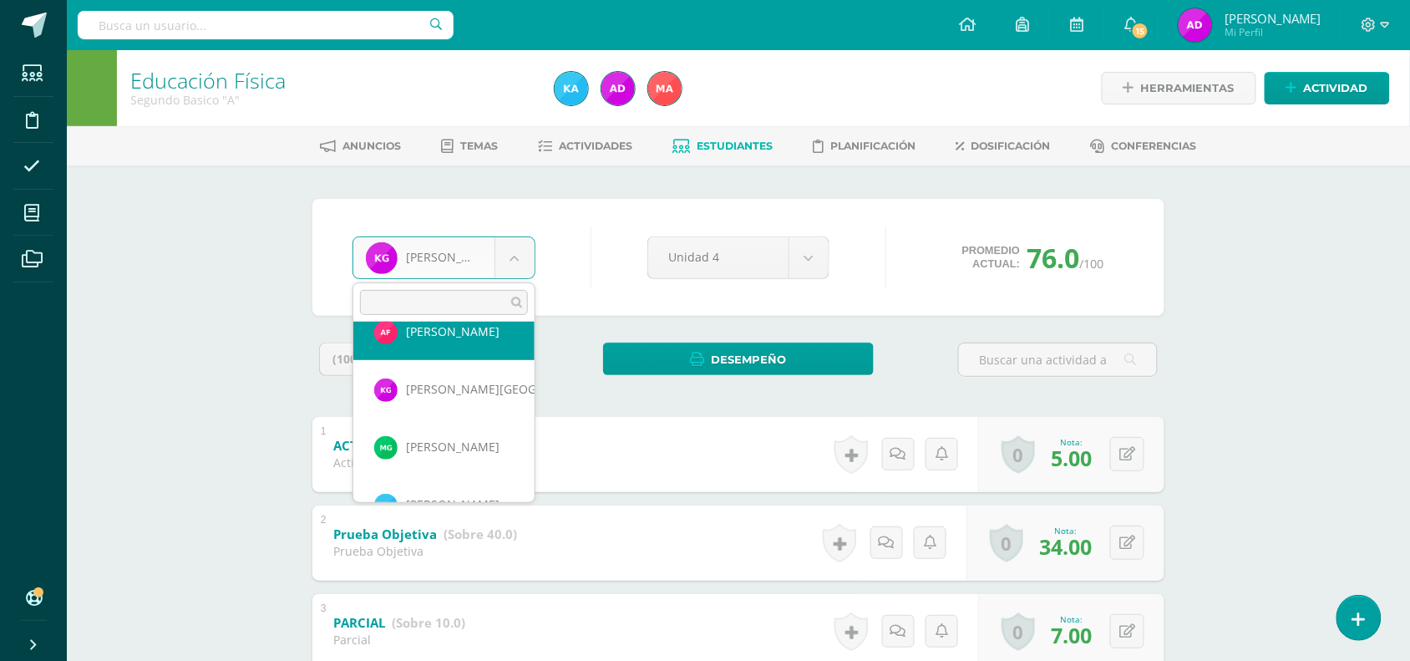
scroll to position [778, 0]
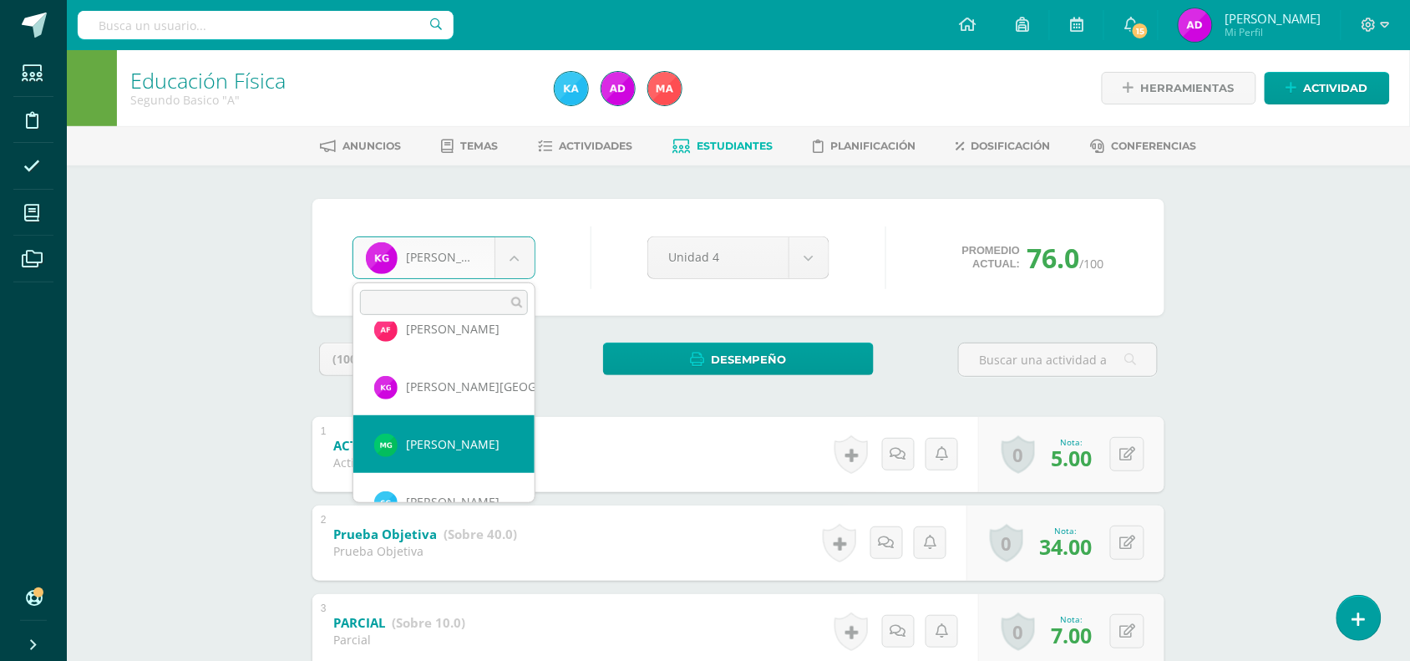
select select "812"
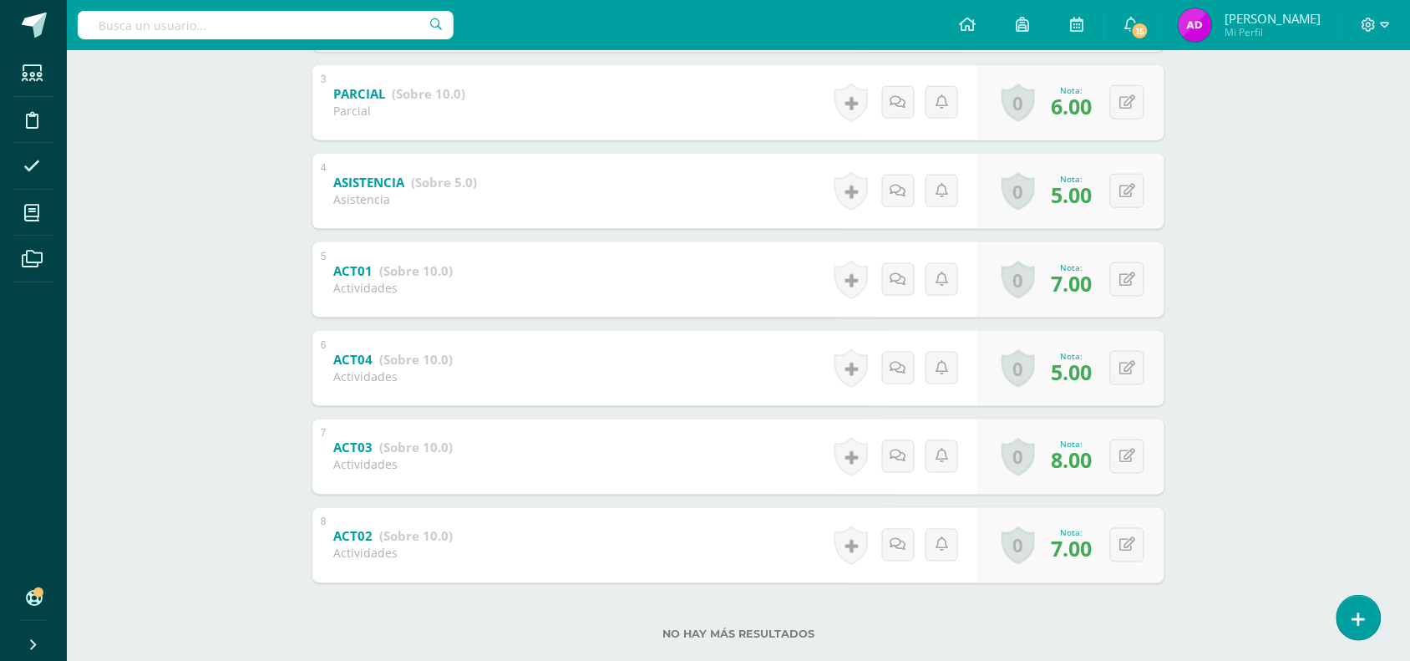
scroll to position [516, 0]
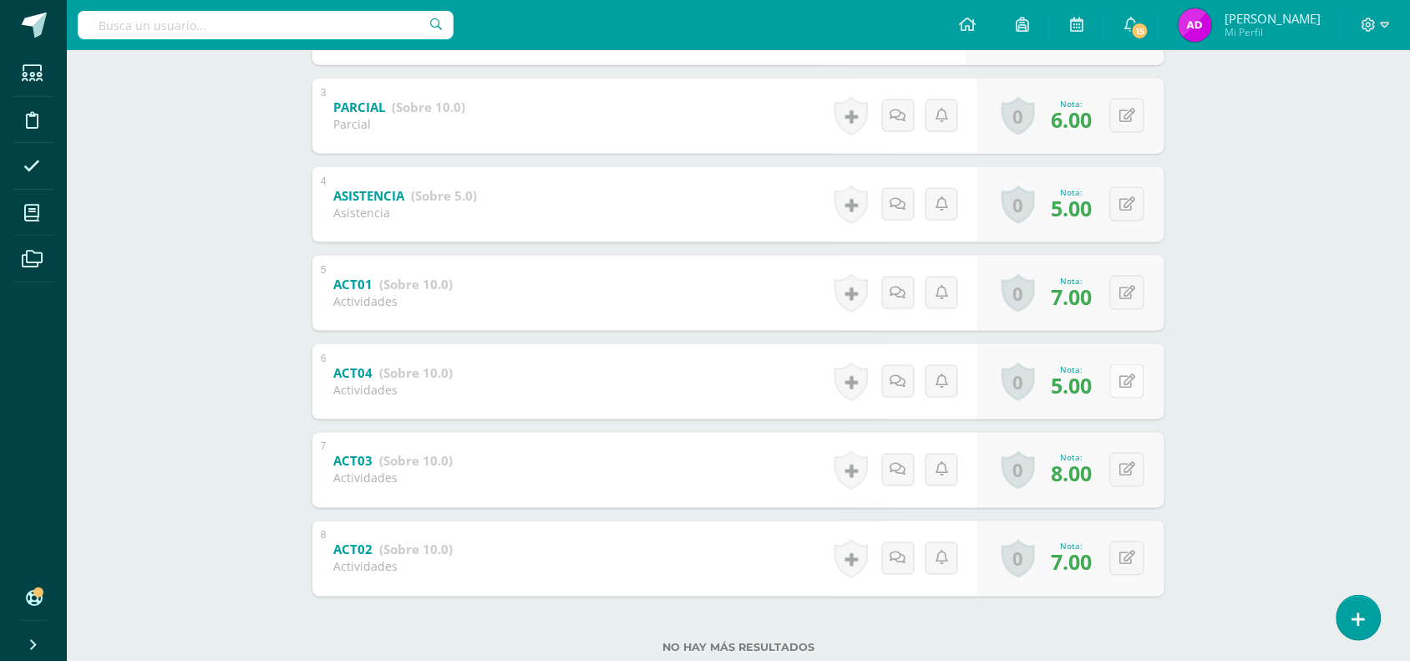
click at [1129, 374] on icon at bounding box center [1128, 381] width 16 height 14
type input "8"
click at [1124, 286] on button at bounding box center [1127, 293] width 34 height 34
type input "8"
click at [1118, 547] on div "0 Logros Logros obtenidos Aún no hay logros agregados Nota: 7.00" at bounding box center [1081, 559] width 191 height 78
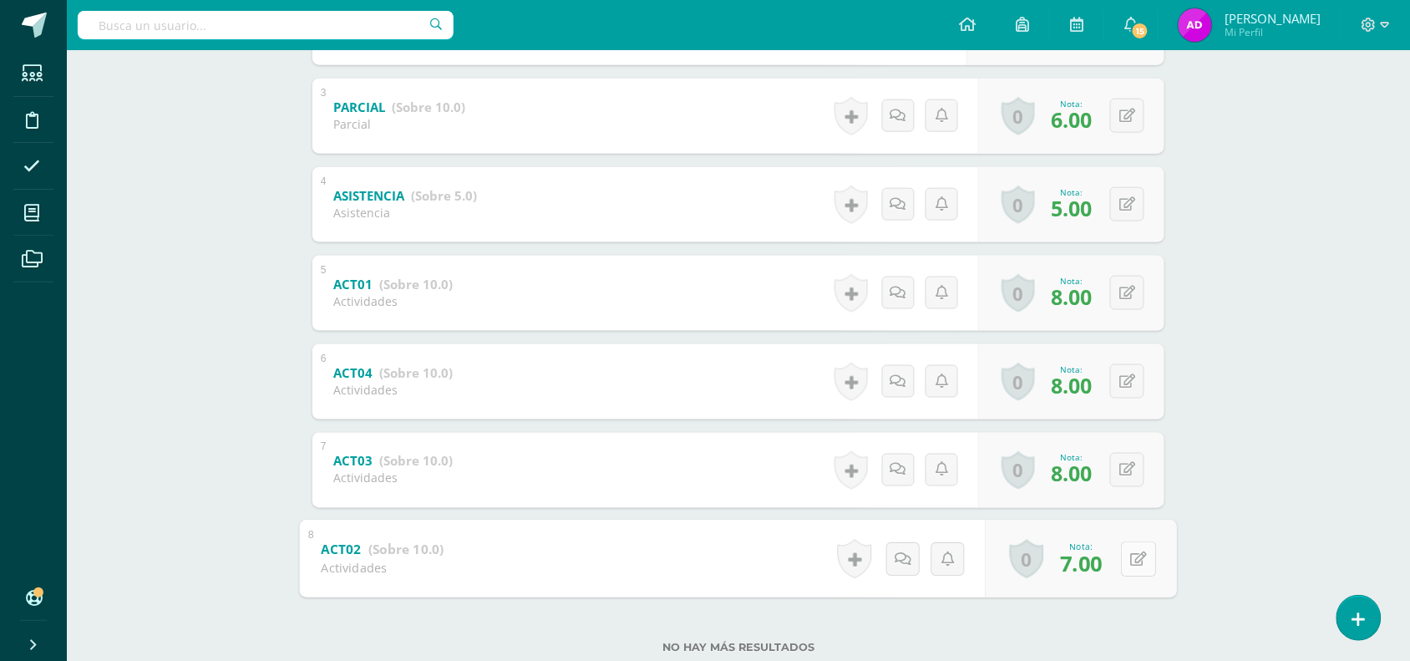
click at [1145, 551] on icon at bounding box center [1139, 558] width 17 height 14
type input "8"
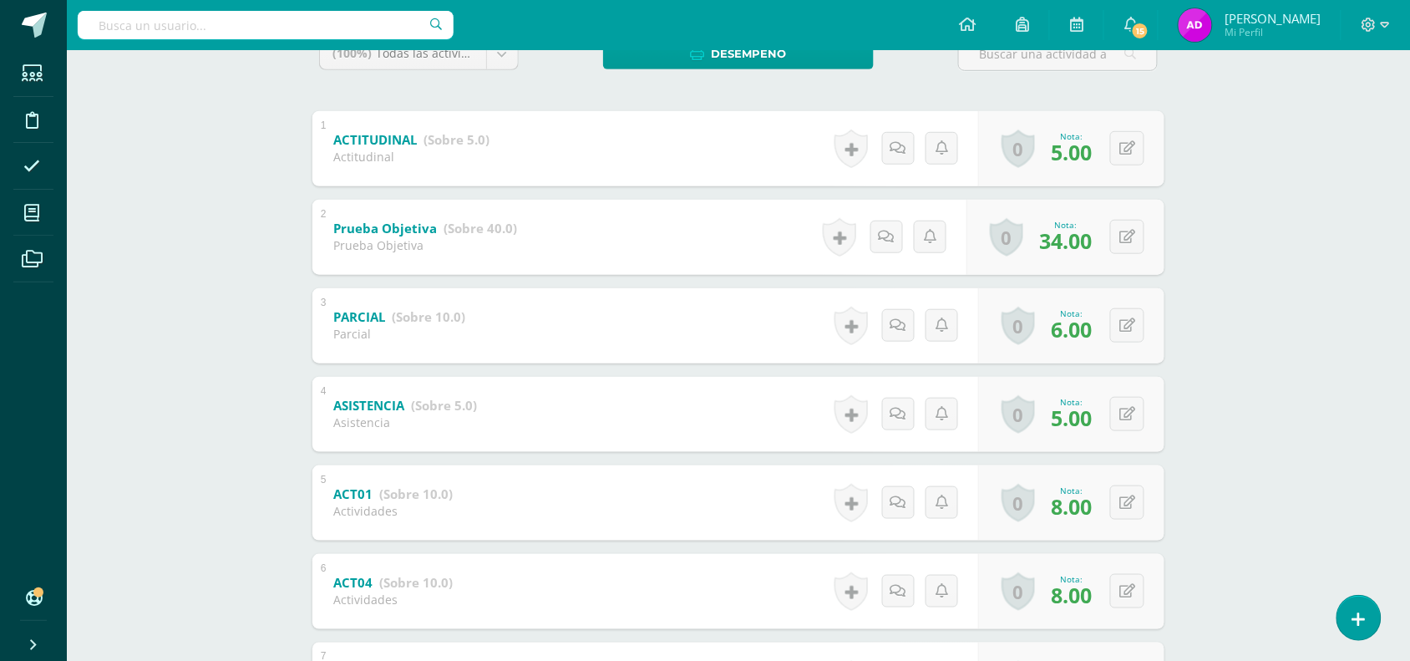
scroll to position [0, 0]
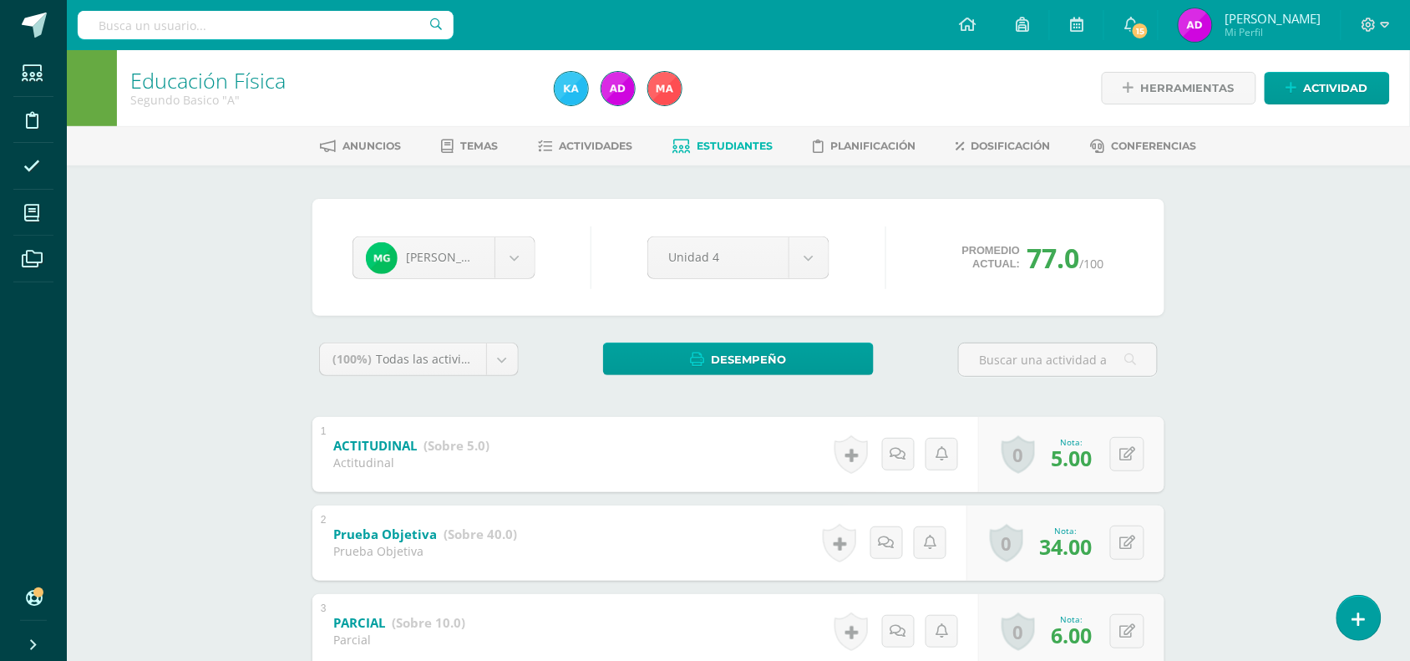
click at [693, 150] on link "Estudiantes" at bounding box center [723, 146] width 100 height 27
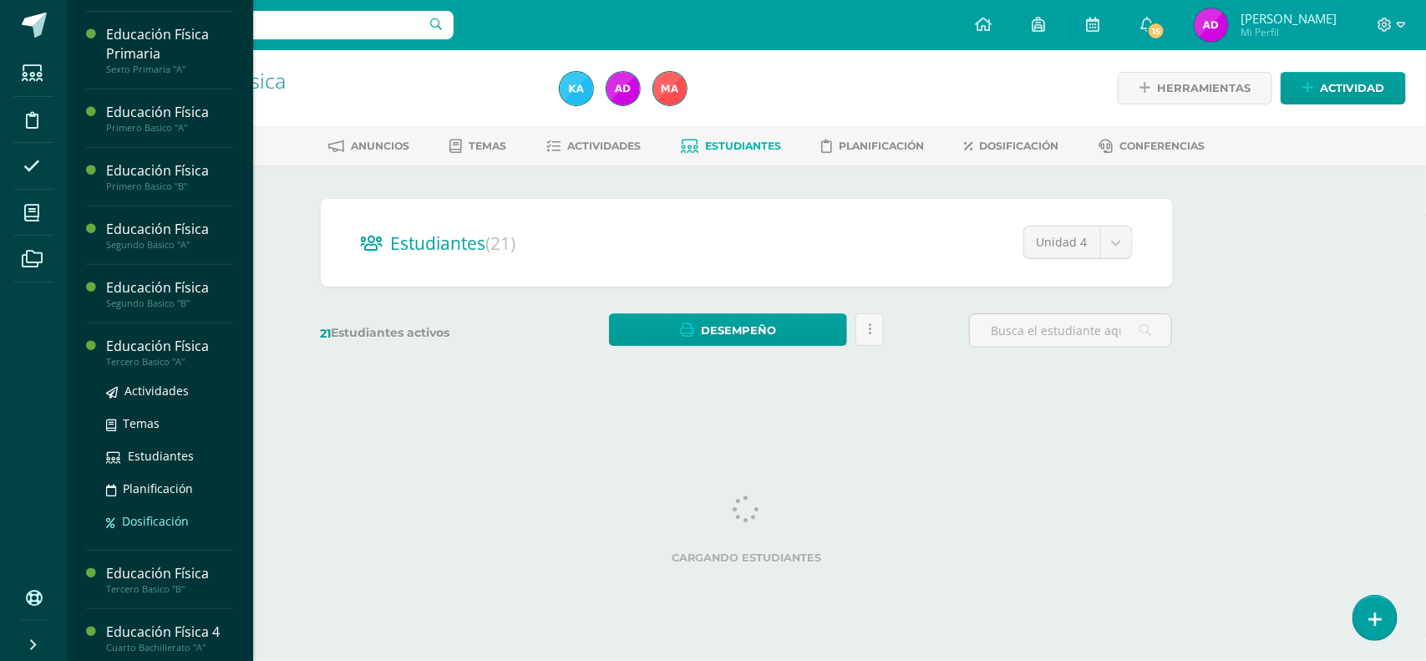
scroll to position [231, 0]
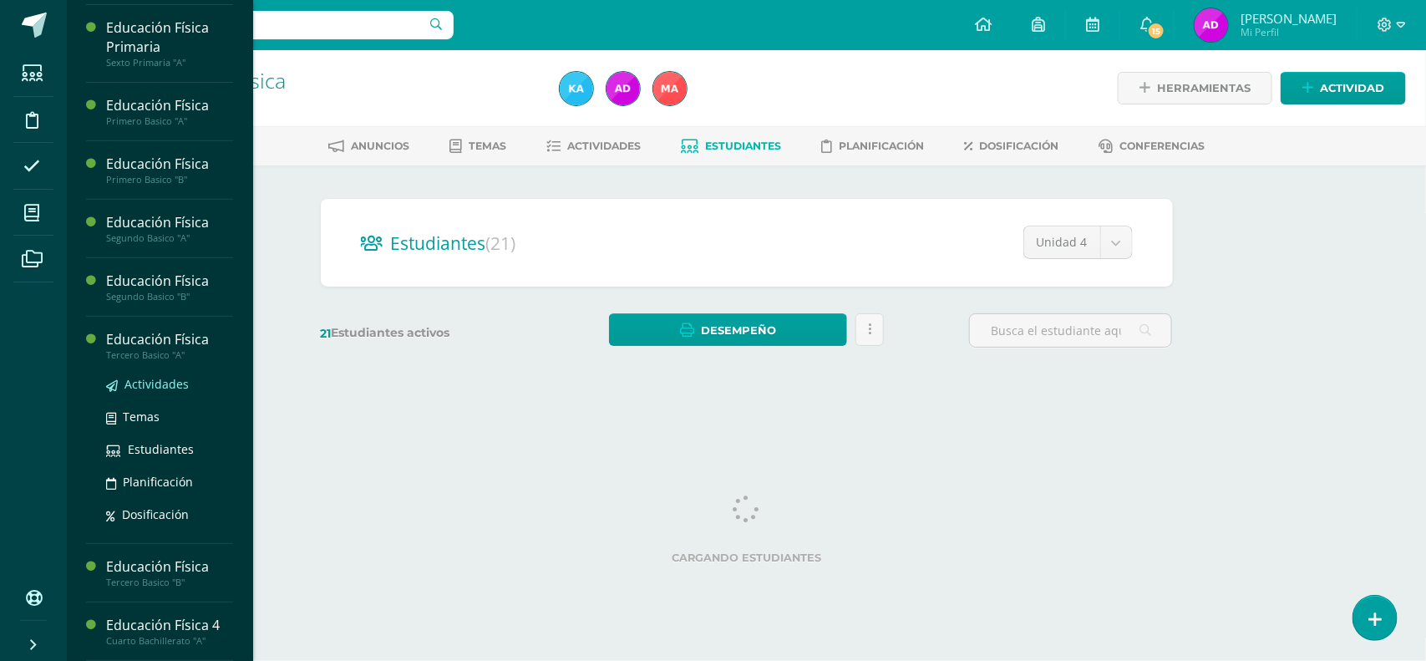
click at [180, 381] on span "Actividades" at bounding box center [156, 384] width 64 height 16
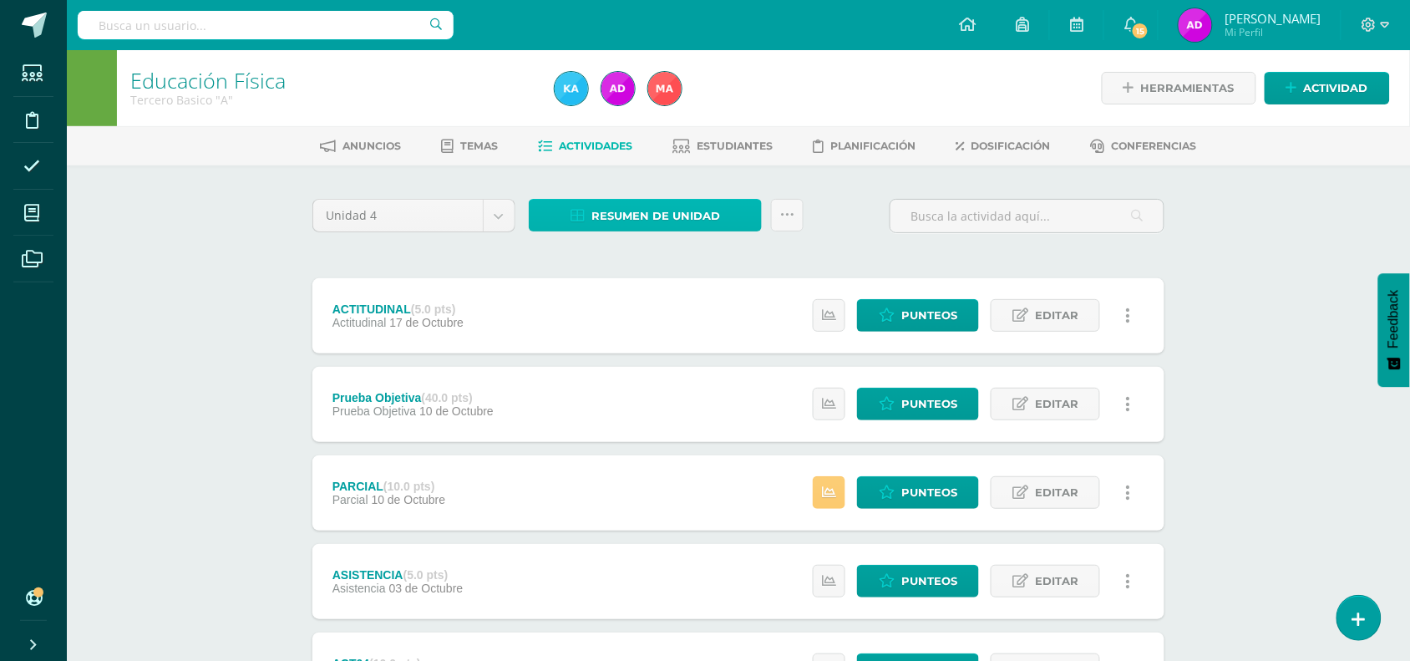
click at [657, 206] on span "Resumen de unidad" at bounding box center [656, 216] width 129 height 31
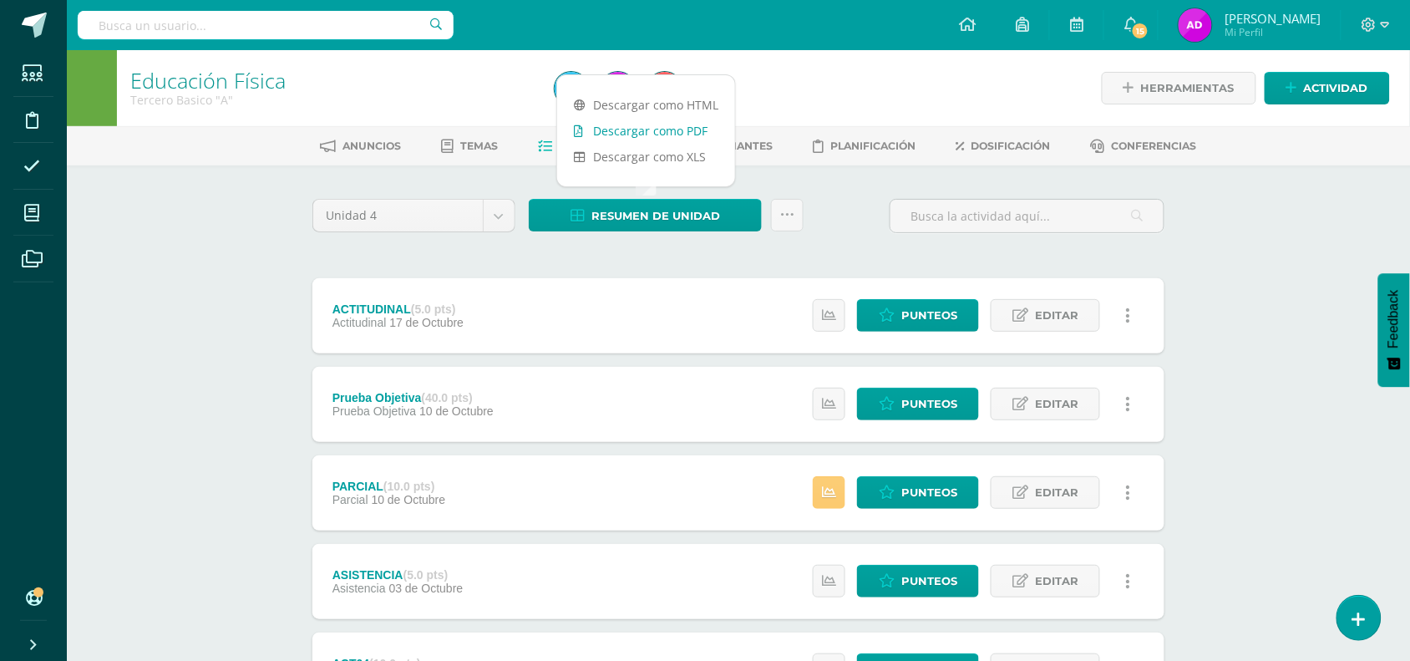
click at [629, 140] on link "Descargar como PDF" at bounding box center [646, 131] width 178 height 26
click at [869, 182] on div "Unidad 4 Unidad 1 Unidad 2 Unidad 3 Unidad 4 Resumen de unidad Subir actividade…" at bounding box center [738, 624] width 919 height 919
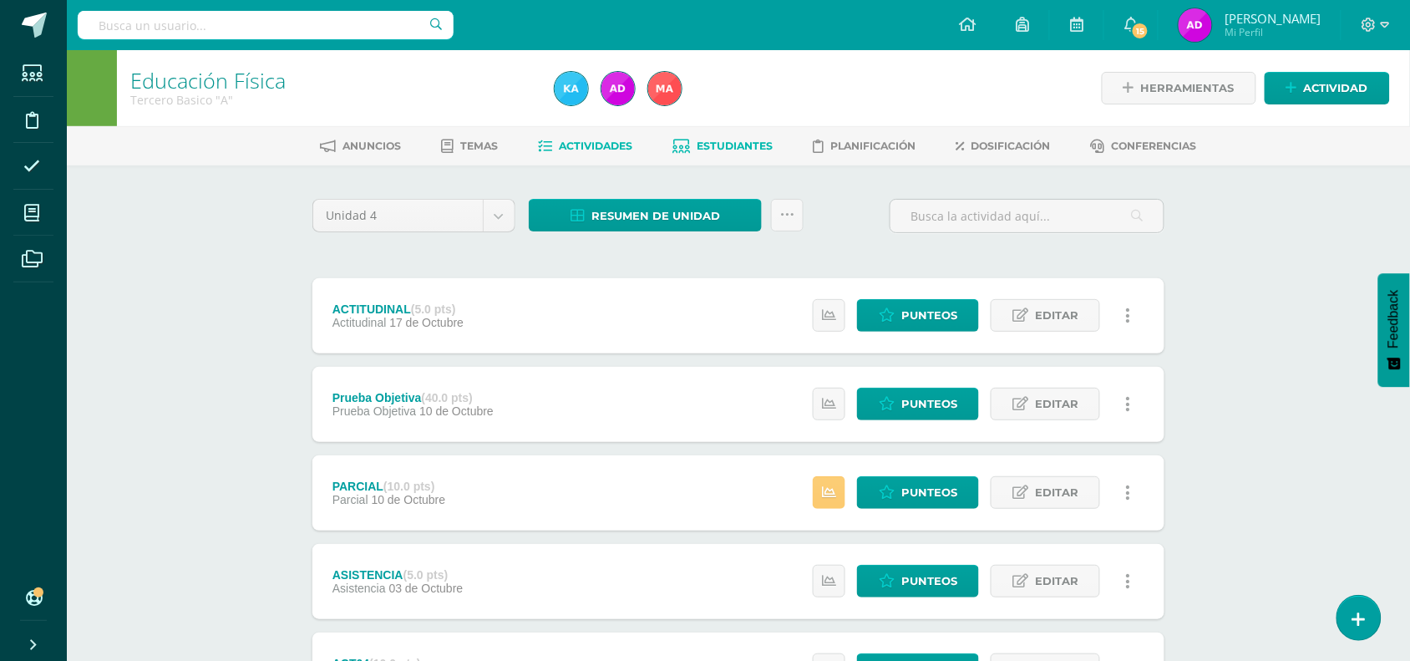
click at [731, 133] on link "Estudiantes" at bounding box center [723, 146] width 100 height 27
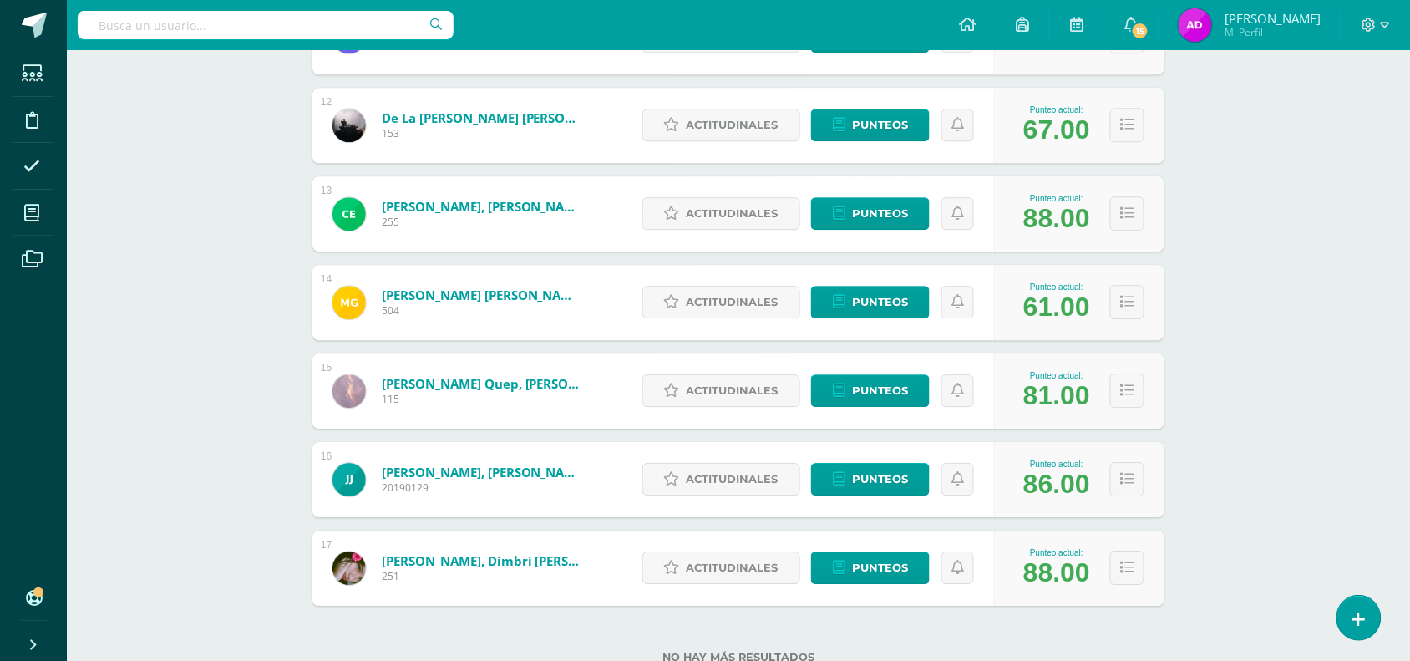
scroll to position [1247, 0]
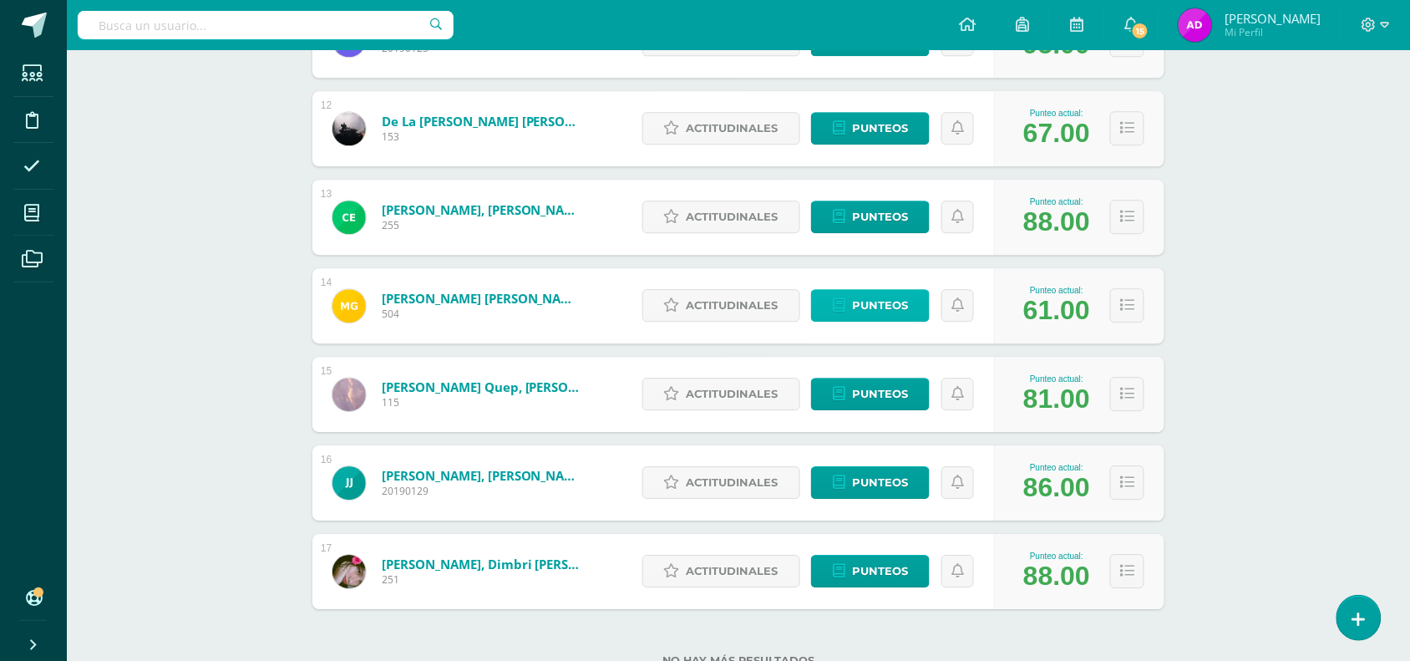
click at [825, 310] on link "Punteos" at bounding box center [870, 305] width 119 height 33
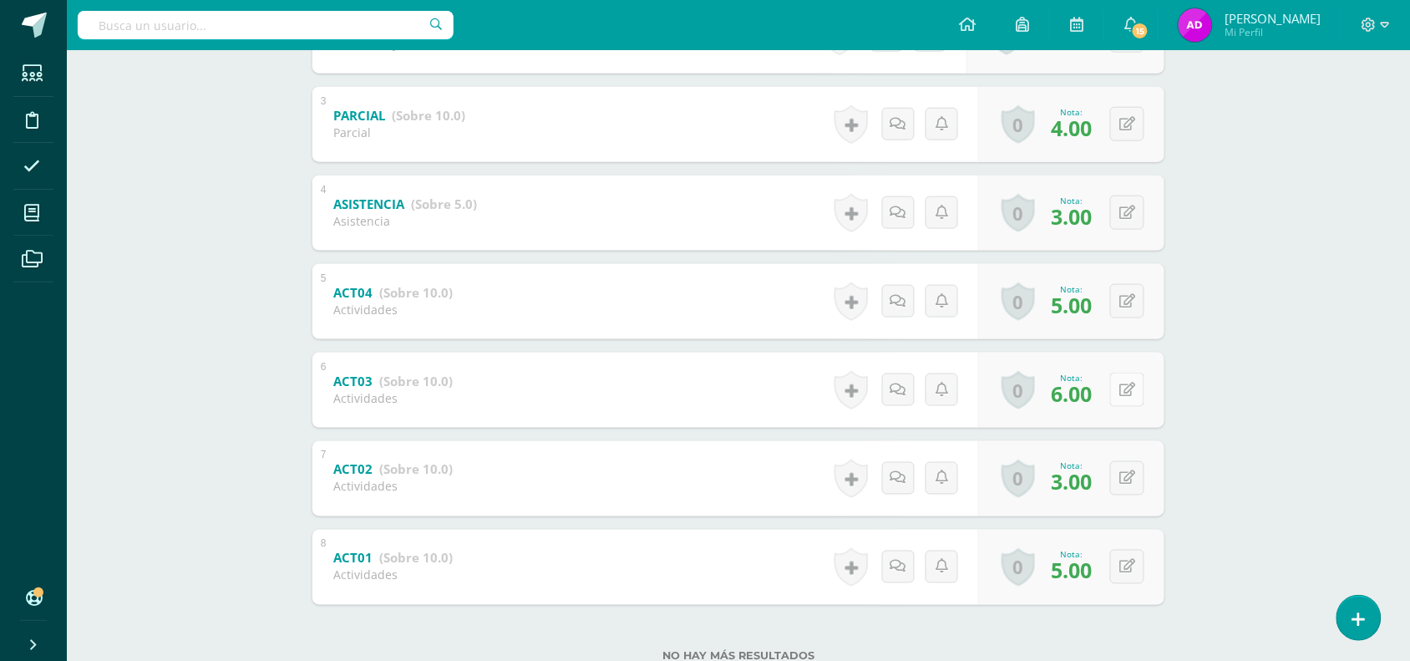
scroll to position [536, 0]
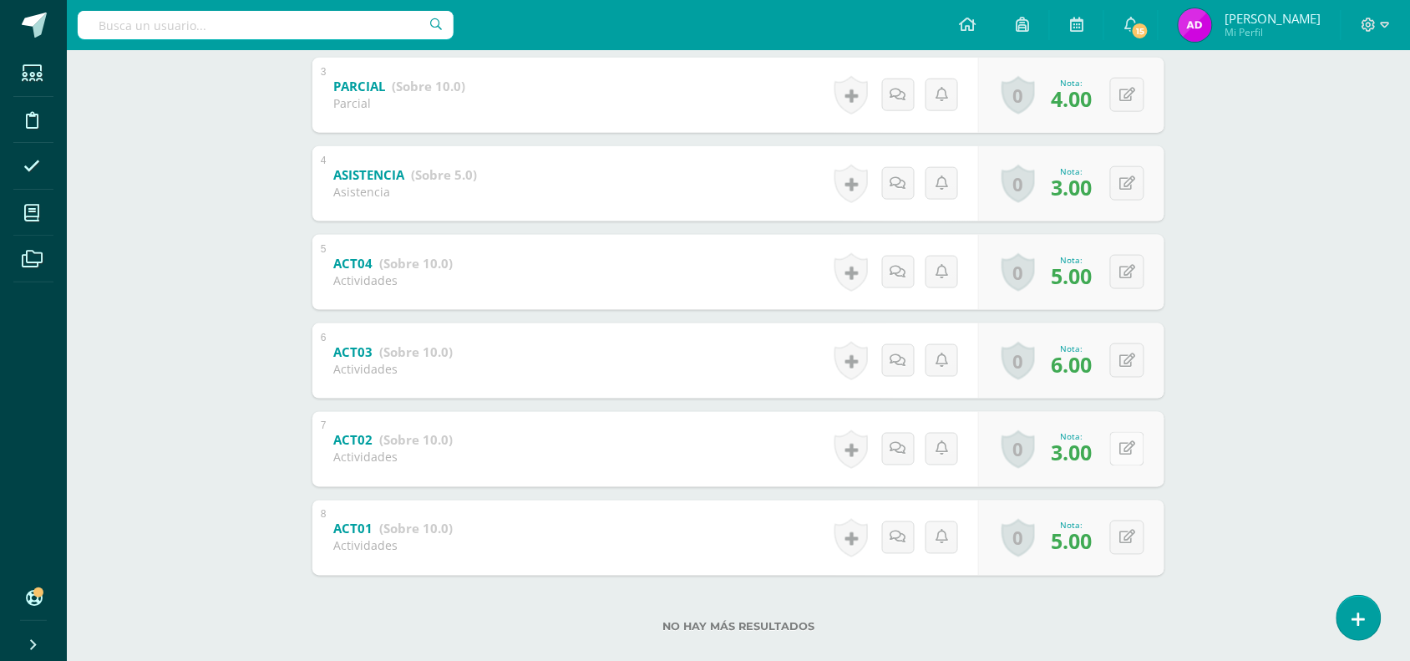
click at [1129, 448] on icon at bounding box center [1128, 449] width 16 height 14
type input "5"
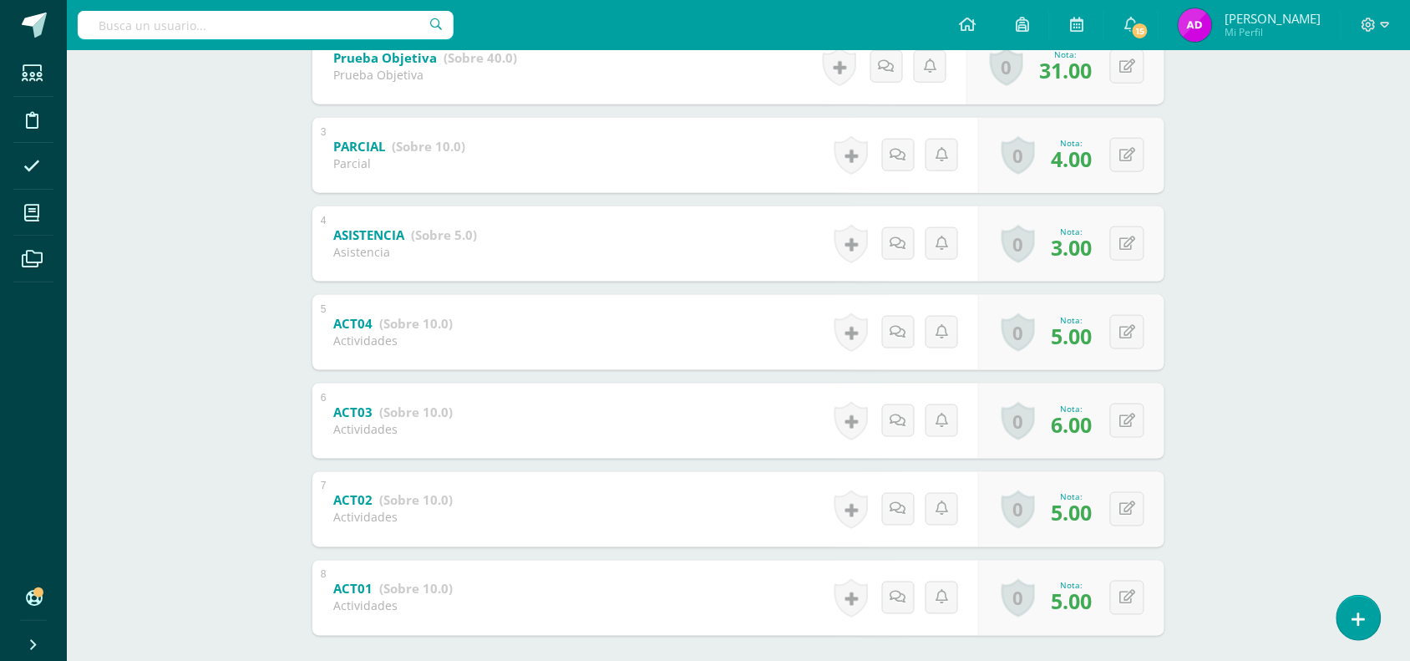
scroll to position [485, 0]
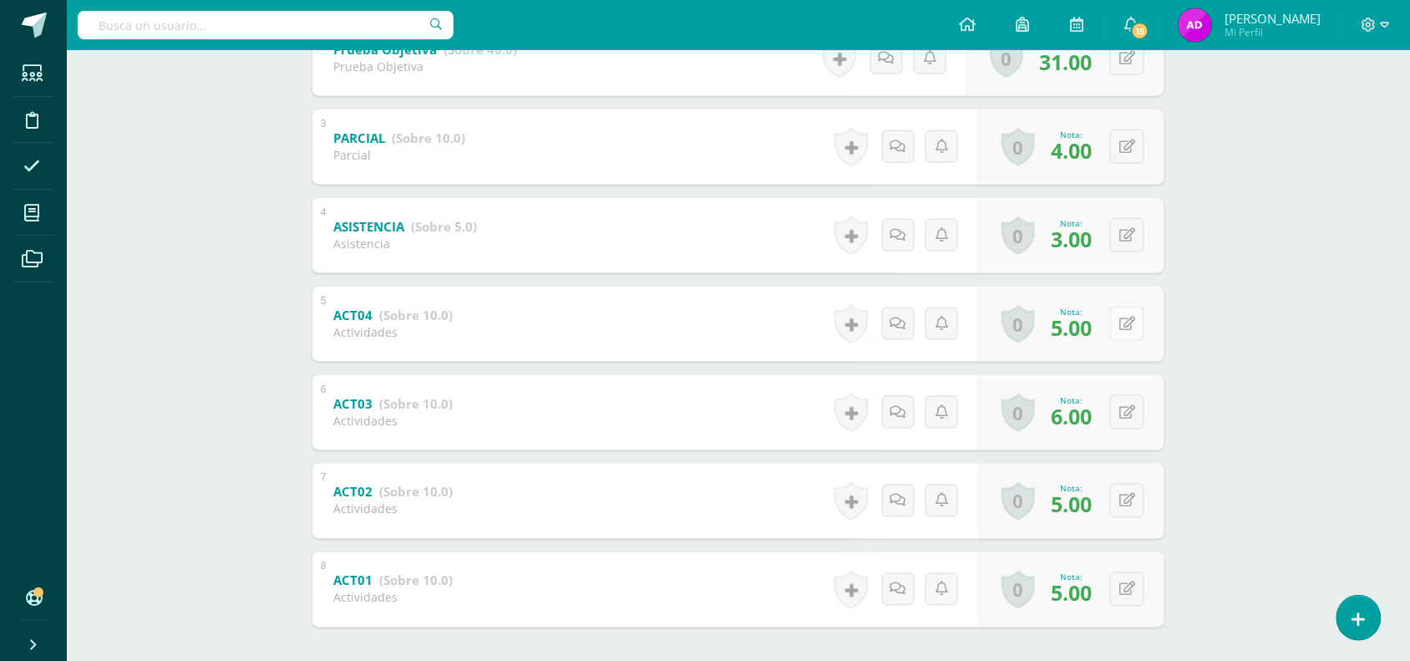
click at [1130, 330] on icon at bounding box center [1128, 324] width 16 height 14
type input "6"
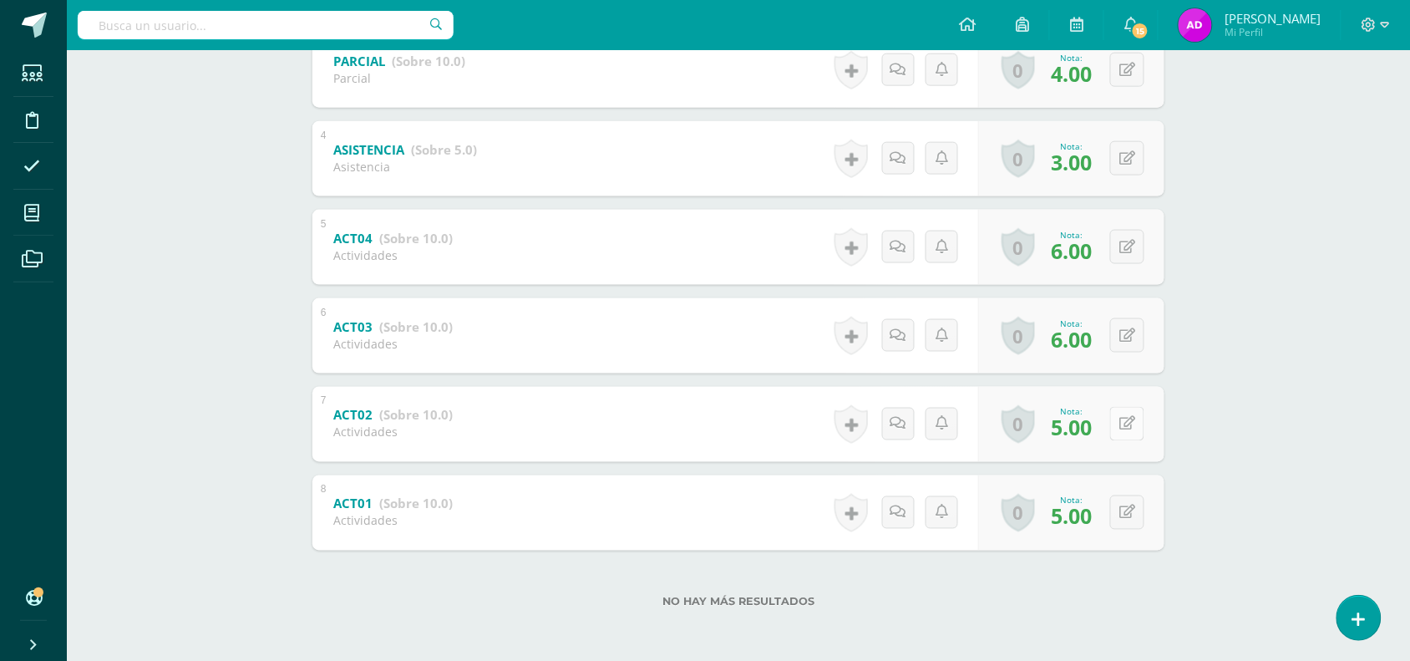
click at [1125, 428] on icon at bounding box center [1128, 424] width 16 height 14
type input "6"
click at [1129, 524] on button at bounding box center [1127, 512] width 34 height 34
type input "6"
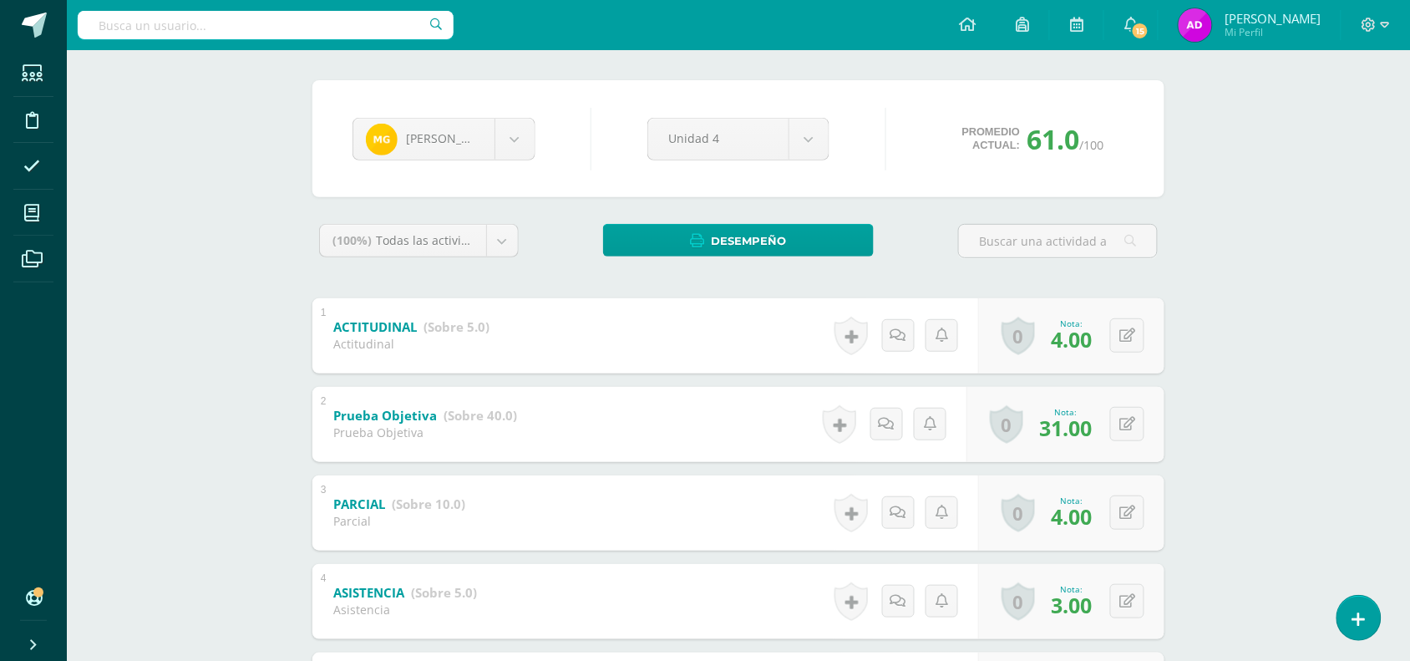
scroll to position [0, 0]
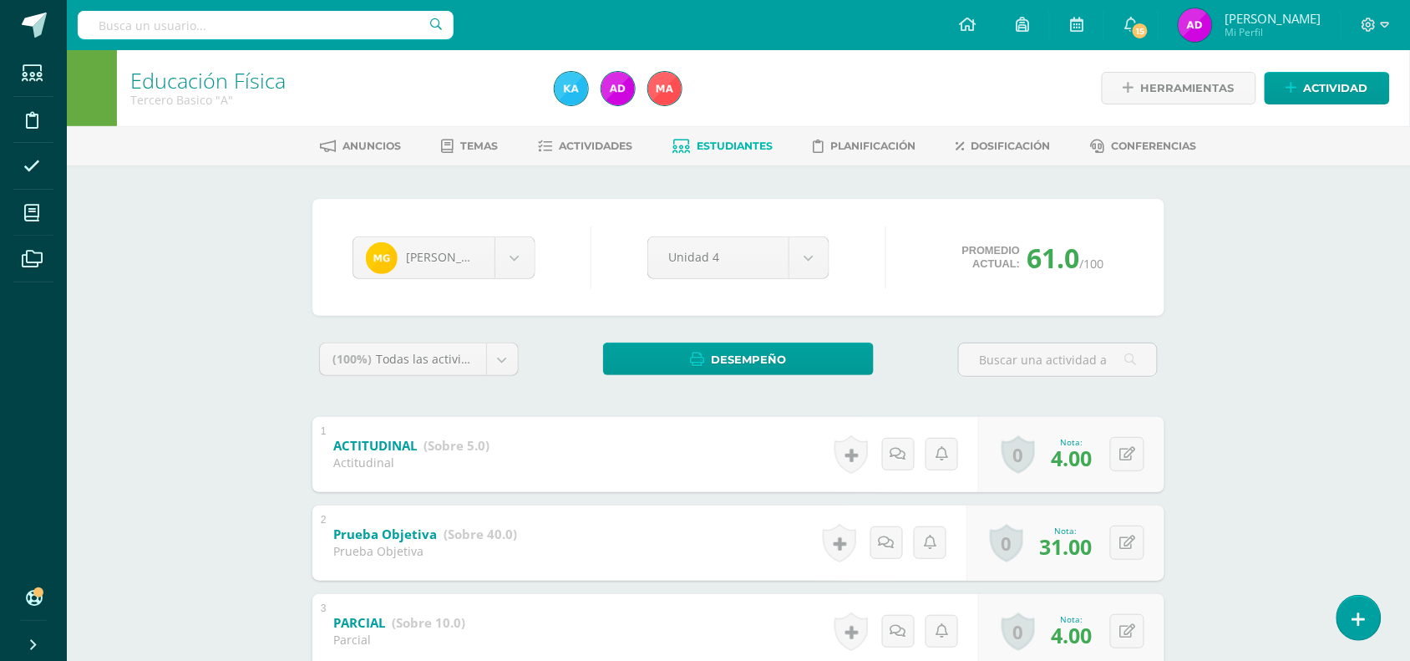
click at [702, 142] on span "Estudiantes" at bounding box center [736, 146] width 76 height 13
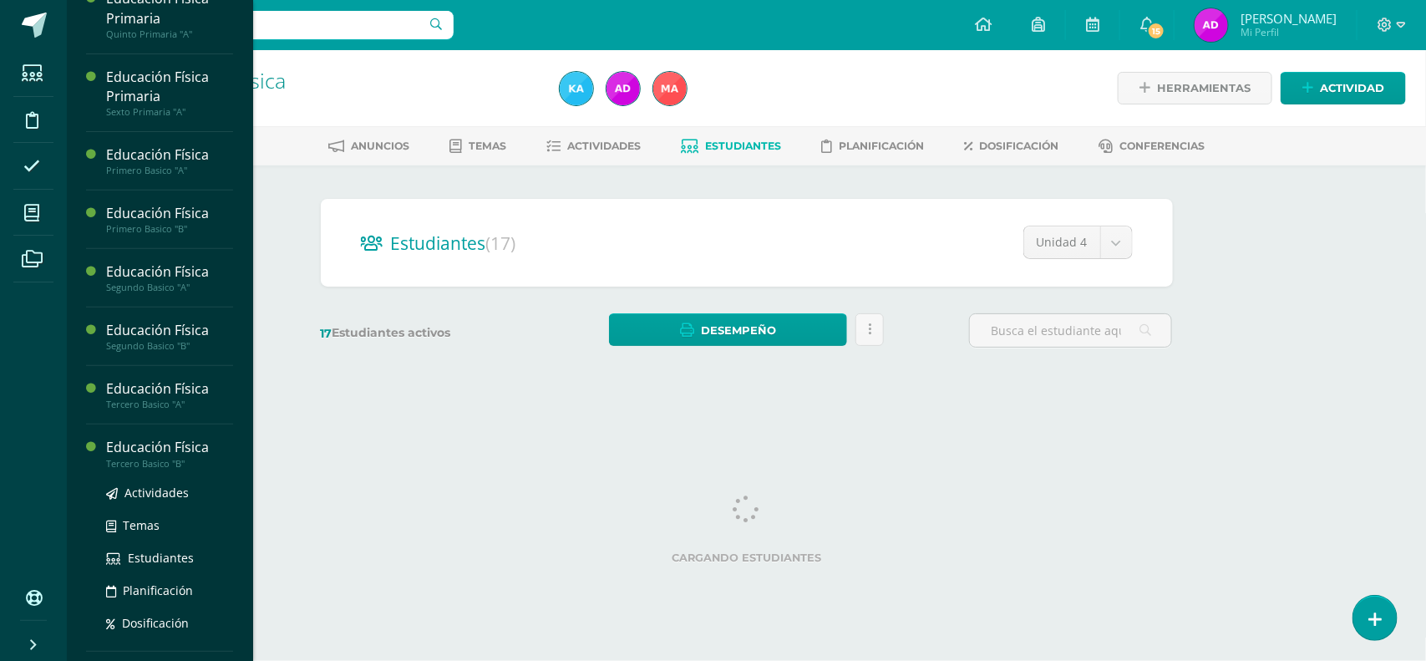
scroll to position [227, 0]
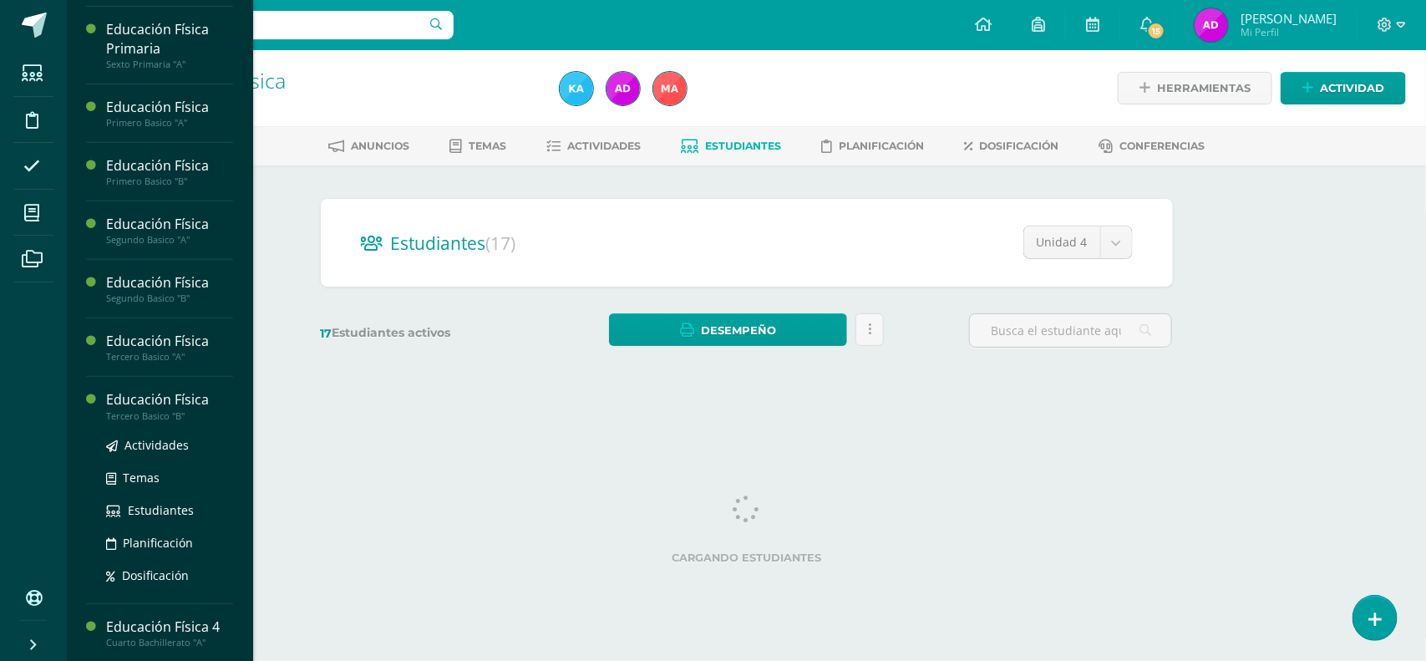
click at [174, 432] on div "Actividades Temas Estudiantes Planificación Dosificación" at bounding box center [169, 506] width 127 height 169
click at [174, 444] on span "Actividades" at bounding box center [156, 445] width 64 height 16
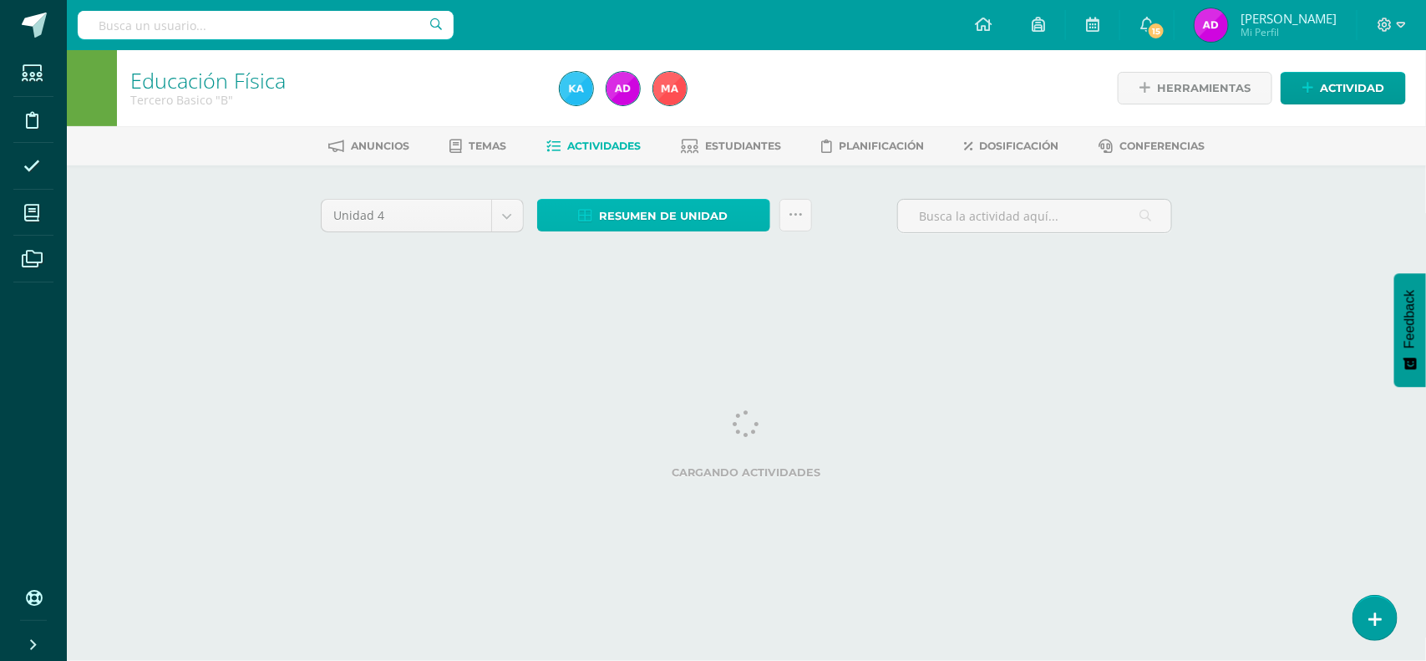
click at [678, 210] on span "Resumen de unidad" at bounding box center [664, 216] width 129 height 31
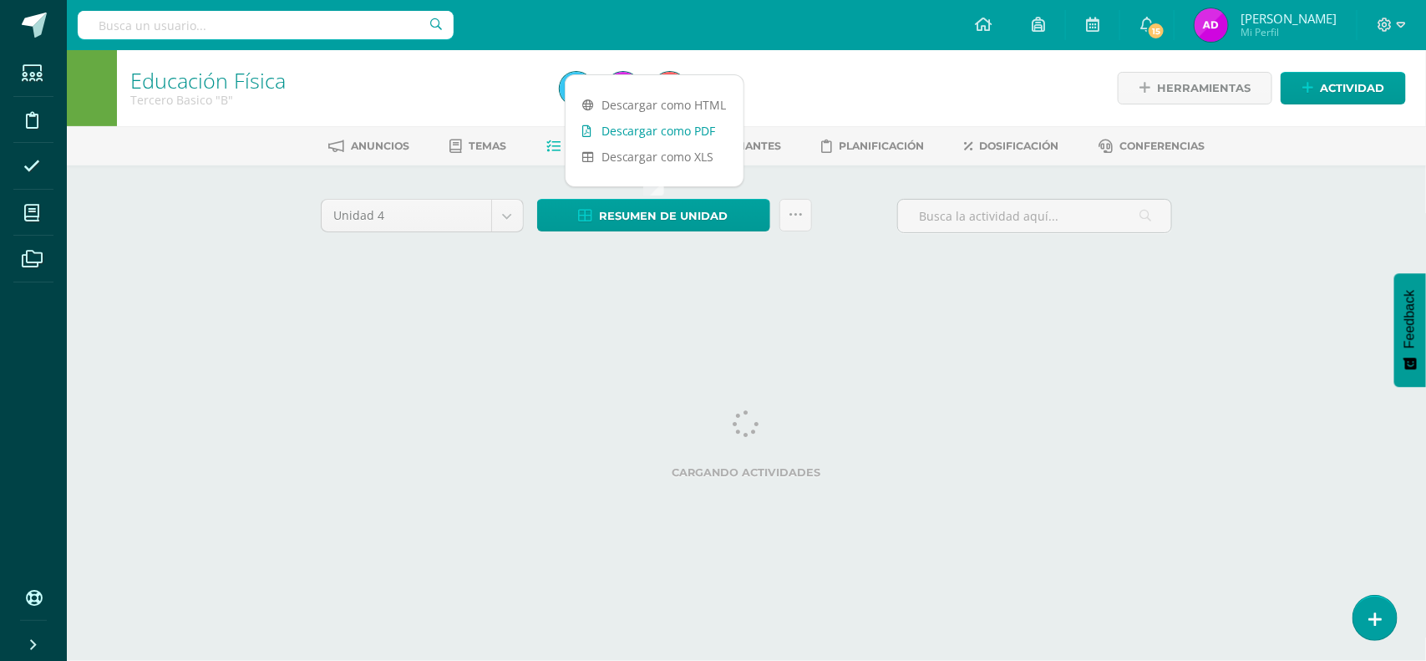
click at [703, 135] on link "Descargar como PDF" at bounding box center [655, 131] width 178 height 26
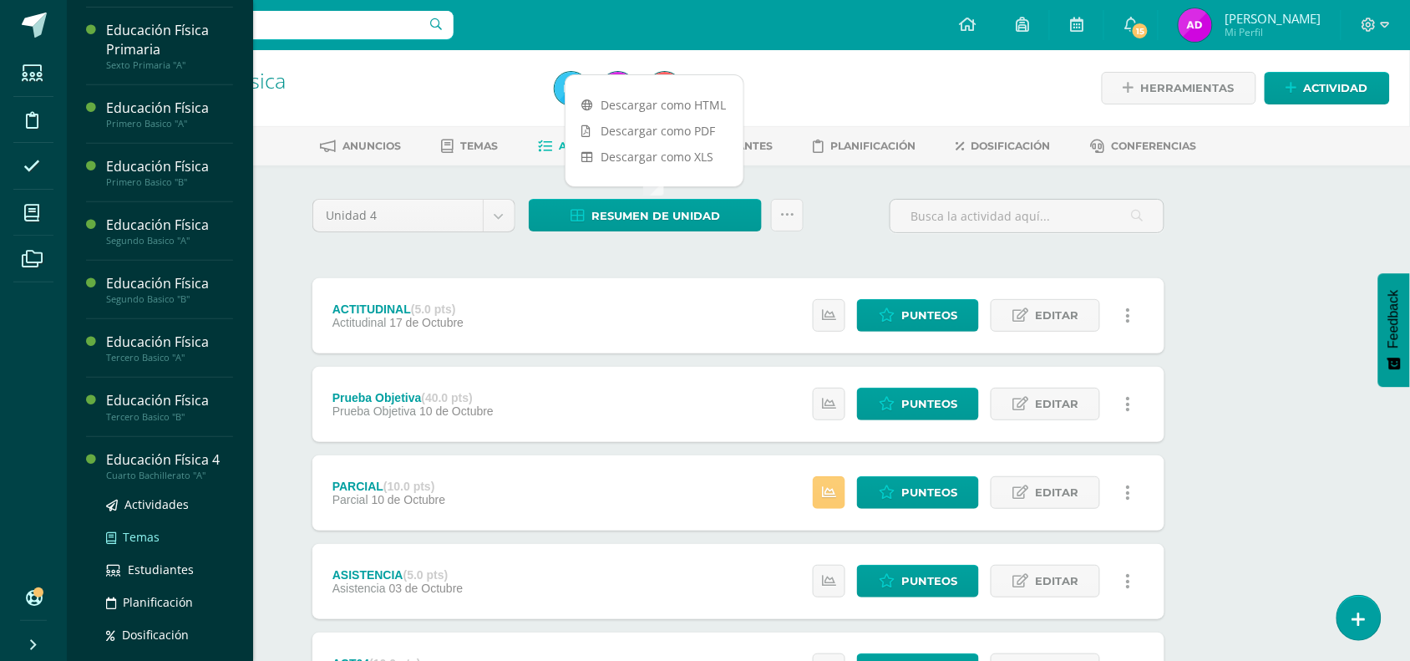
scroll to position [227, 0]
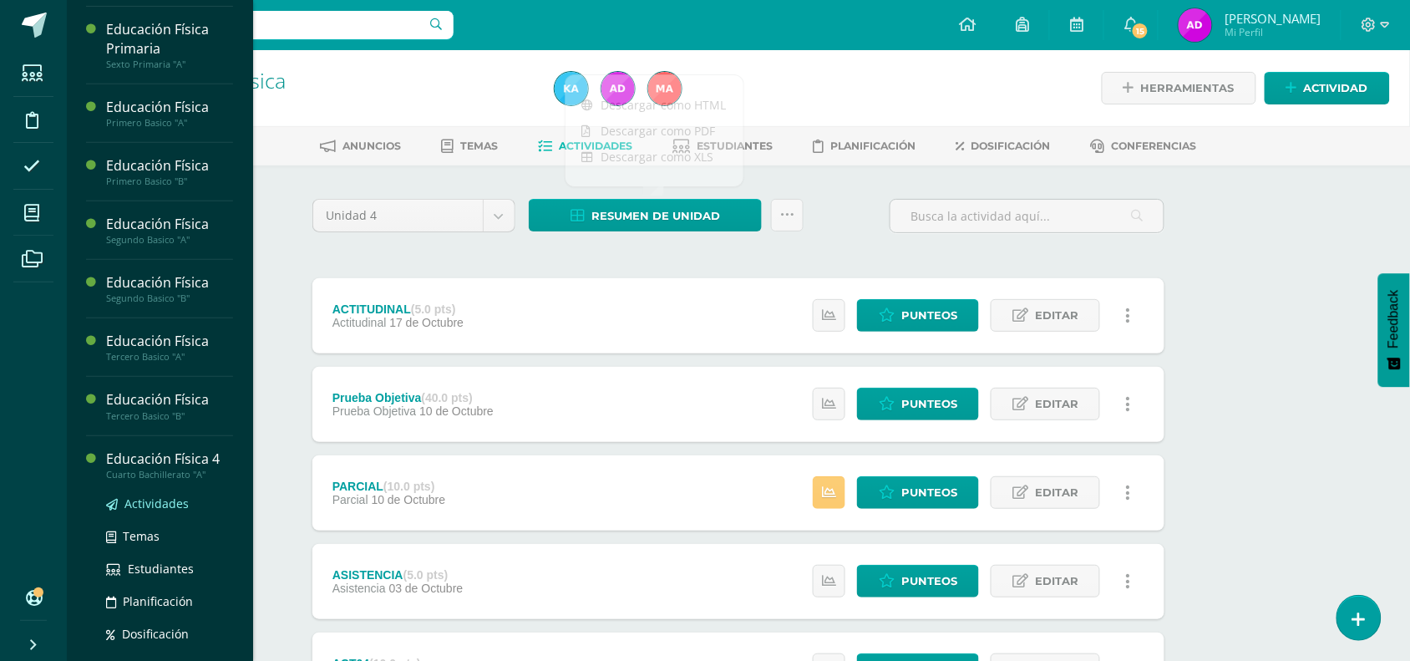
click at [178, 503] on span "Actividades" at bounding box center [156, 503] width 64 height 16
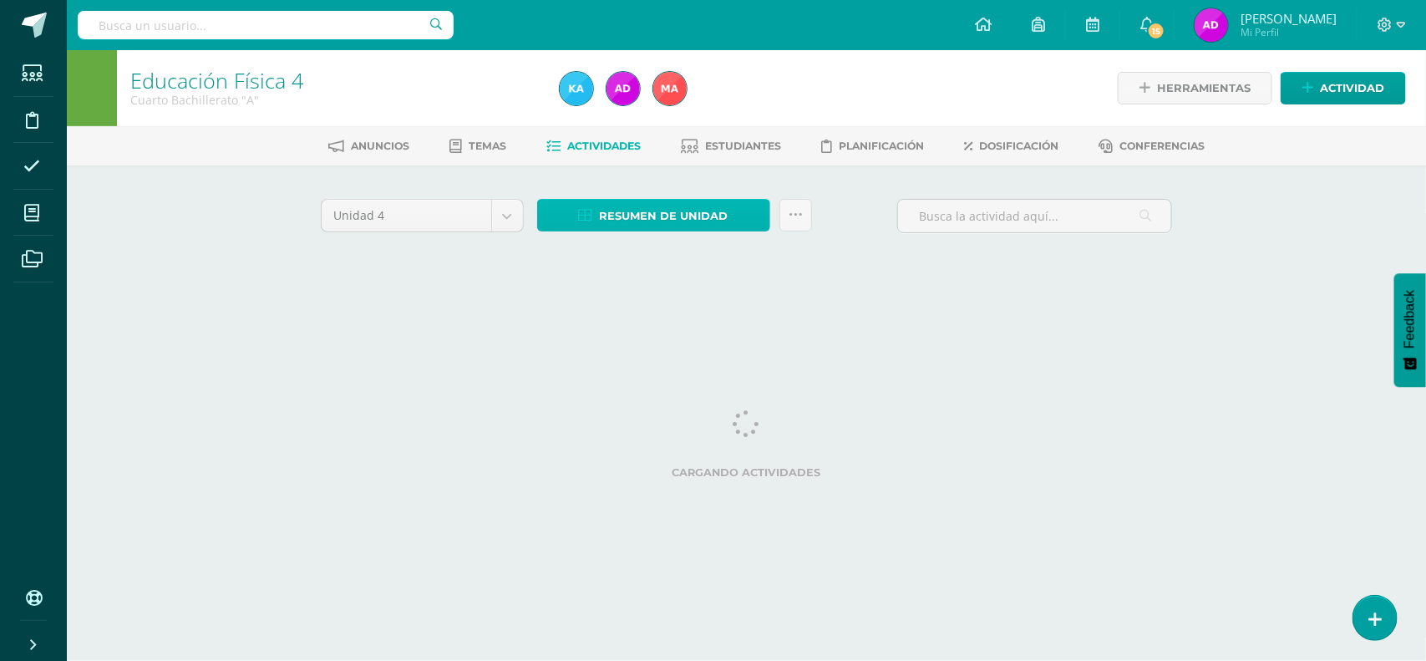
click at [700, 226] on span "Resumen de unidad" at bounding box center [664, 216] width 129 height 31
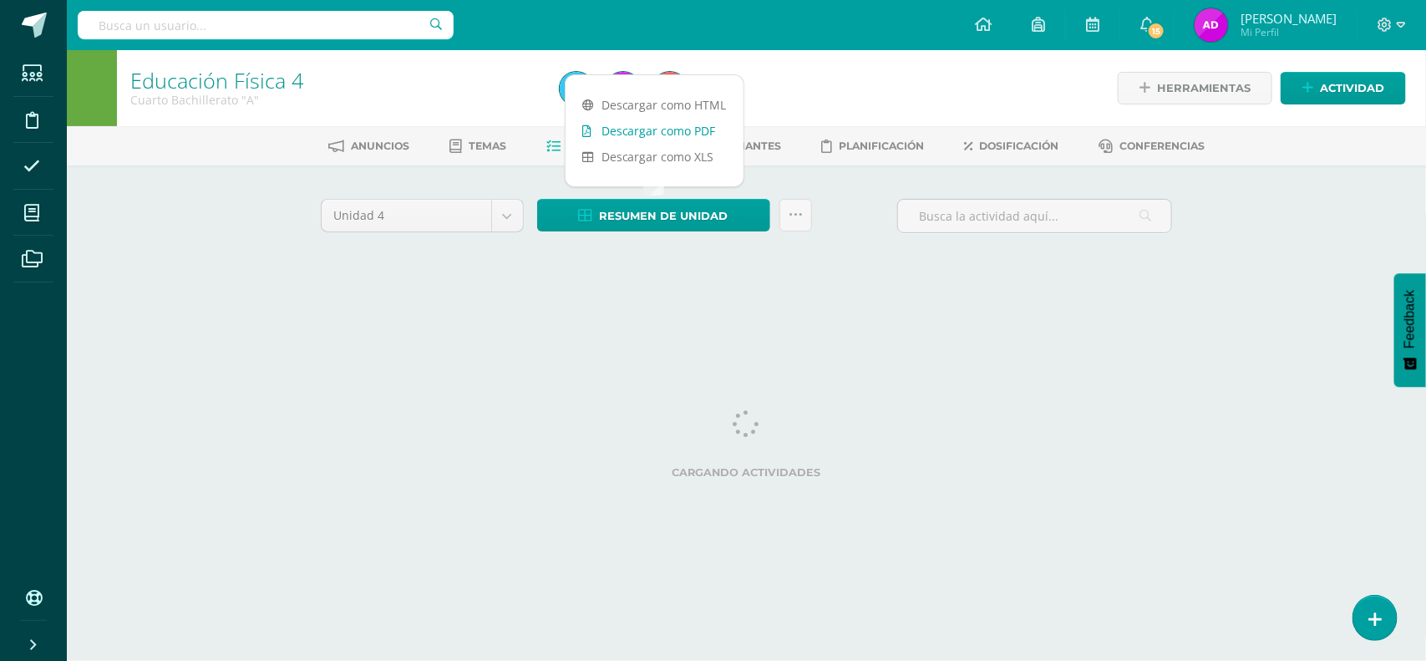
click at [674, 135] on link "Descargar como PDF" at bounding box center [655, 131] width 178 height 26
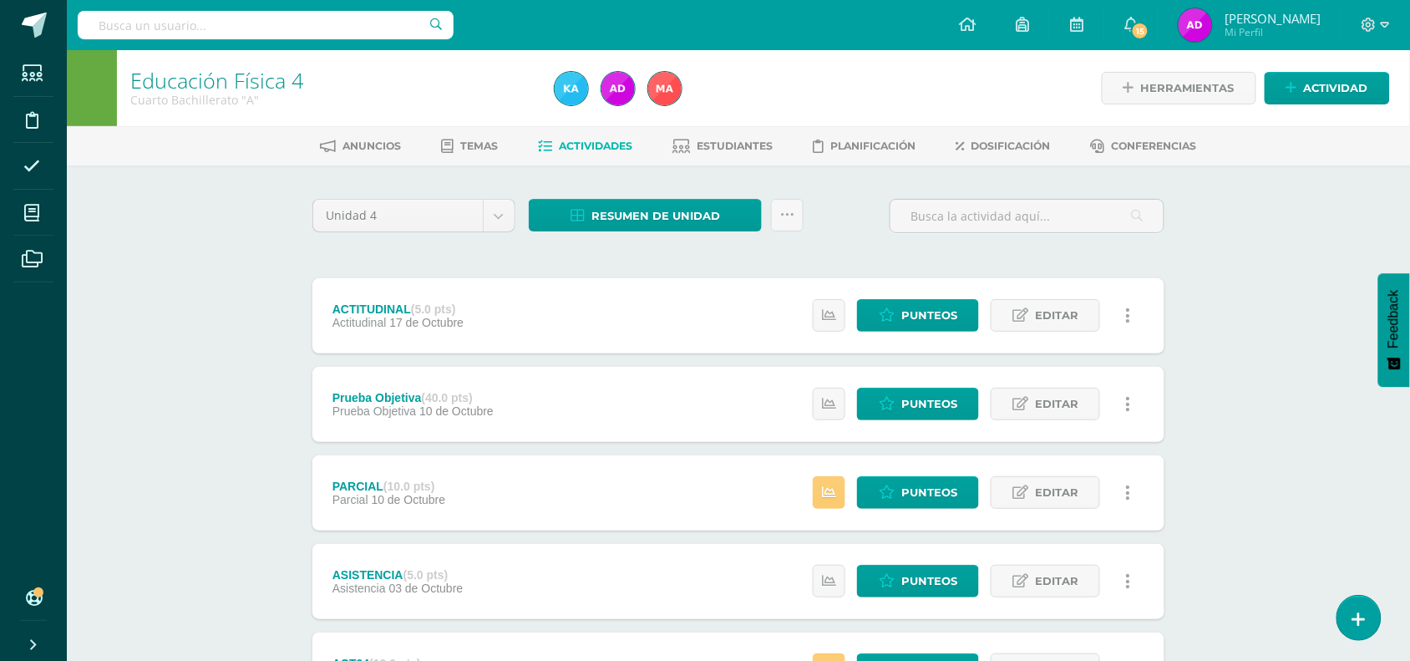
click at [252, 251] on div "Educación Física 4 Cuarto Bachillerato "A" Herramientas Detalle de asistencias …" at bounding box center [738, 567] width 1343 height 1034
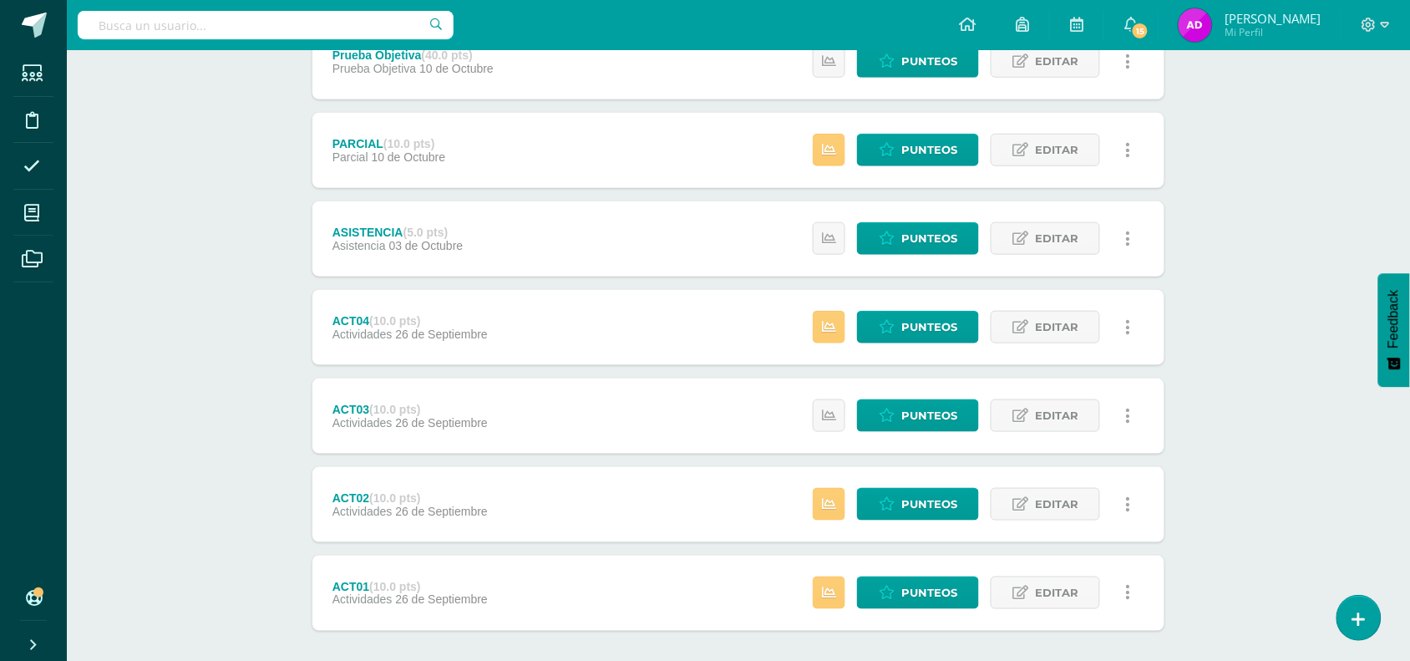
scroll to position [423, 0]
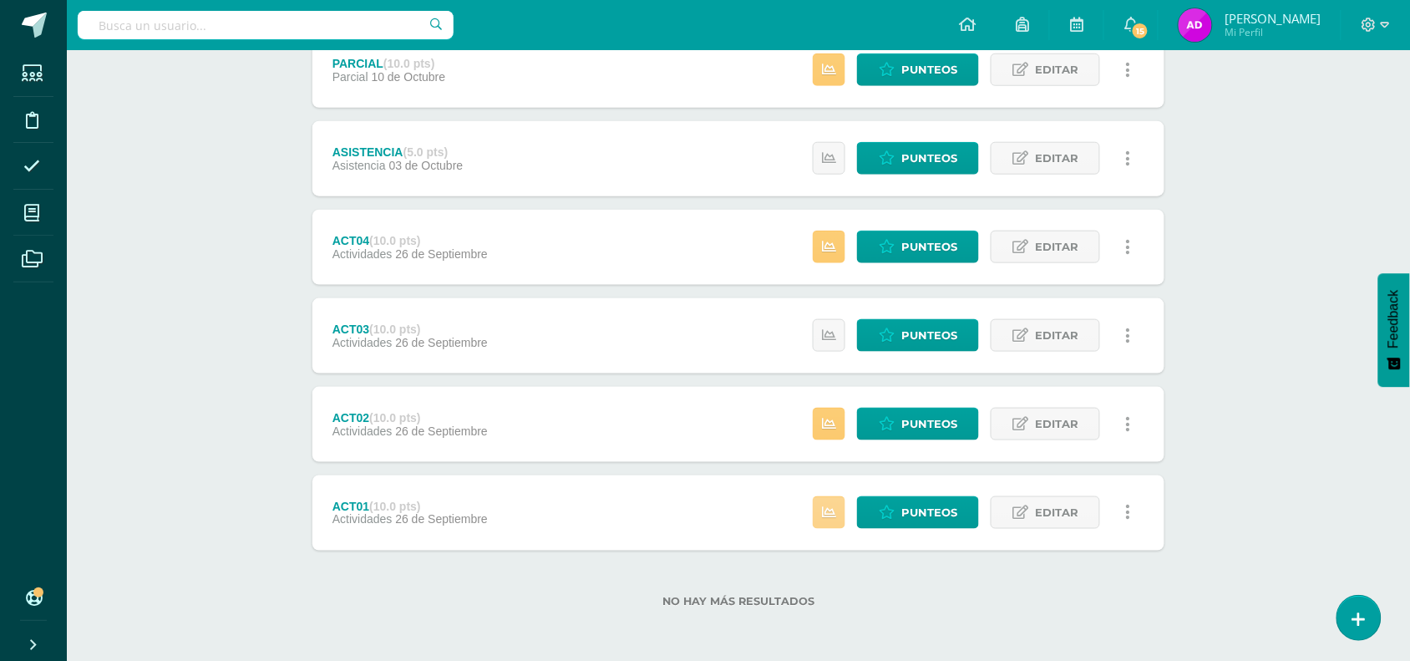
click at [817, 512] on link at bounding box center [829, 512] width 33 height 33
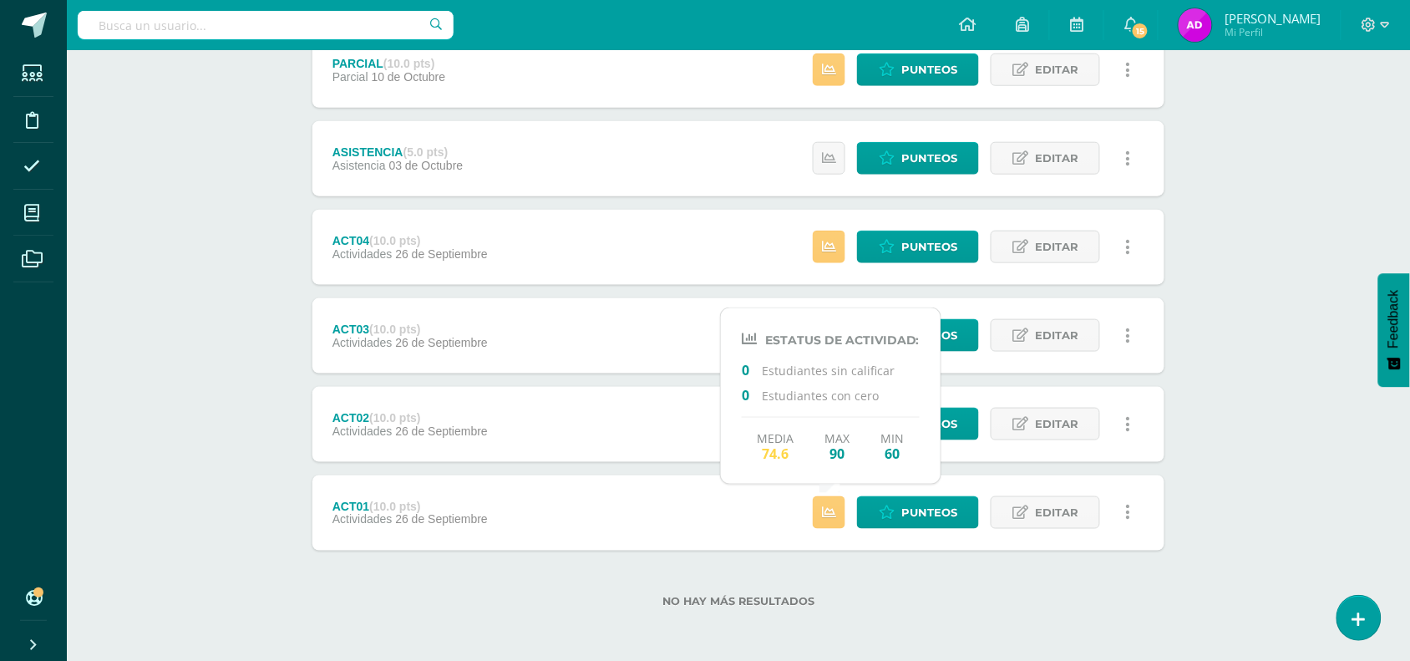
click at [838, 586] on div "No hay más resultados" at bounding box center [738, 590] width 852 height 78
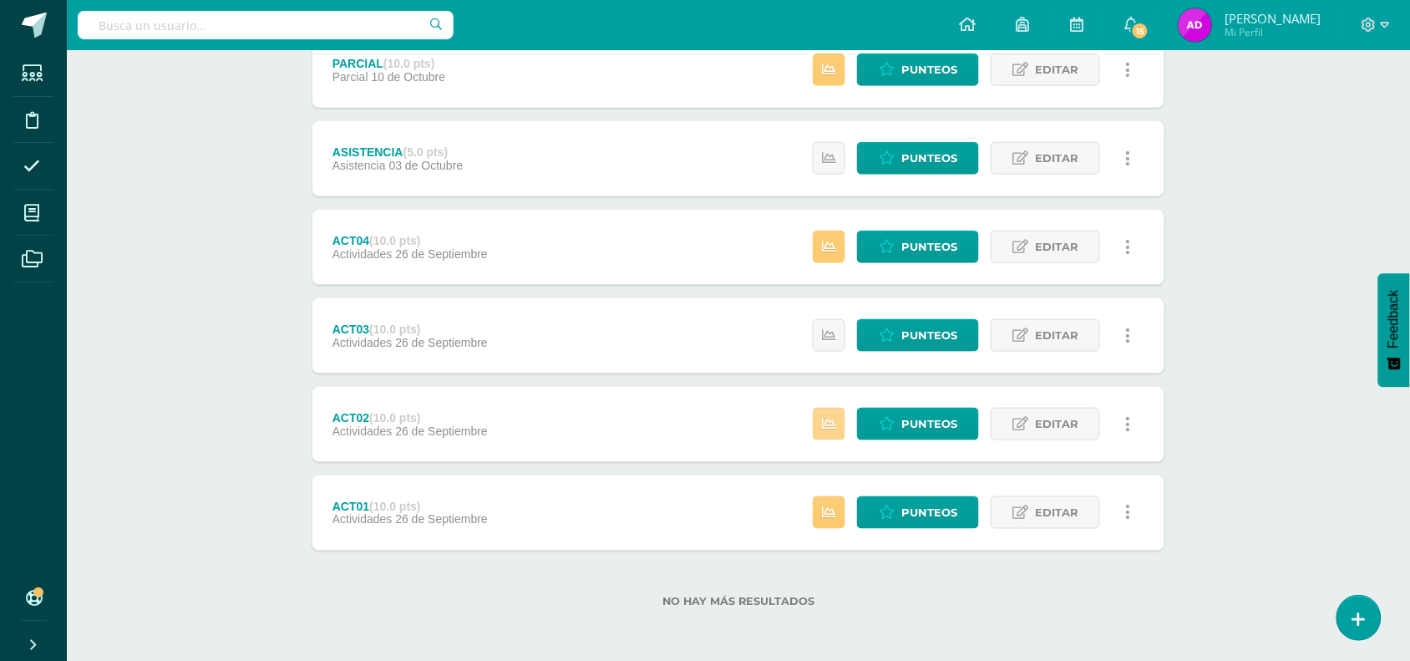
click at [837, 418] on link at bounding box center [829, 424] width 33 height 33
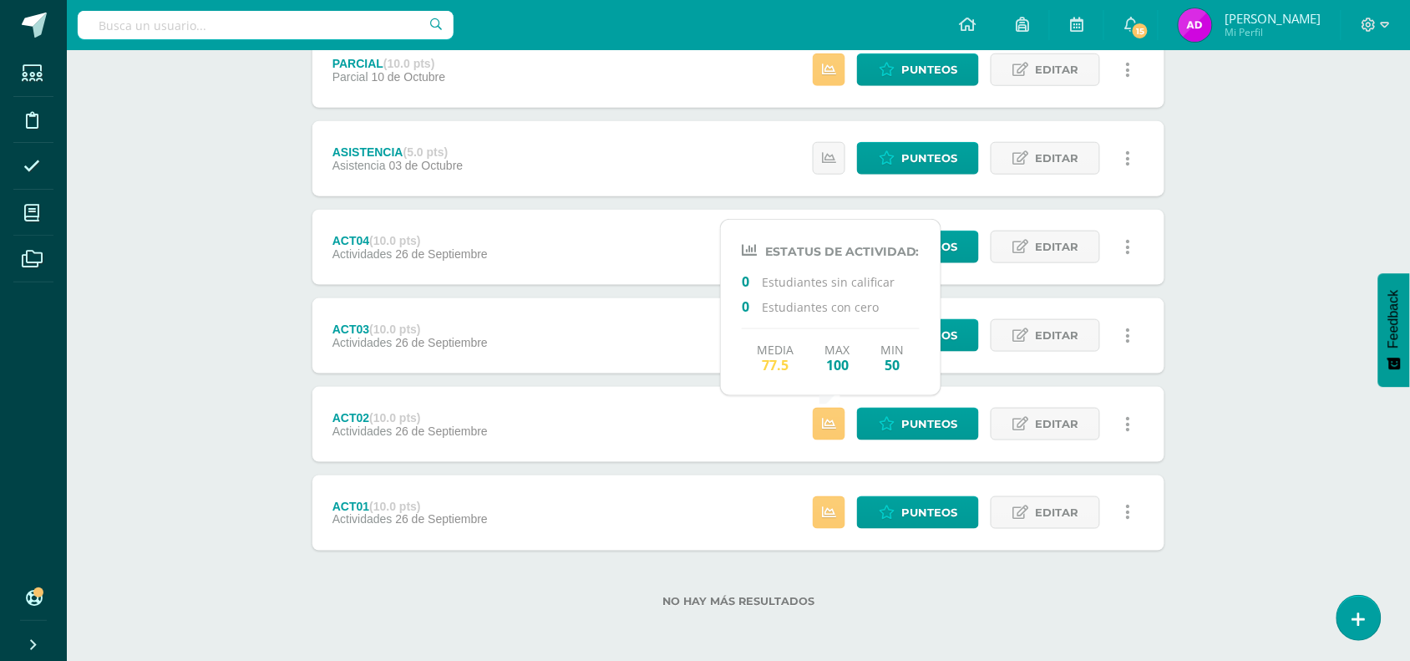
click at [863, 582] on div "No hay más resultados" at bounding box center [738, 590] width 852 height 78
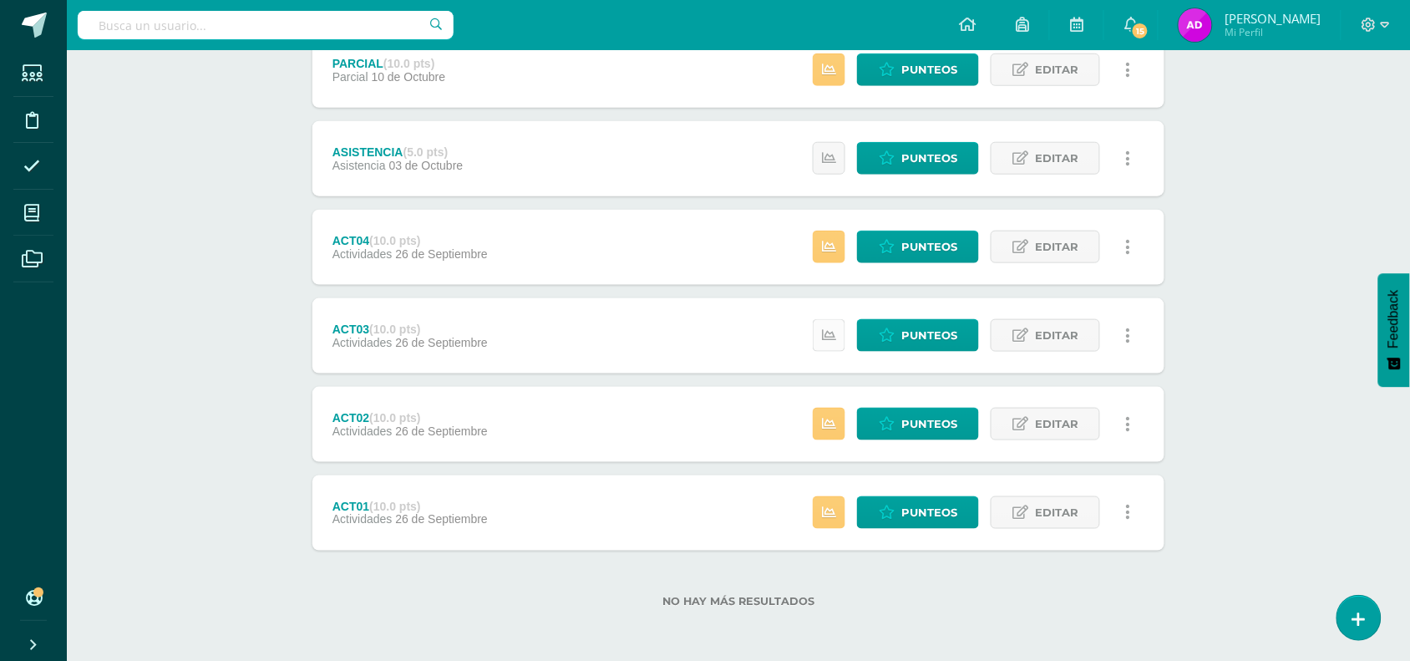
click at [836, 328] on icon at bounding box center [829, 335] width 14 height 14
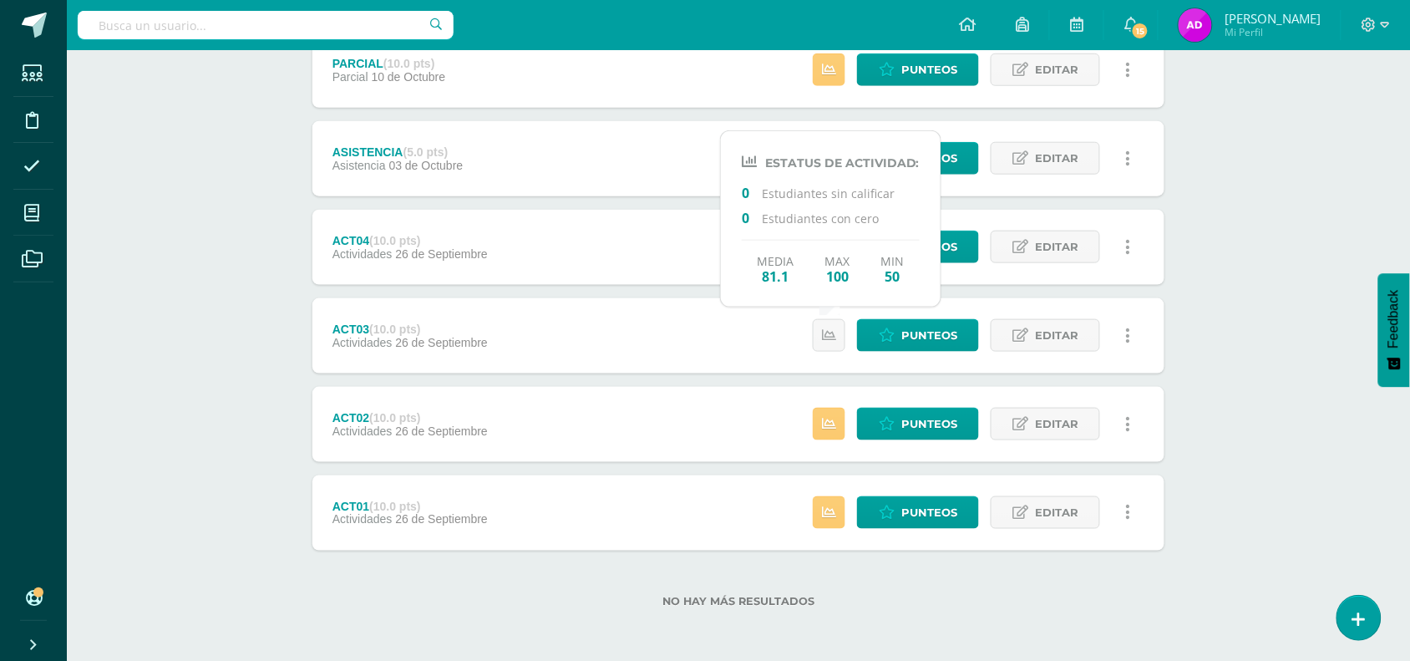
click at [883, 637] on div "Unidad 4 Unidad 1 Unidad 2 Unidad 3 Unidad 4 Resumen de unidad Subir actividade…" at bounding box center [738, 202] width 919 height 919
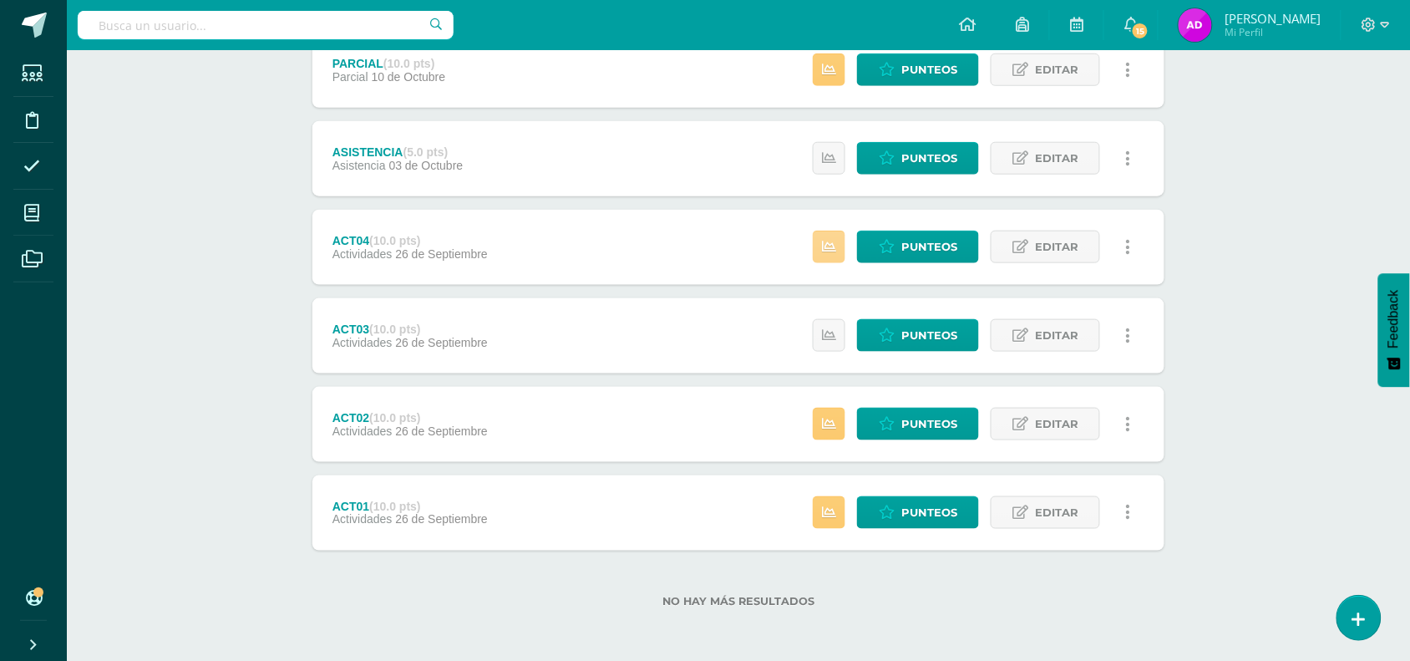
click at [832, 240] on icon at bounding box center [829, 247] width 14 height 14
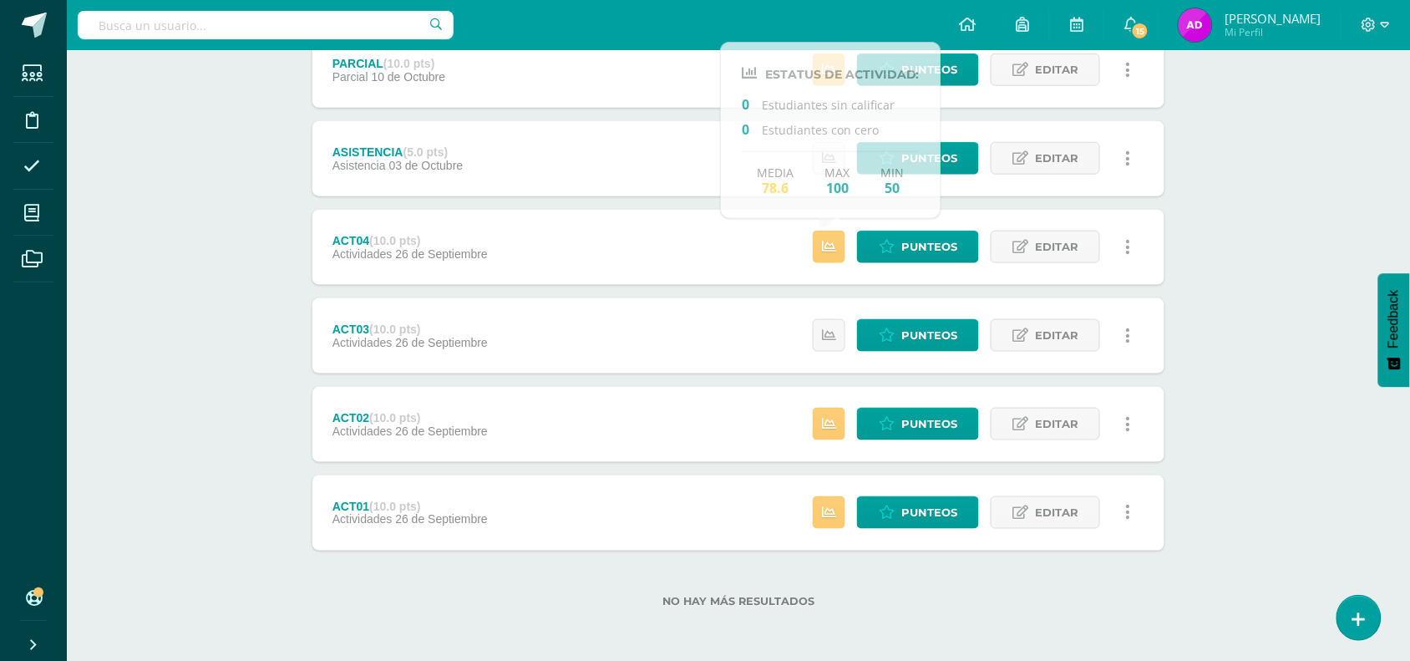
click at [861, 585] on div "No hay más resultados" at bounding box center [738, 590] width 852 height 78
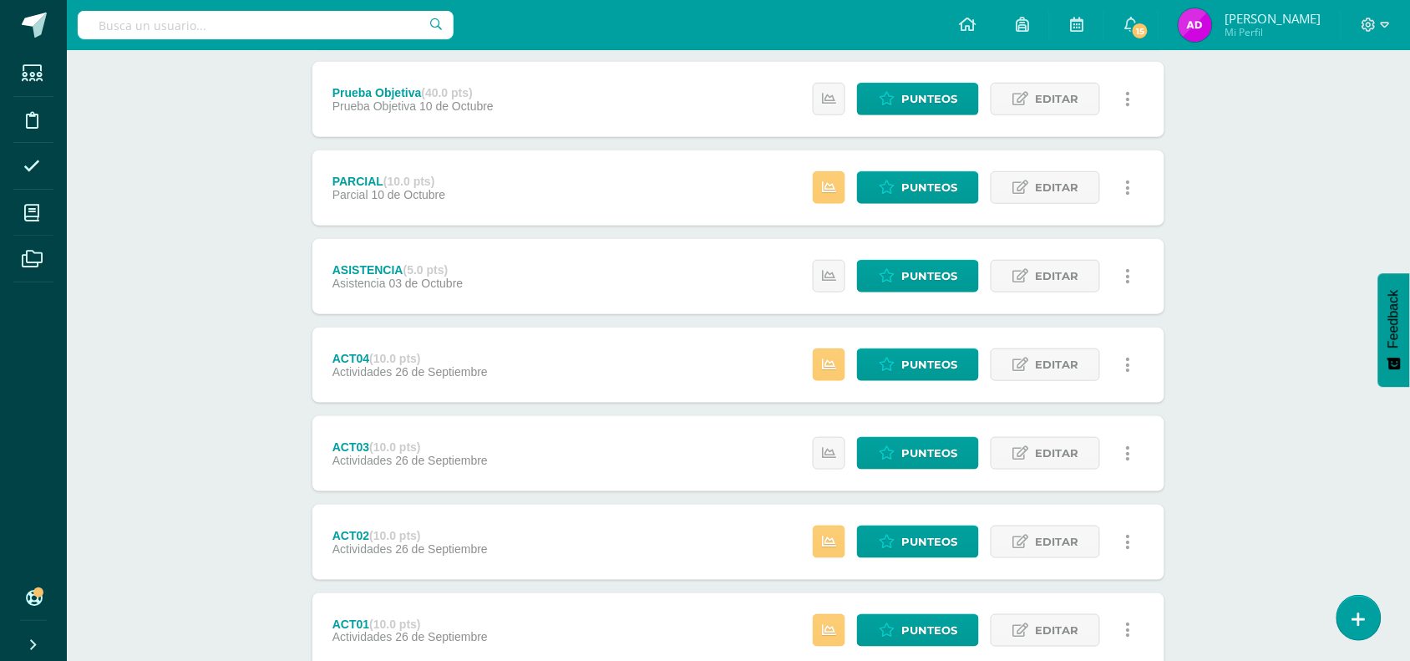
scroll to position [302, 0]
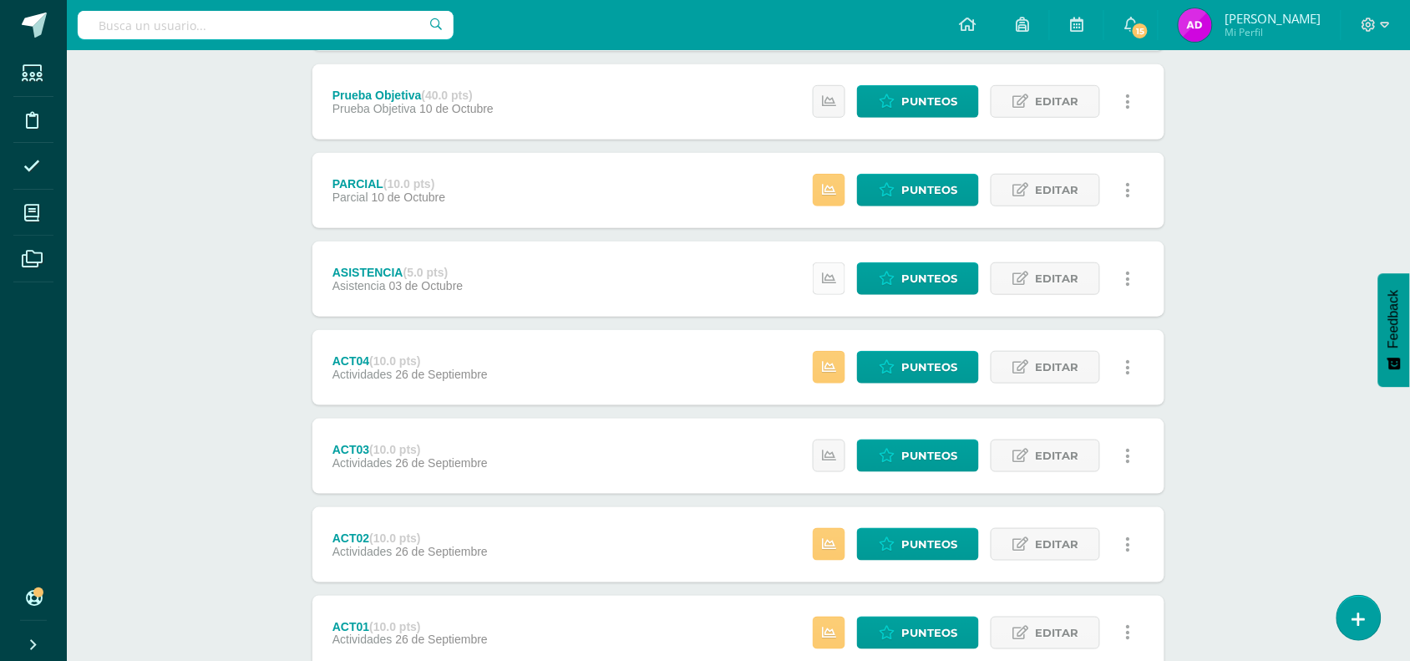
click at [815, 272] on link at bounding box center [829, 278] width 33 height 33
click at [1217, 266] on div "Educación Física 4 Cuarto Bachillerato "A" Herramientas Detalle de asistencias …" at bounding box center [738, 265] width 1343 height 1034
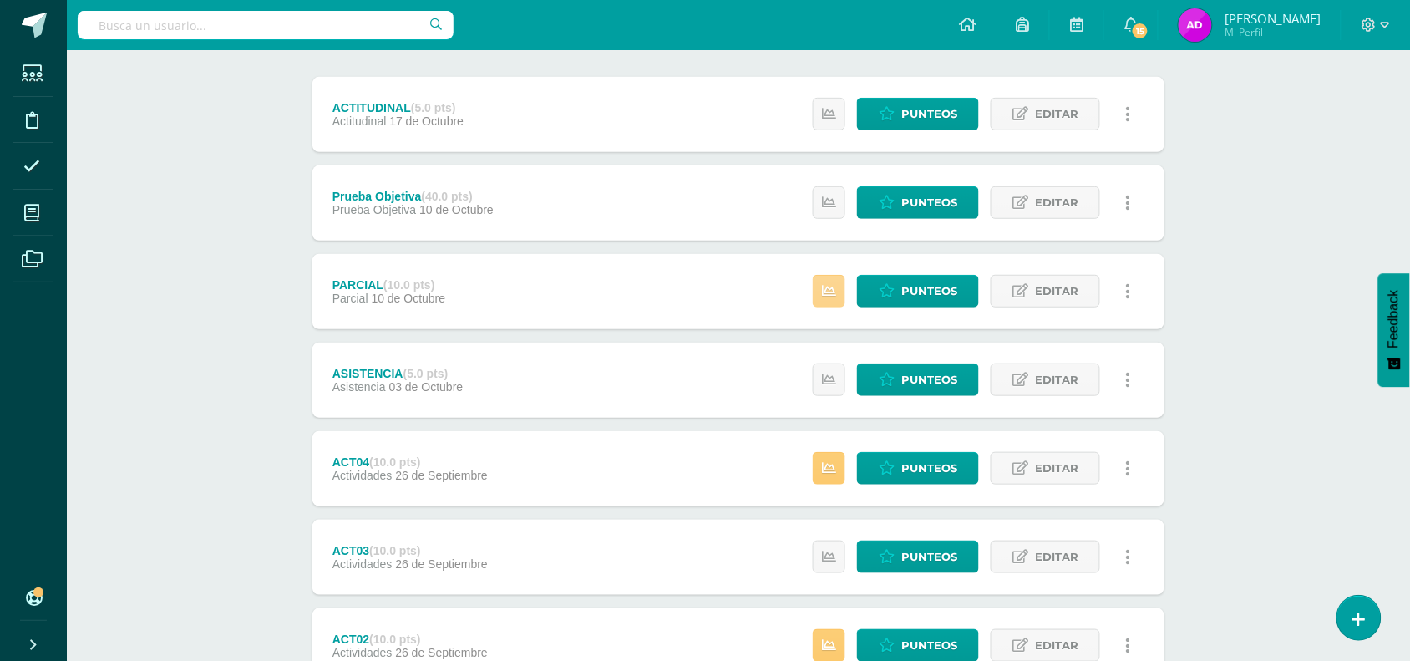
click at [832, 275] on link at bounding box center [829, 291] width 33 height 33
click at [1171, 289] on div "Unidad 4 Unidad 1 Unidad 2 Unidad 3 Unidad 4 Resumen de unidad Subir actividade…" at bounding box center [738, 423] width 919 height 919
click at [836, 193] on link at bounding box center [829, 202] width 33 height 33
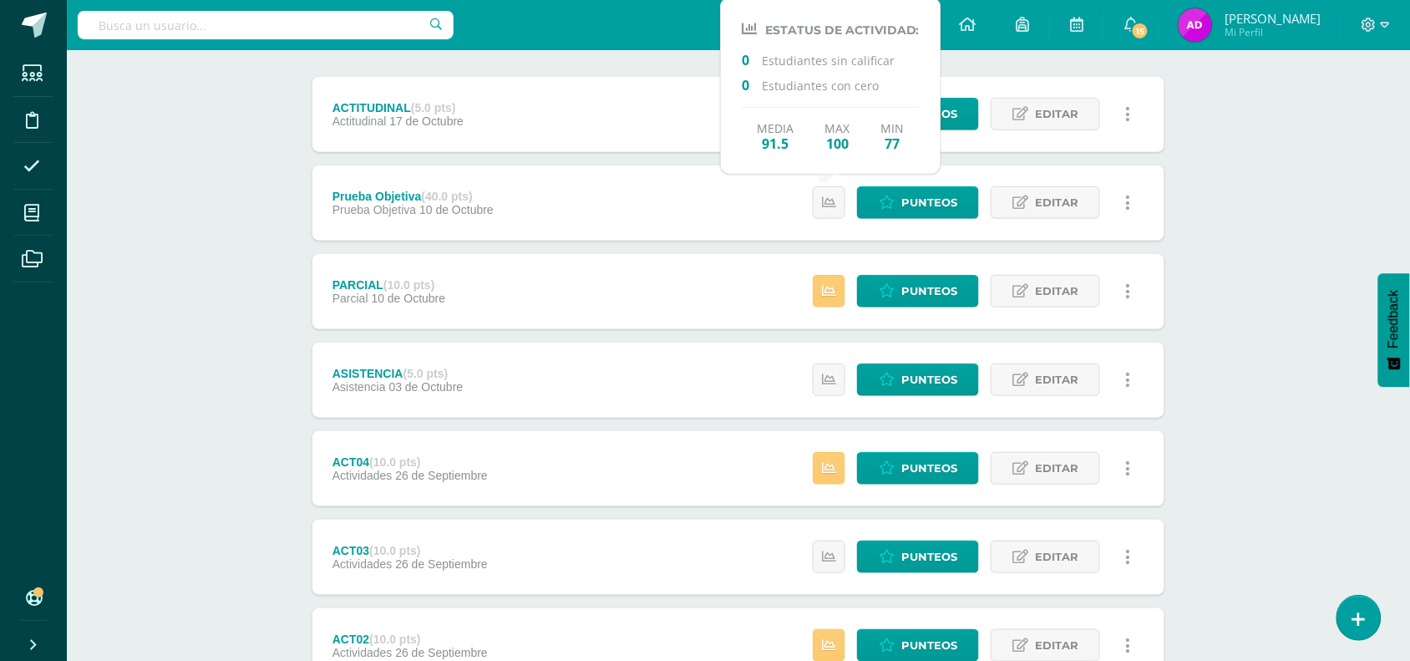
click at [1283, 217] on div "Educación Física 4 Cuarto Bachillerato "A" Herramientas Detalle de asistencias …" at bounding box center [738, 366] width 1343 height 1034
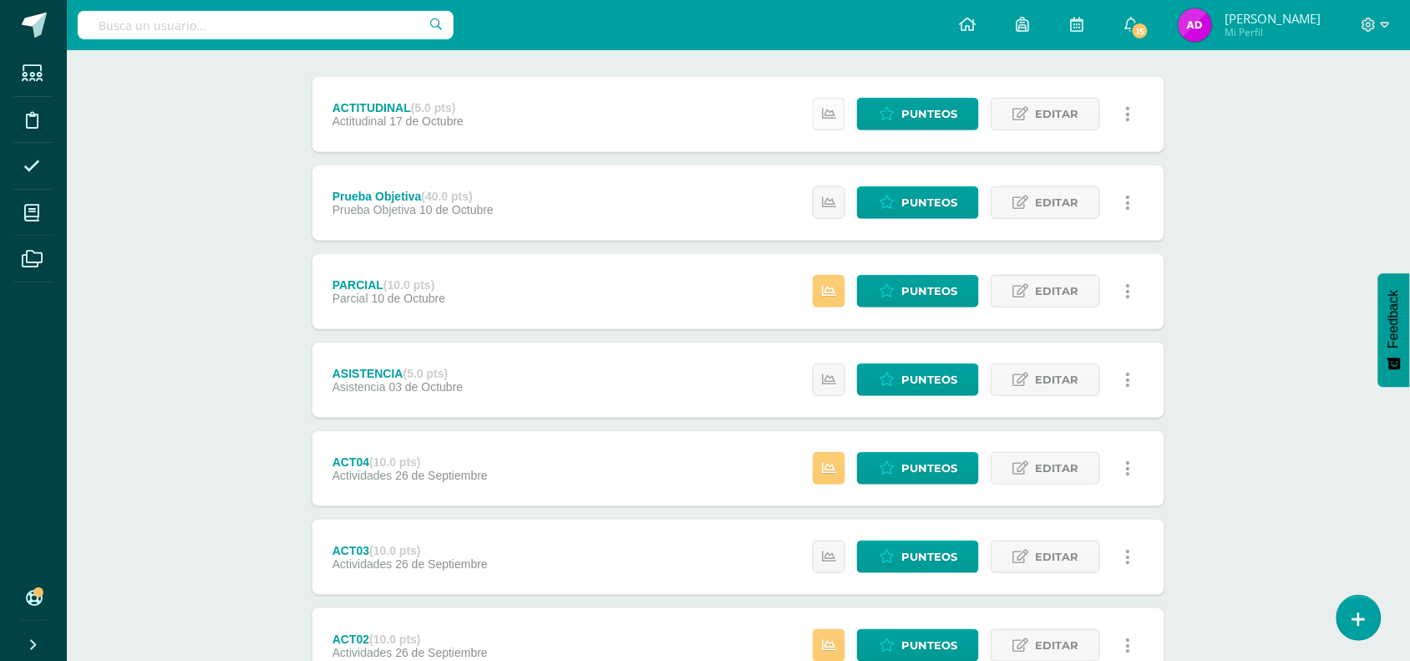
click at [829, 109] on icon at bounding box center [829, 114] width 14 height 14
click at [1197, 170] on div "Unidad 4 Unidad 1 Unidad 2 Unidad 3 Unidad 4 Resumen de unidad Subir actividade…" at bounding box center [738, 423] width 919 height 919
